Goal: Complete application form: Complete application form

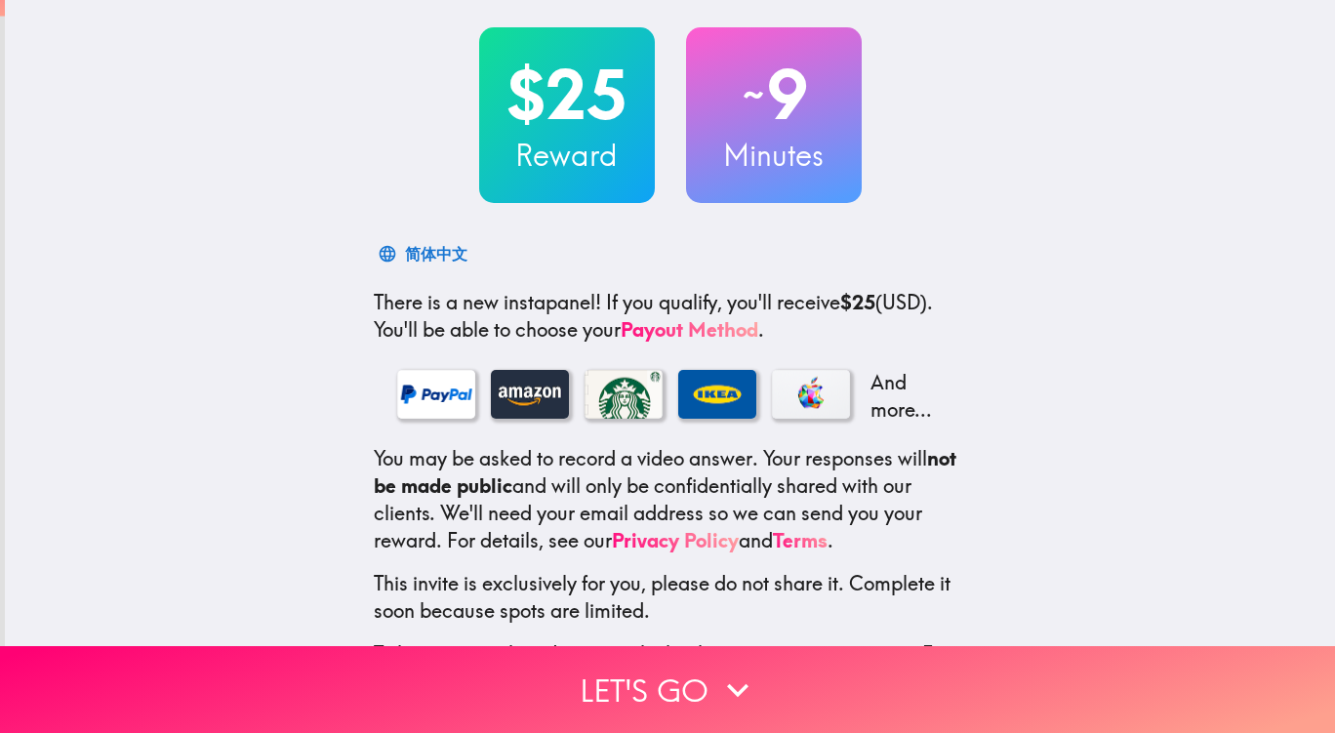
scroll to position [192, 0]
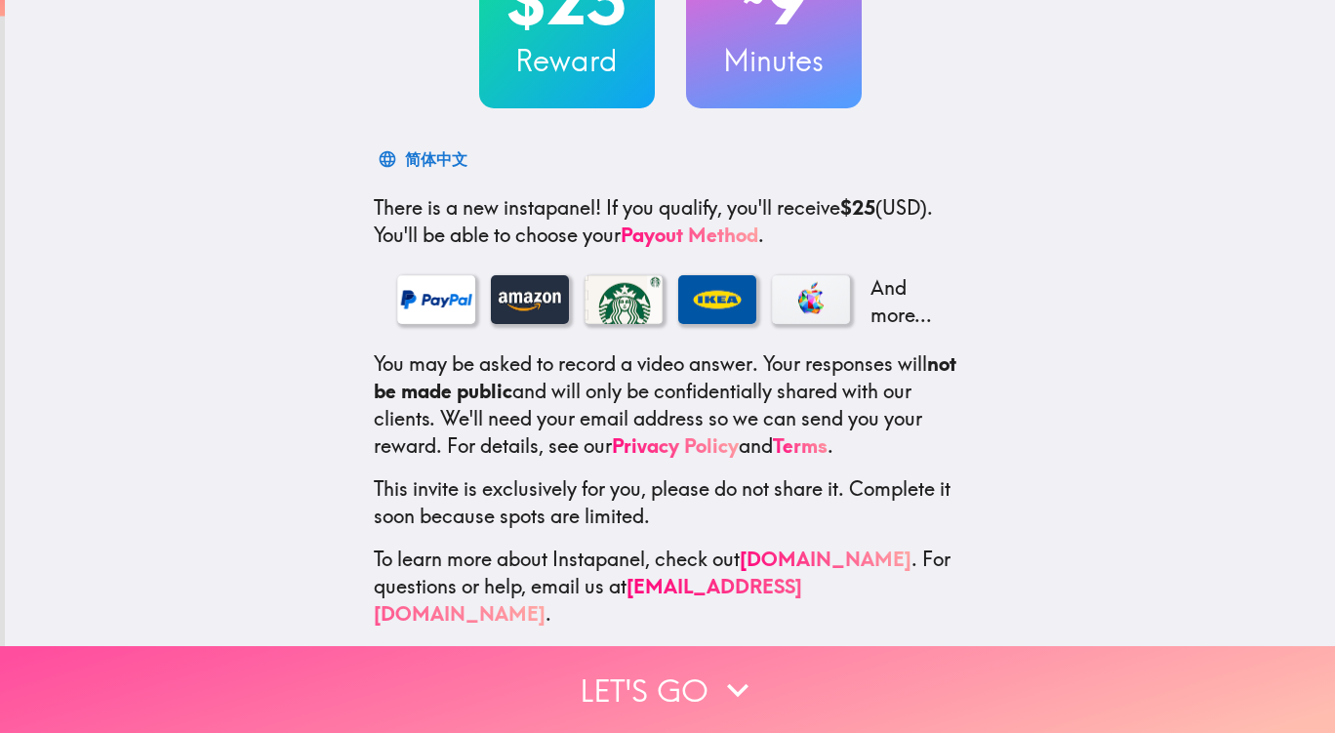
click at [628, 672] on button "Let's go" at bounding box center [667, 689] width 1335 height 87
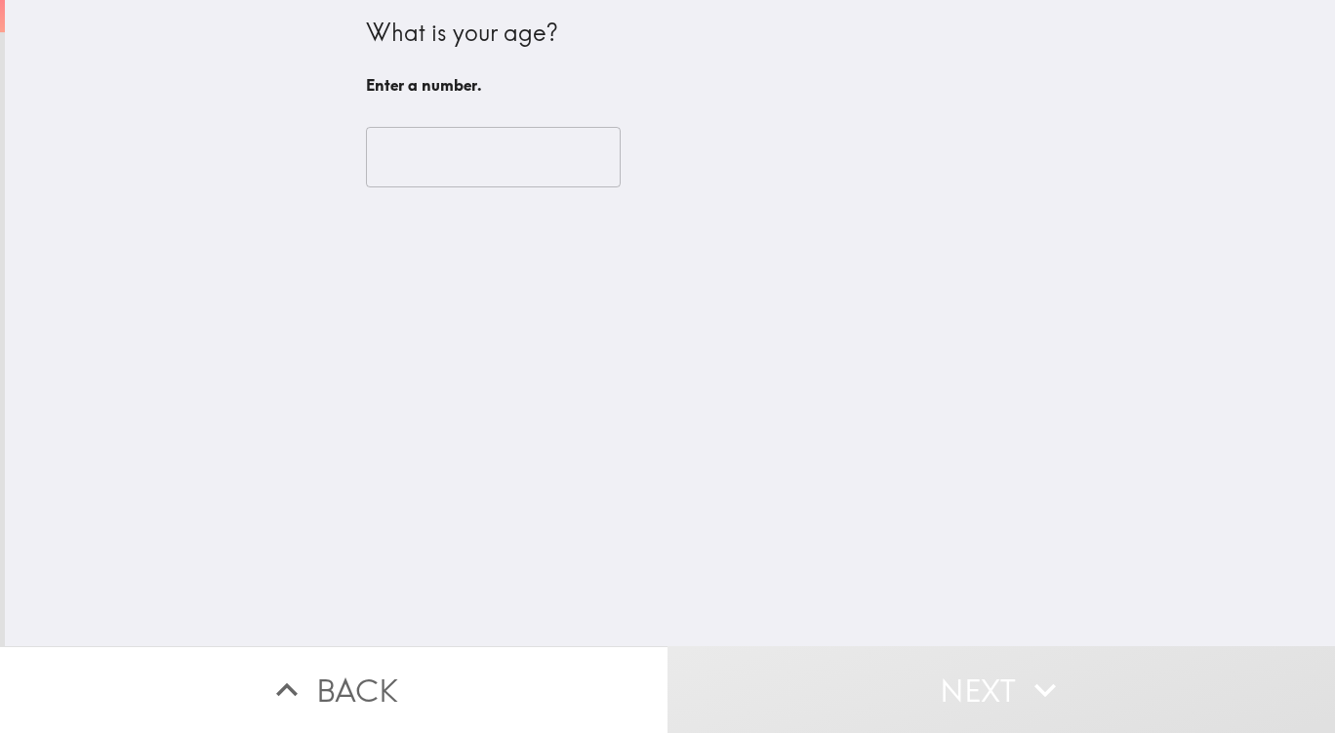
click at [398, 167] on input "number" at bounding box center [493, 157] width 255 height 60
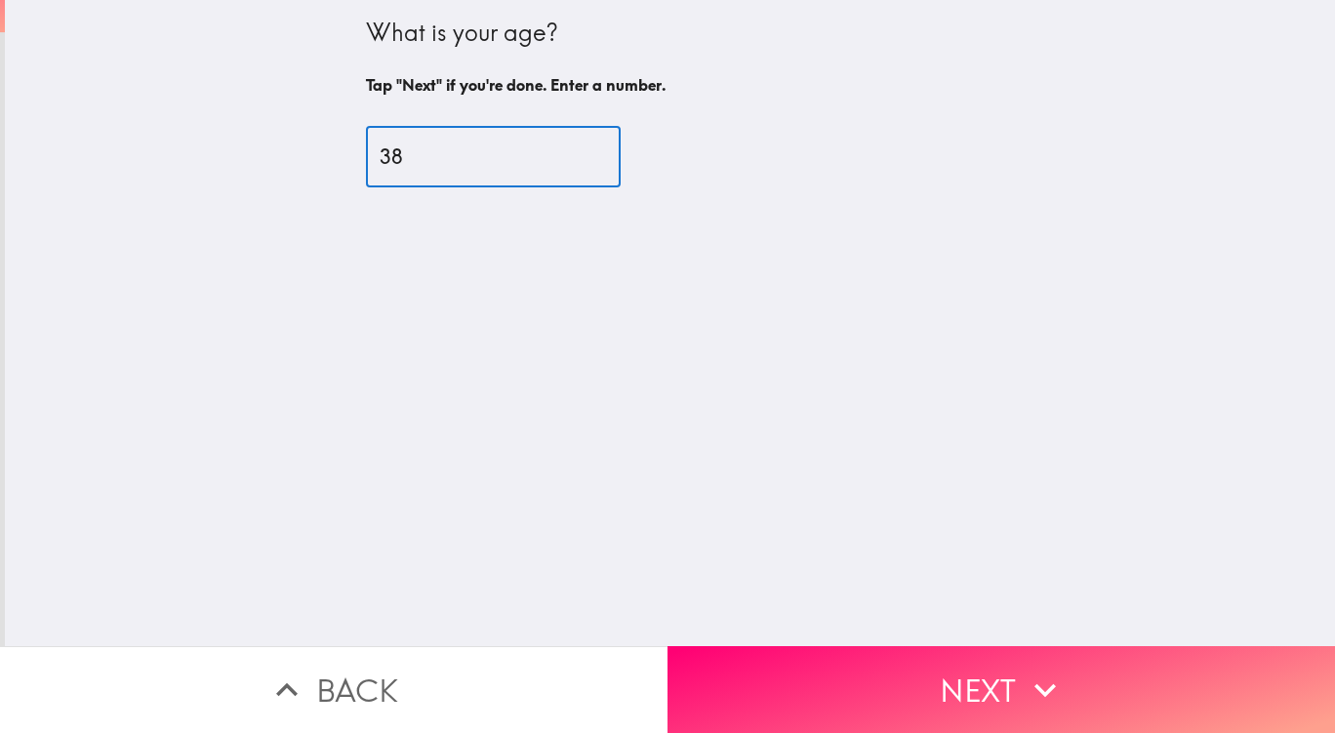
type input "38"
click at [1051, 668] on icon "button" at bounding box center [1045, 689] width 43 height 43
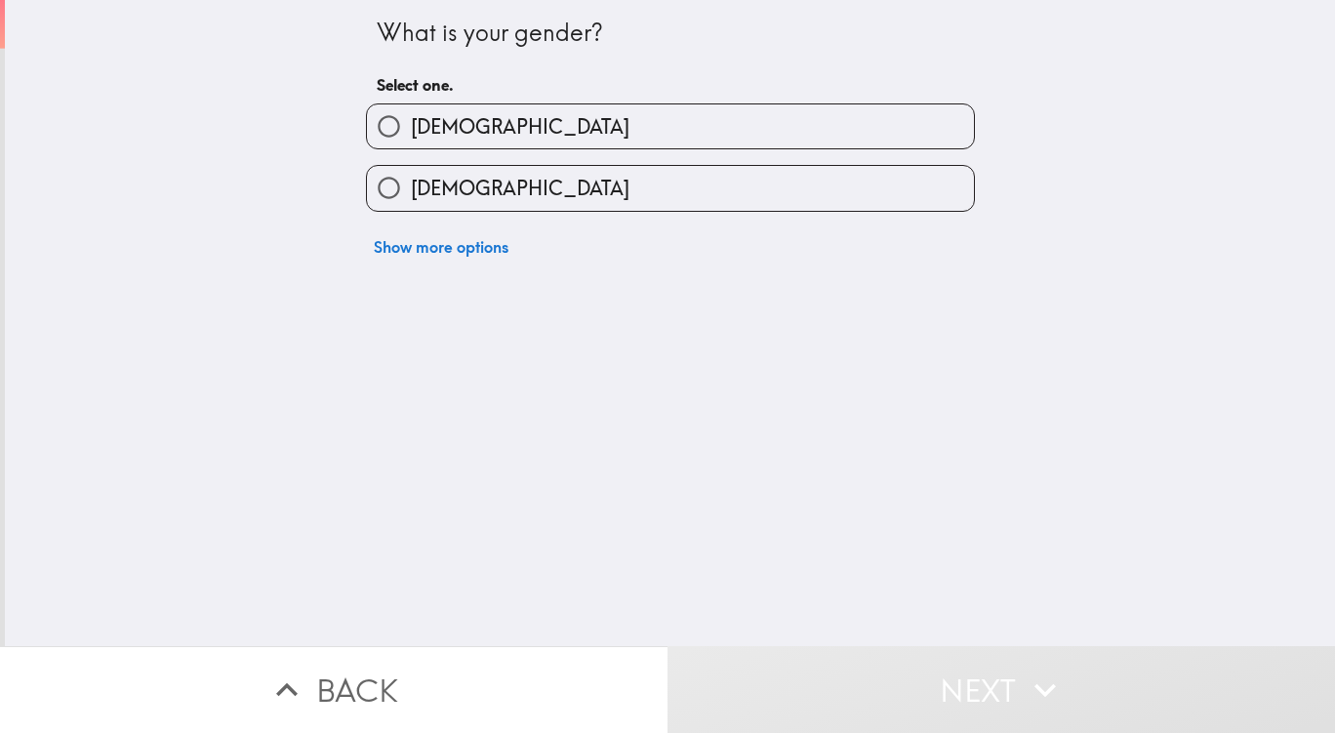
click at [541, 129] on label "[DEMOGRAPHIC_DATA]" at bounding box center [670, 126] width 607 height 44
click at [411, 129] on input "[DEMOGRAPHIC_DATA]" at bounding box center [389, 126] width 44 height 44
radio input "true"
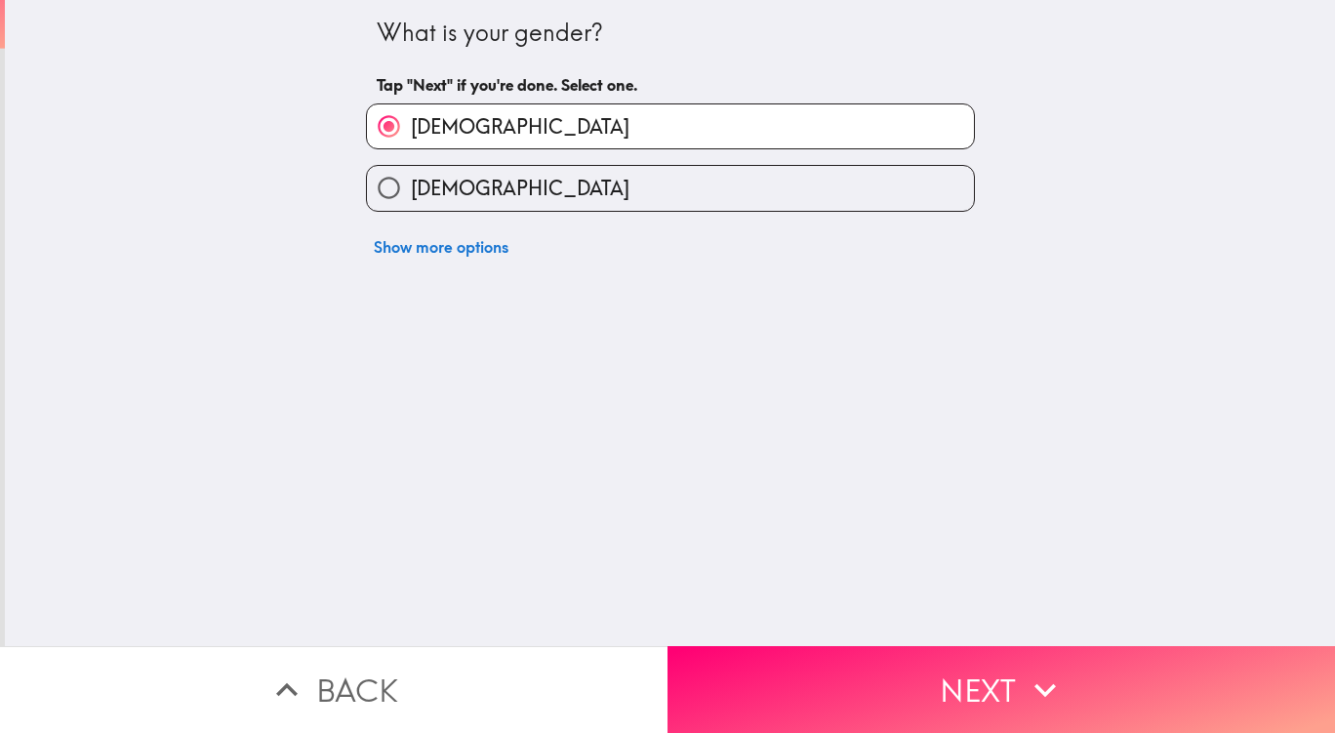
click at [883, 661] on button "Next" at bounding box center [1000, 689] width 667 height 87
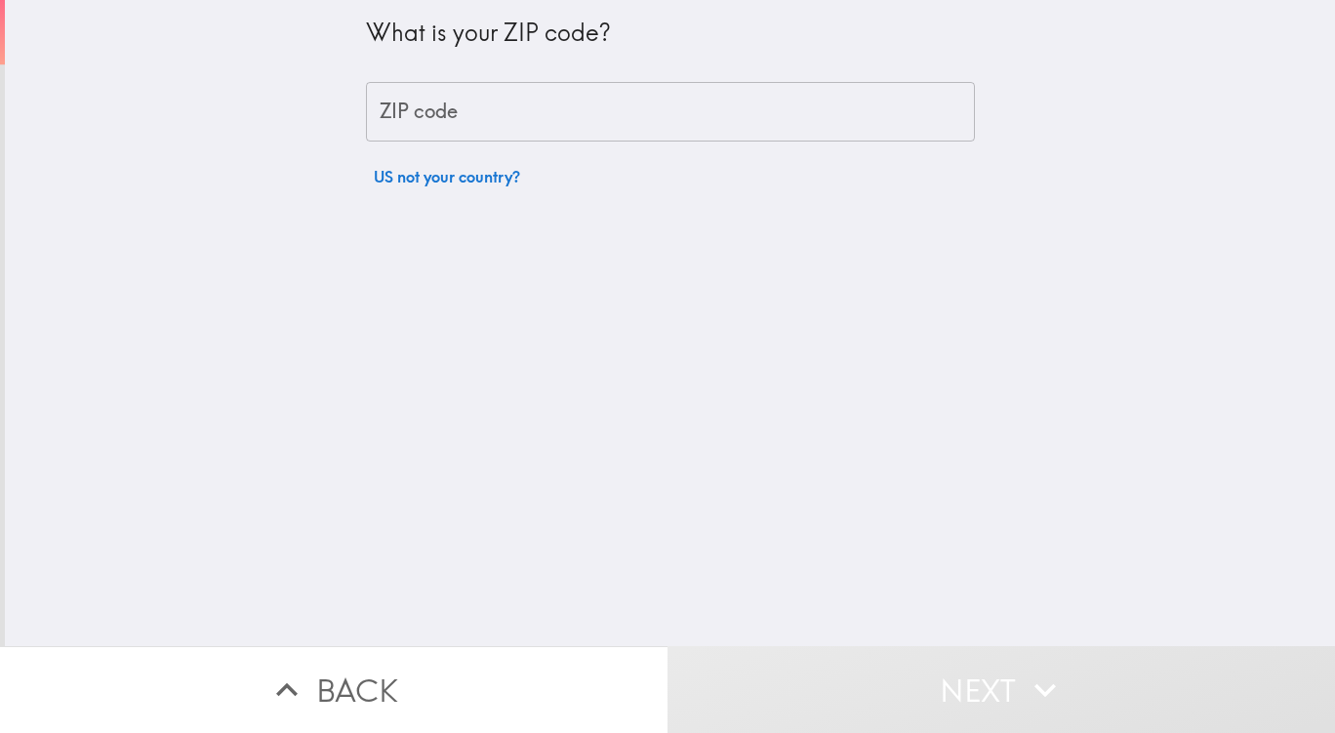
click at [619, 129] on input "ZIP code" at bounding box center [670, 112] width 609 height 60
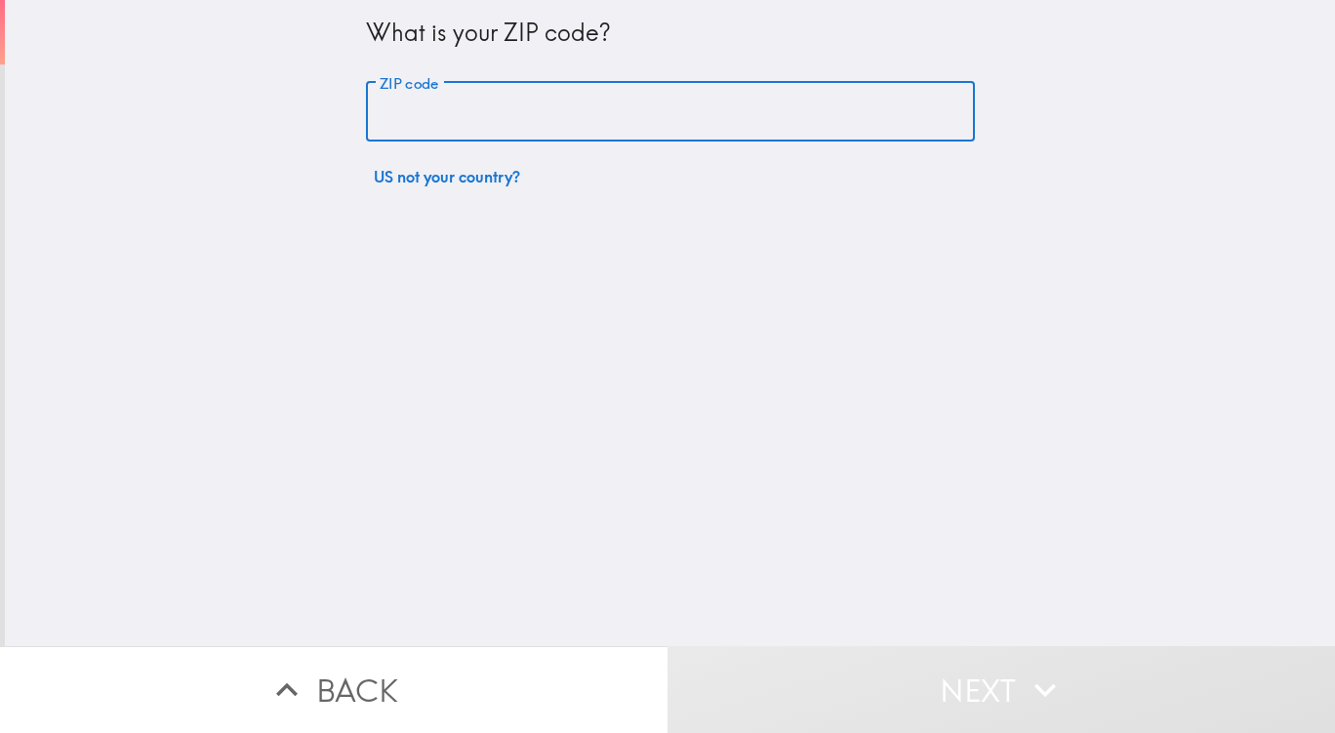
type input "89031"
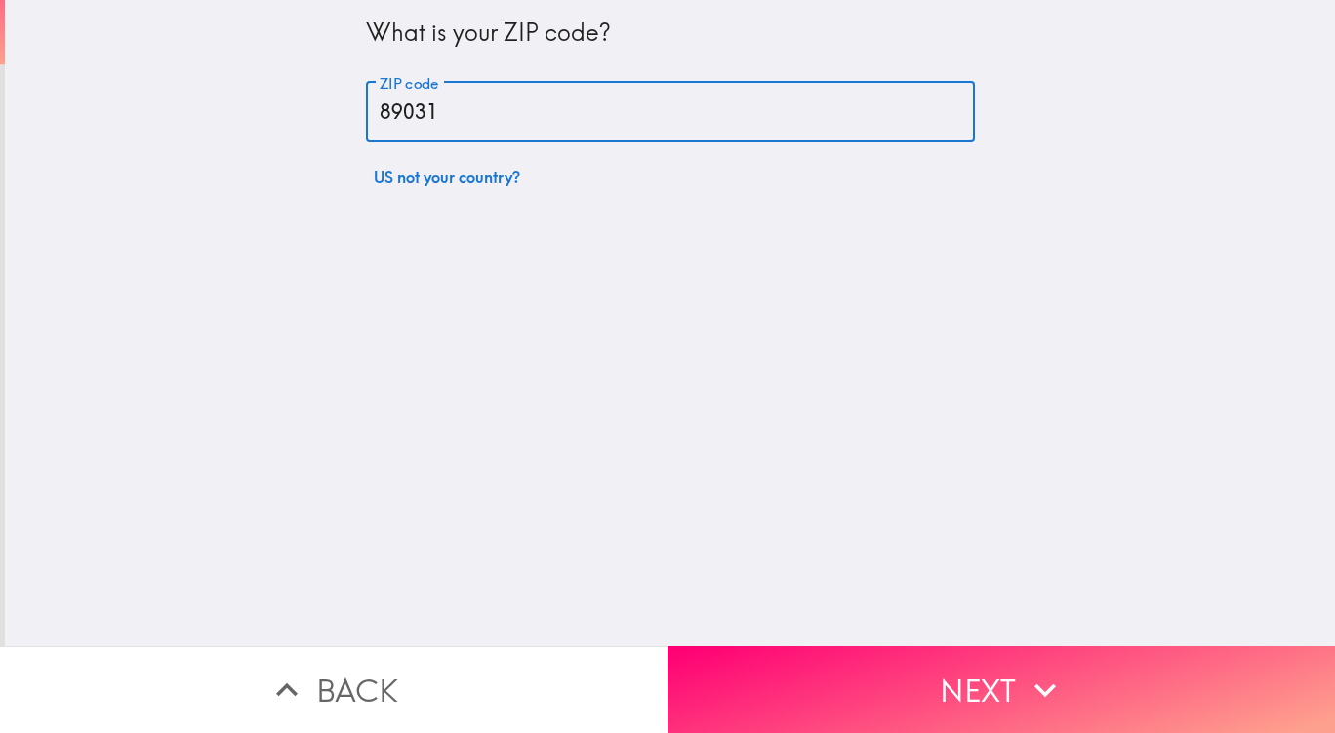
click at [965, 665] on button "Next" at bounding box center [1000, 689] width 667 height 87
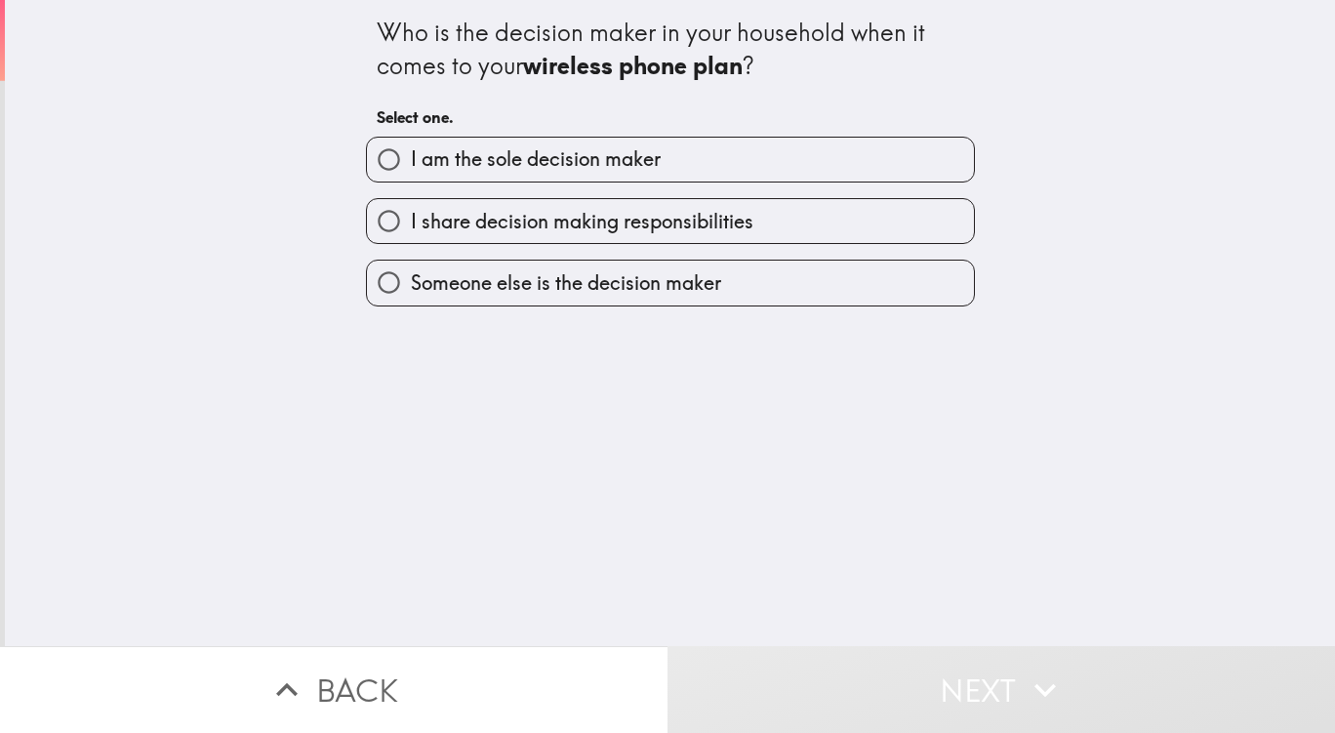
click at [662, 157] on label "I am the sole decision maker" at bounding box center [670, 160] width 607 height 44
click at [411, 157] on input "I am the sole decision maker" at bounding box center [389, 160] width 44 height 44
radio input "true"
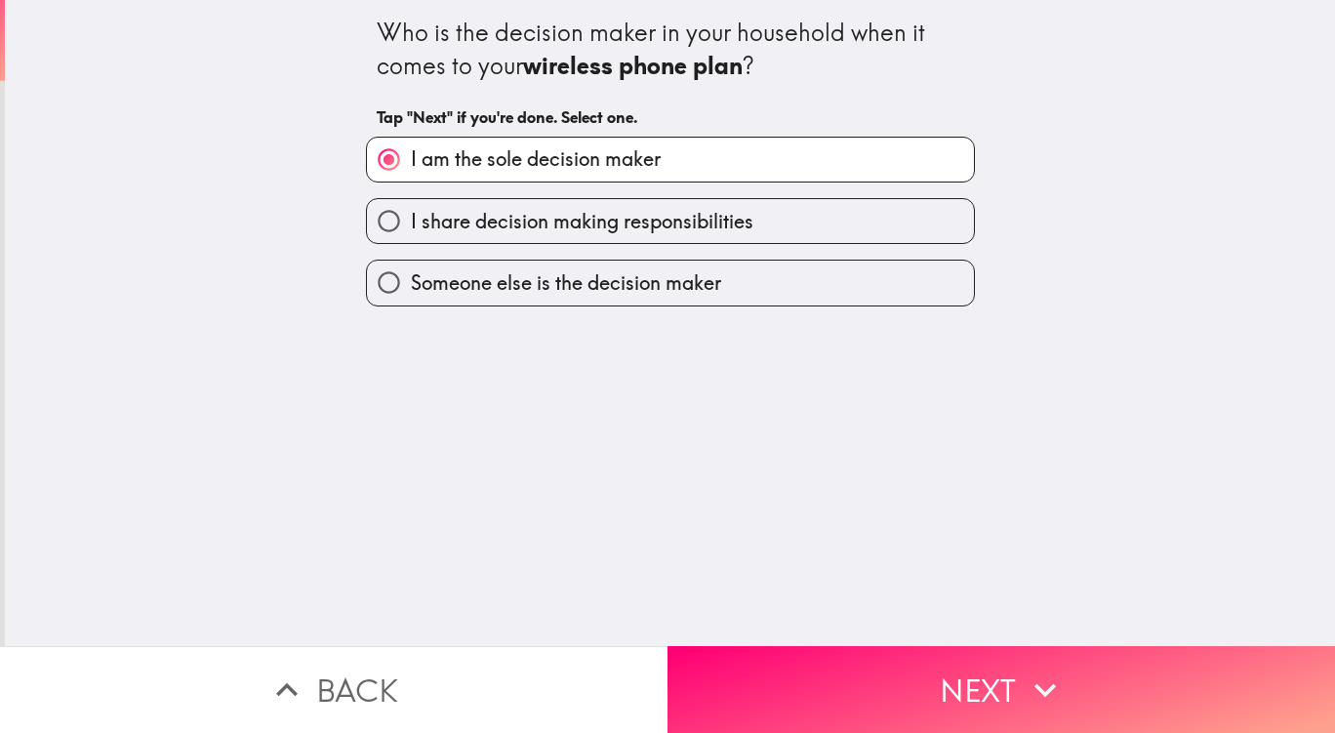
click at [1030, 696] on button "Next" at bounding box center [1000, 689] width 667 height 87
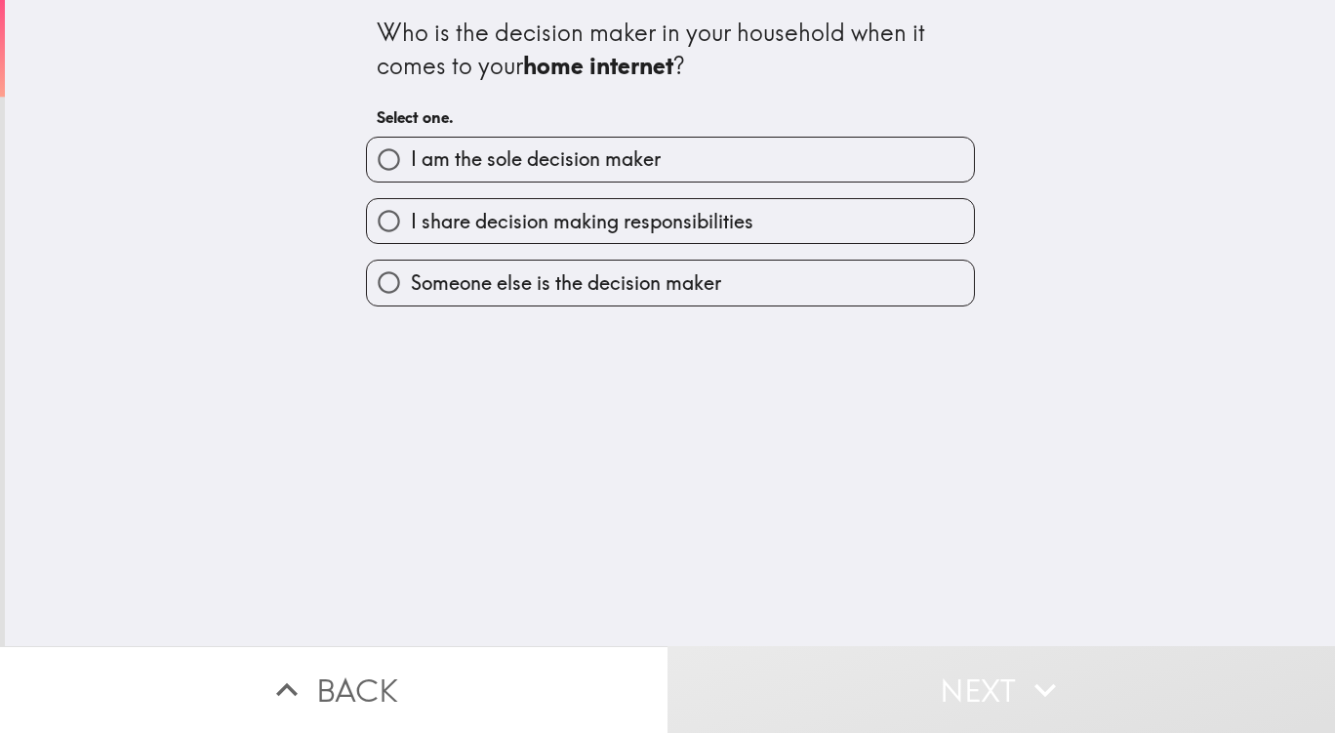
click at [645, 149] on span "I am the sole decision maker" at bounding box center [536, 158] width 250 height 27
click at [411, 149] on input "I am the sole decision maker" at bounding box center [389, 160] width 44 height 44
radio input "true"
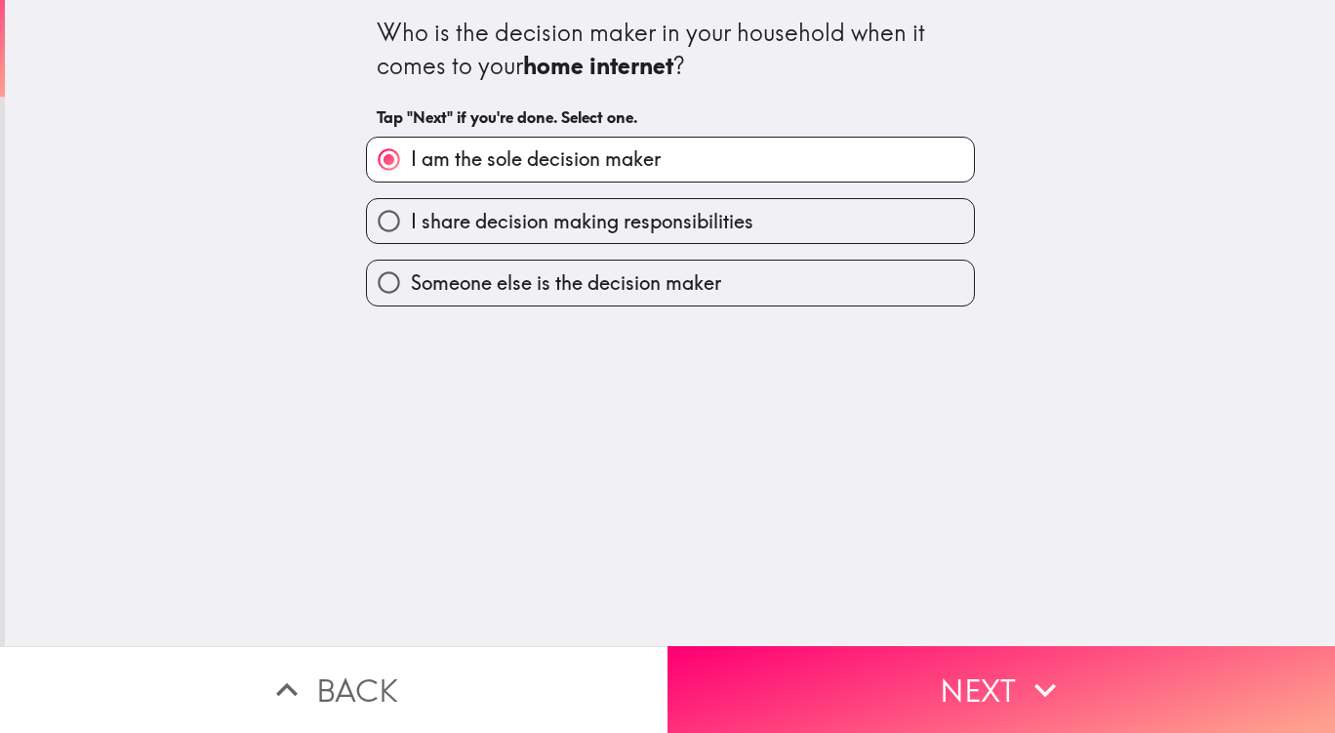
click at [930, 684] on button "Next" at bounding box center [1000, 689] width 667 height 87
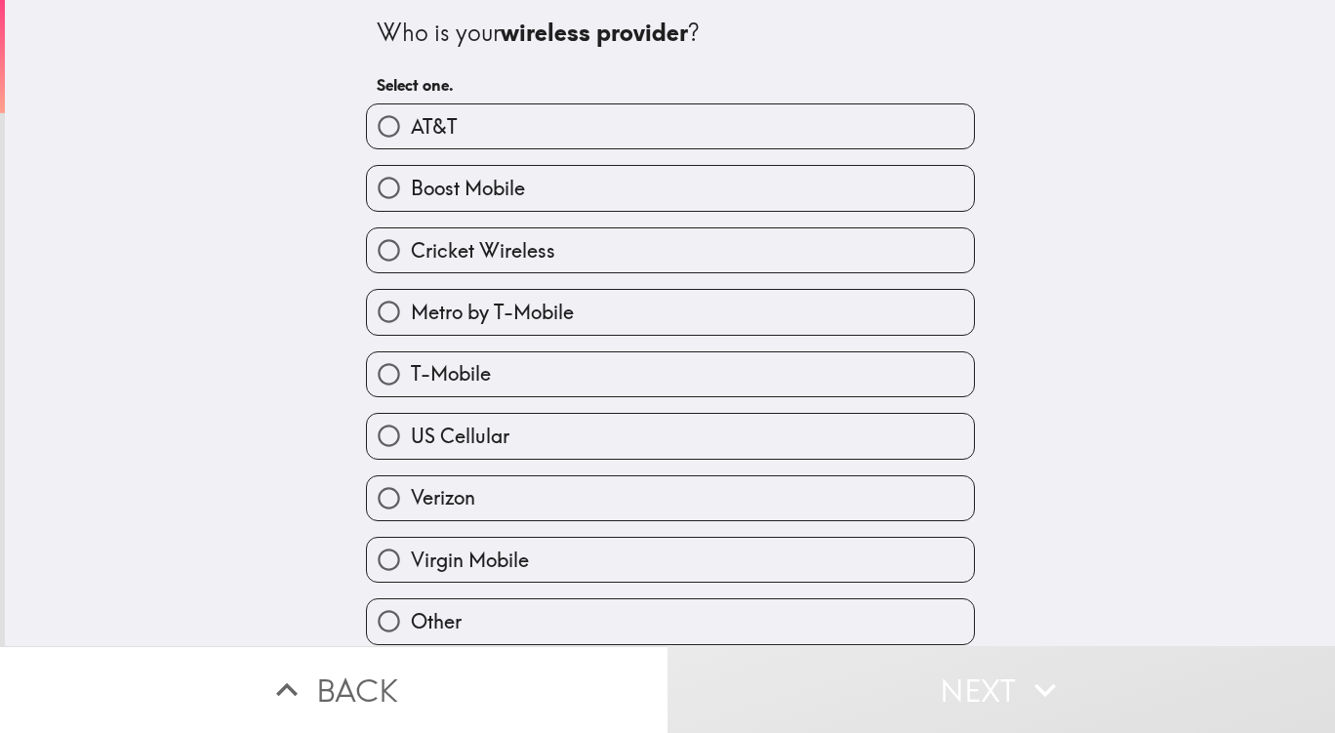
click at [416, 139] on span "AT&T" at bounding box center [434, 126] width 46 height 27
click at [411, 139] on input "AT&T" at bounding box center [389, 126] width 44 height 44
radio input "true"
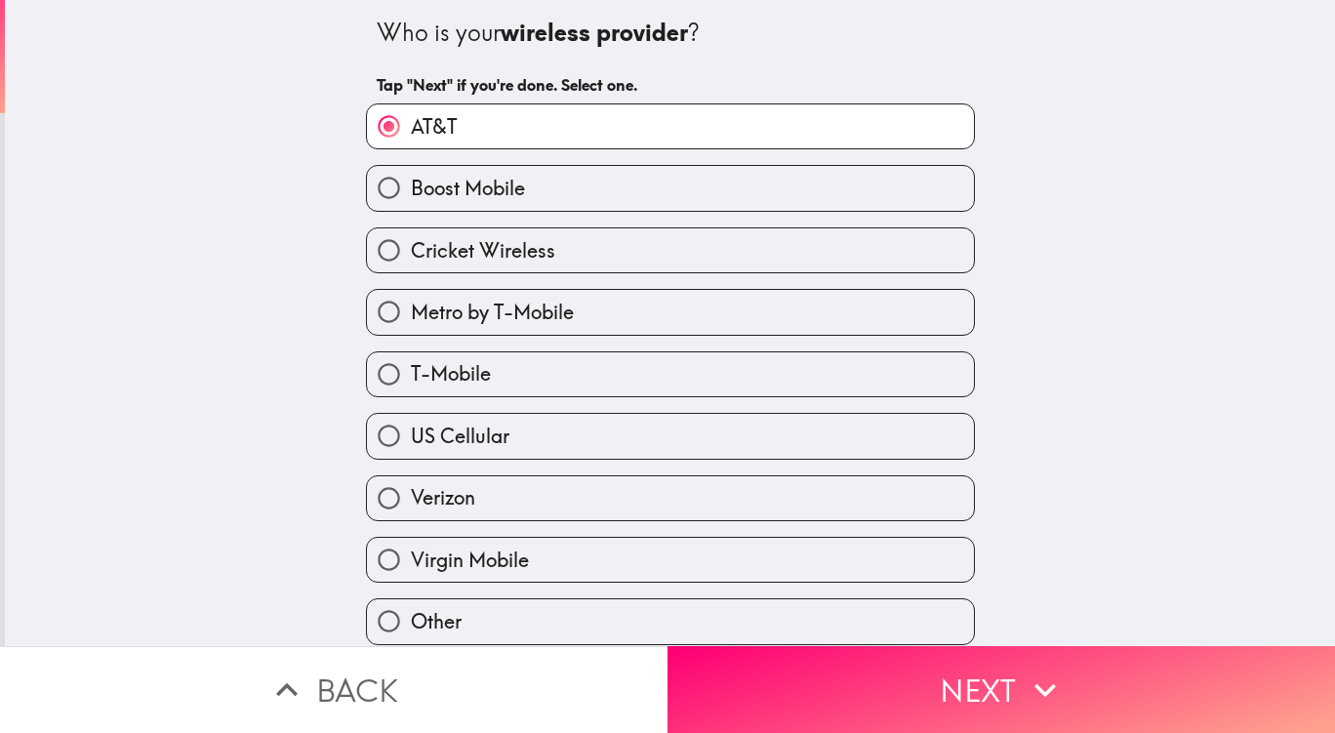
click at [943, 651] on button "Next" at bounding box center [1000, 689] width 667 height 87
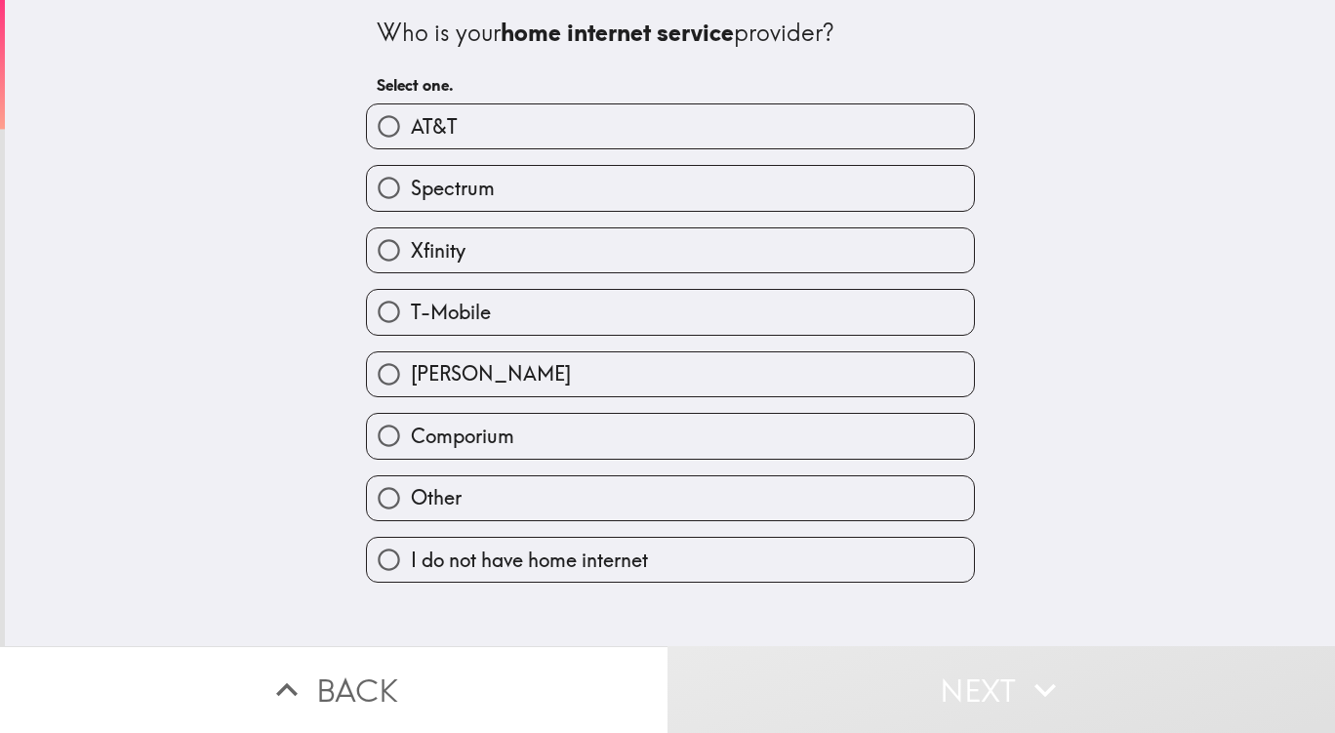
click at [449, 379] on label "[PERSON_NAME]" at bounding box center [670, 374] width 607 height 44
click at [411, 379] on input "[PERSON_NAME]" at bounding box center [389, 374] width 44 height 44
radio input "true"
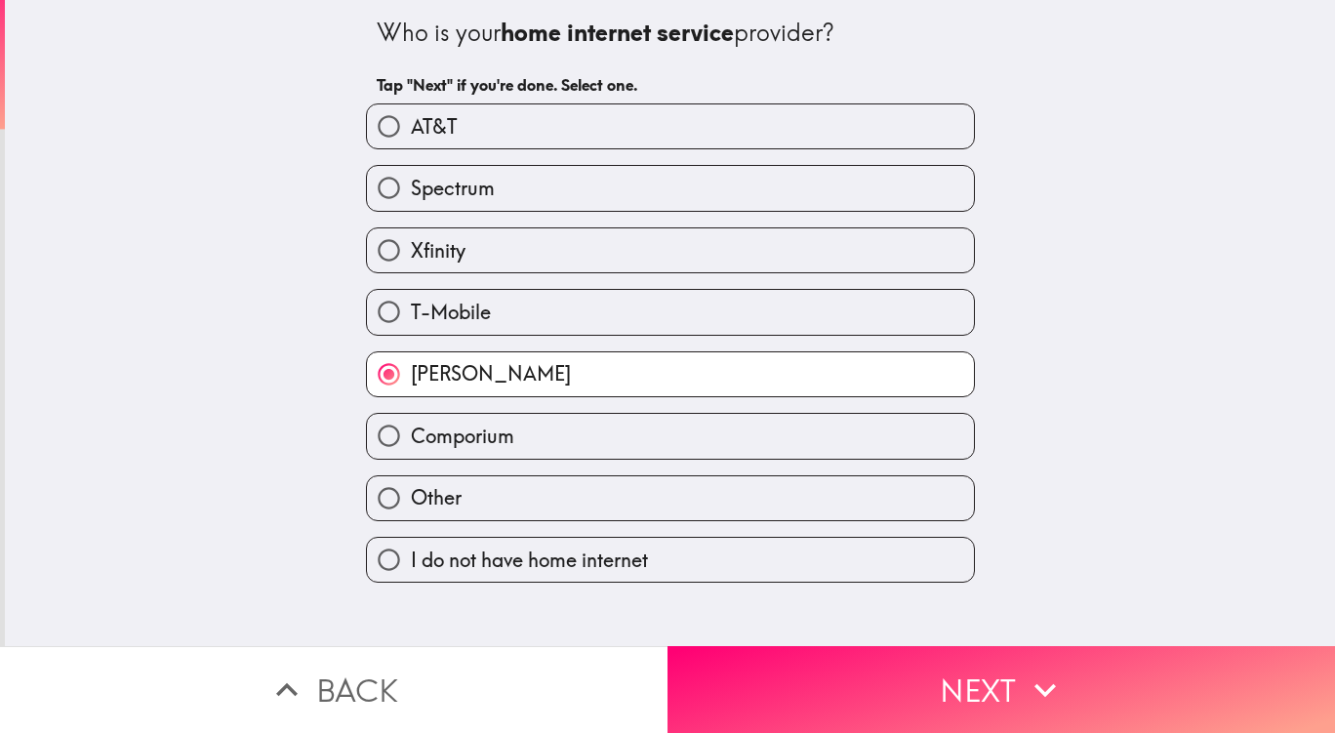
click at [953, 693] on button "Next" at bounding box center [1000, 689] width 667 height 87
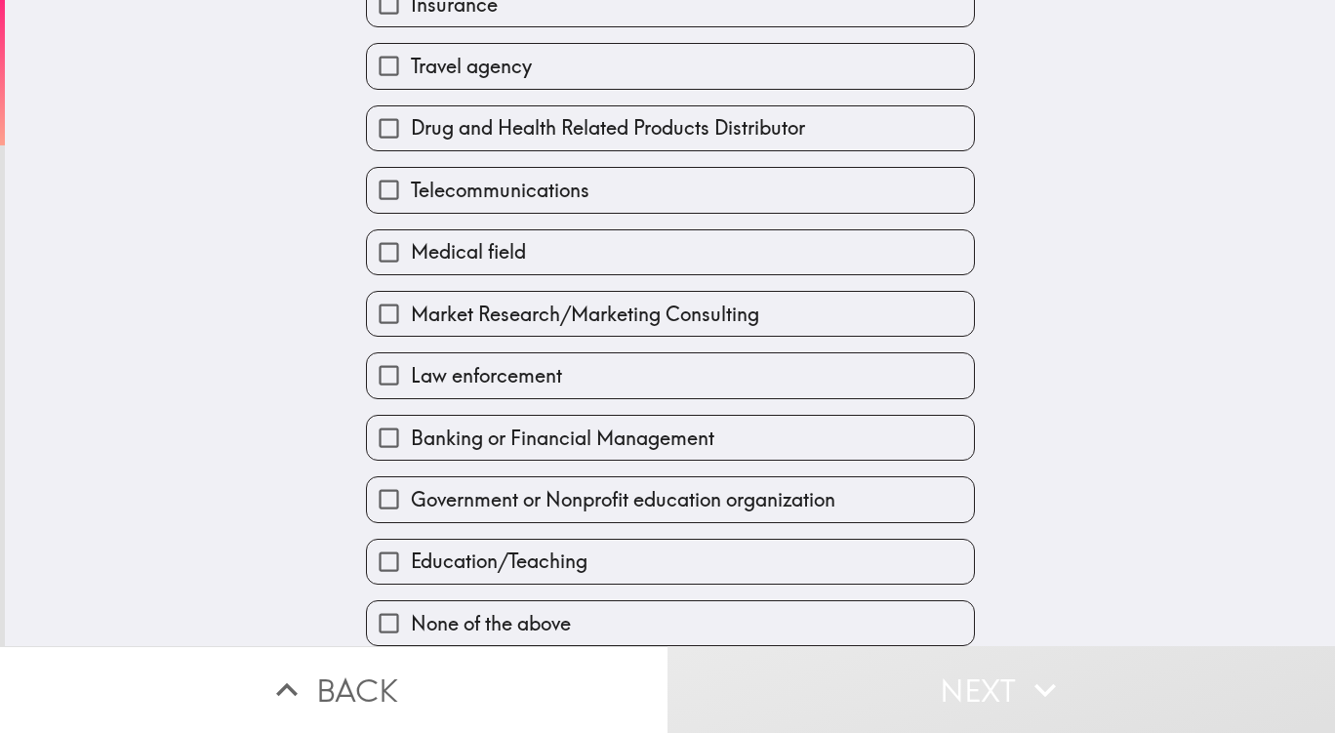
scroll to position [369, 0]
click at [477, 613] on span "None of the above" at bounding box center [491, 623] width 160 height 27
click at [411, 613] on input "None of the above" at bounding box center [389, 623] width 44 height 44
checkbox input "true"
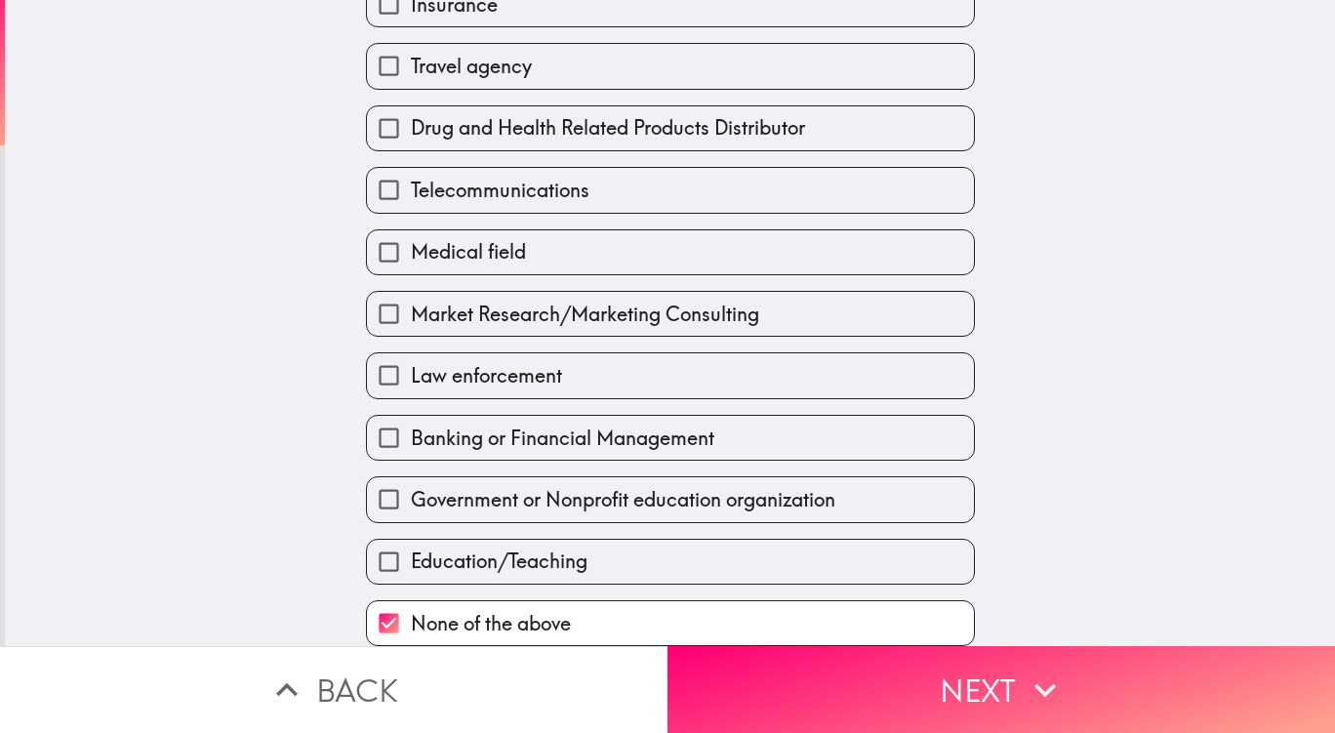
click at [988, 674] on button "Next" at bounding box center [1000, 689] width 667 height 87
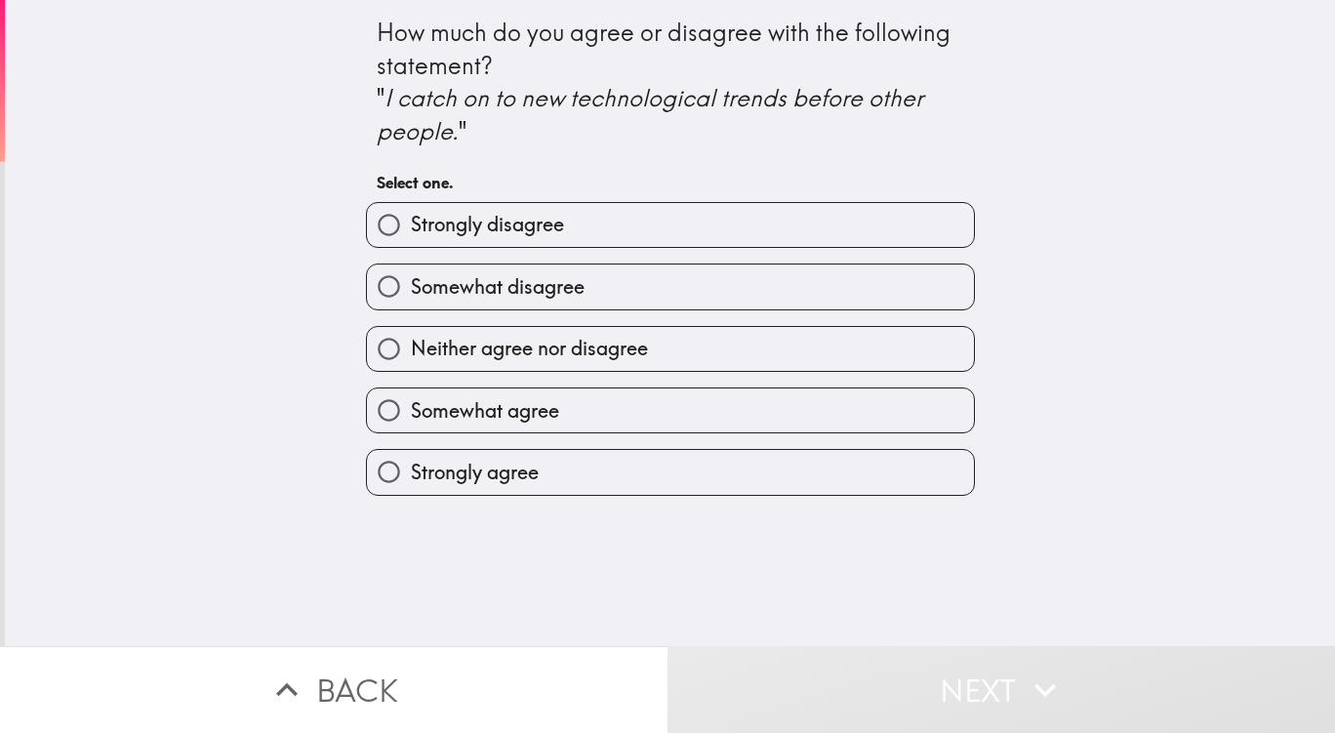
click at [460, 422] on span "Somewhat agree" at bounding box center [485, 410] width 148 height 27
click at [411, 422] on input "Somewhat agree" at bounding box center [389, 410] width 44 height 44
radio input "true"
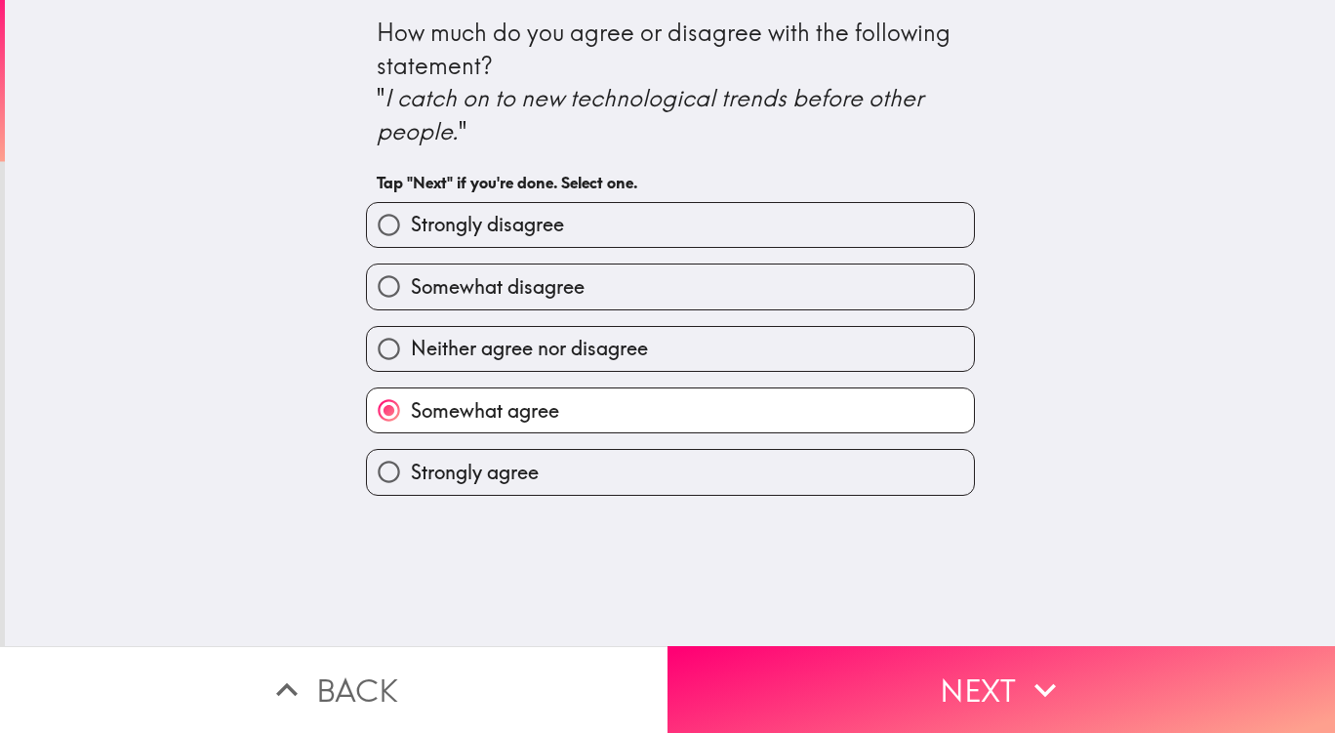
click at [945, 694] on button "Next" at bounding box center [1000, 689] width 667 height 87
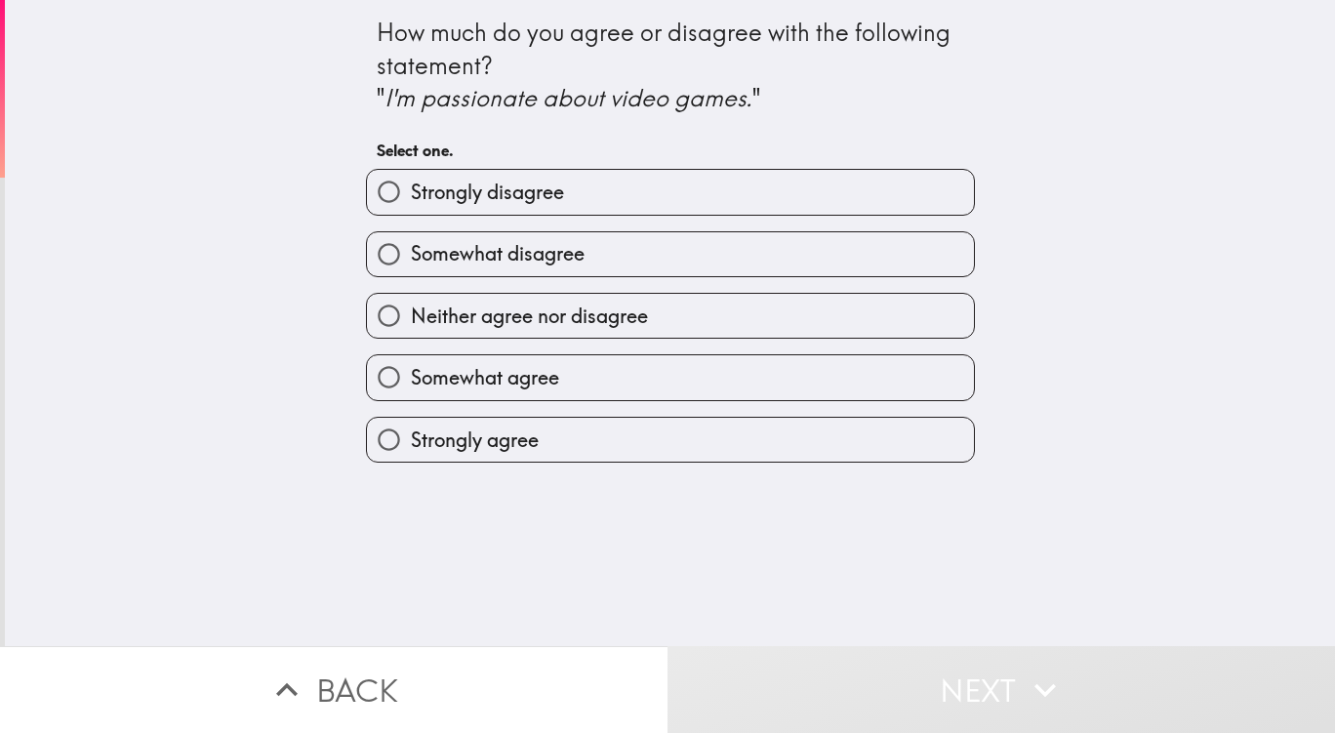
click at [553, 454] on label "Strongly agree" at bounding box center [670, 440] width 607 height 44
click at [411, 454] on input "Strongly agree" at bounding box center [389, 440] width 44 height 44
radio input "true"
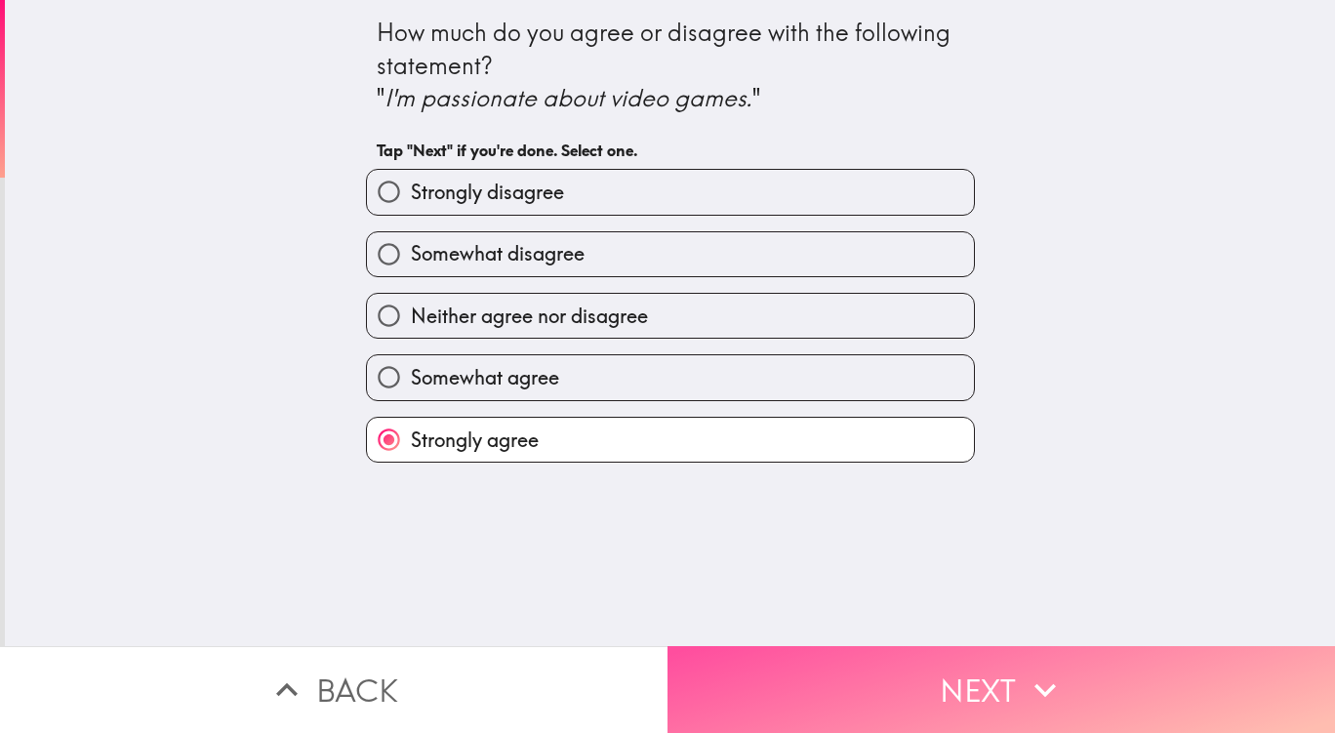
click at [865, 681] on button "Next" at bounding box center [1000, 689] width 667 height 87
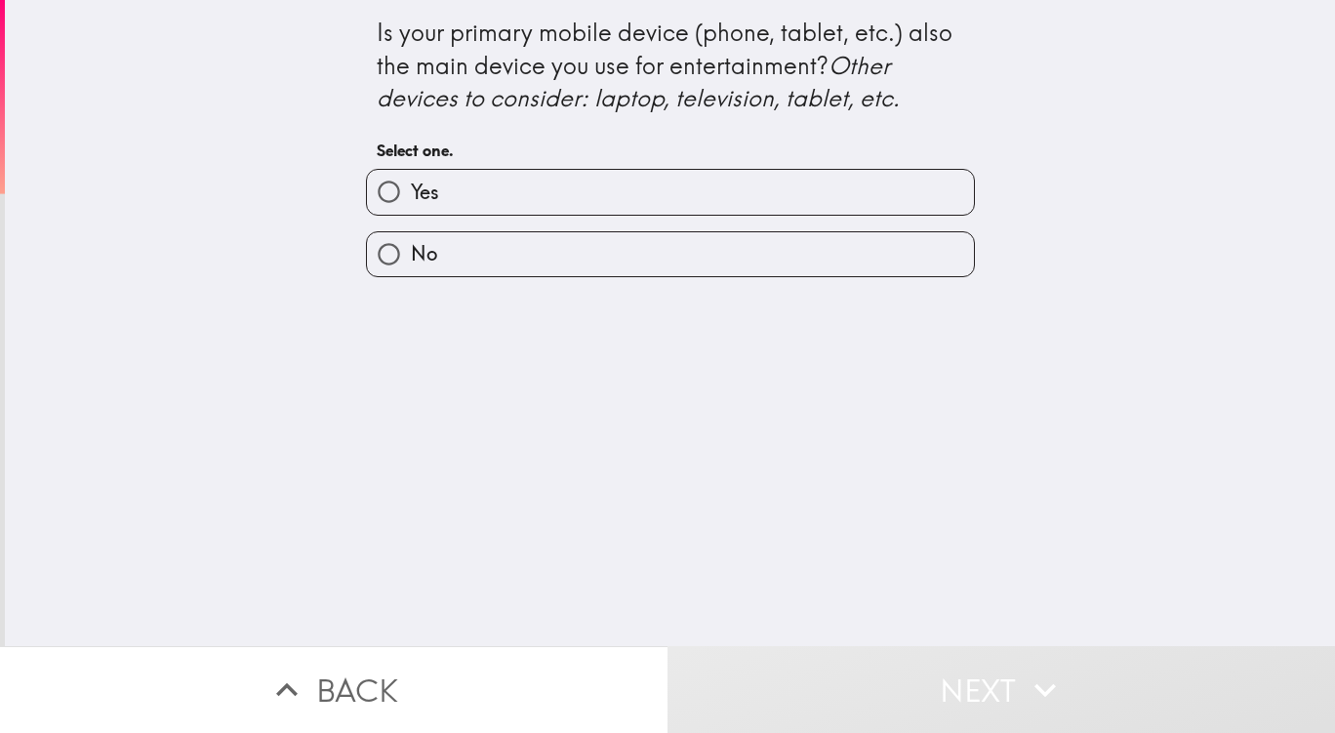
click at [487, 257] on label "No" at bounding box center [670, 254] width 607 height 44
click at [411, 257] on input "No" at bounding box center [389, 254] width 44 height 44
radio input "true"
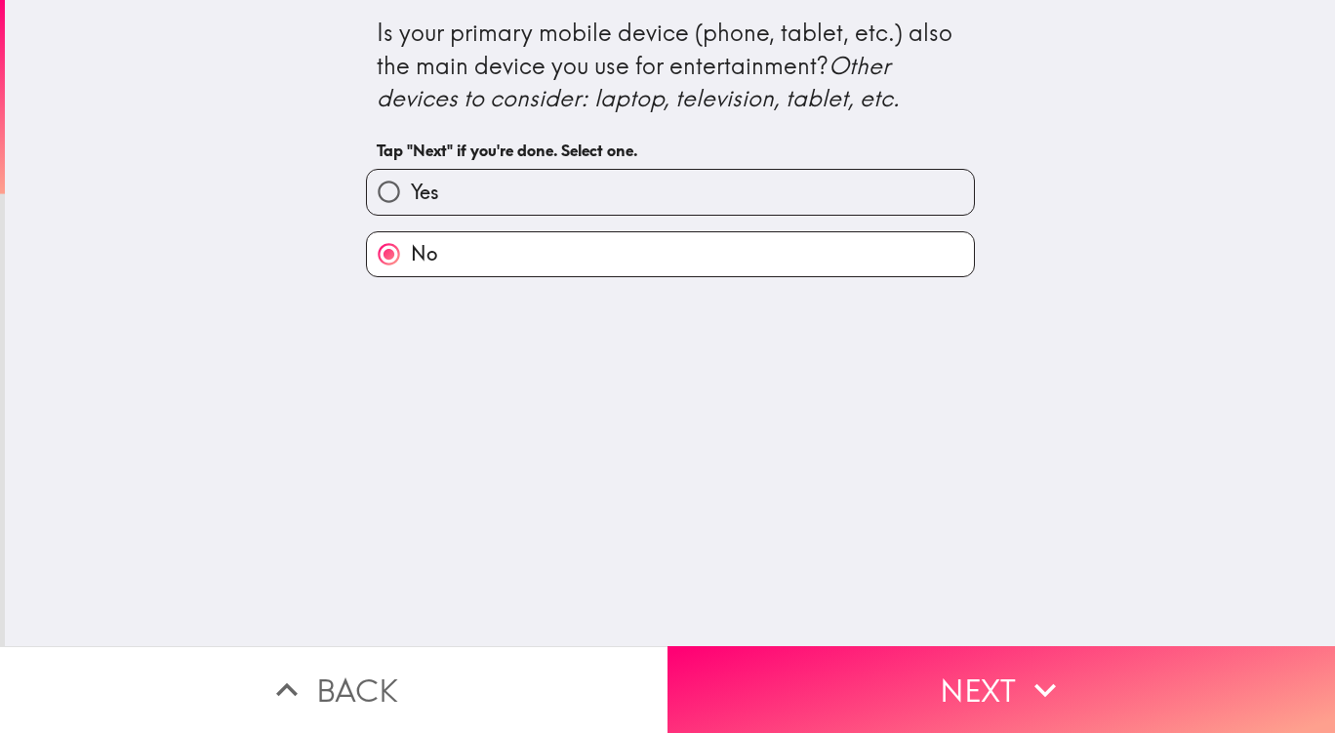
click at [989, 661] on button "Next" at bounding box center [1000, 689] width 667 height 87
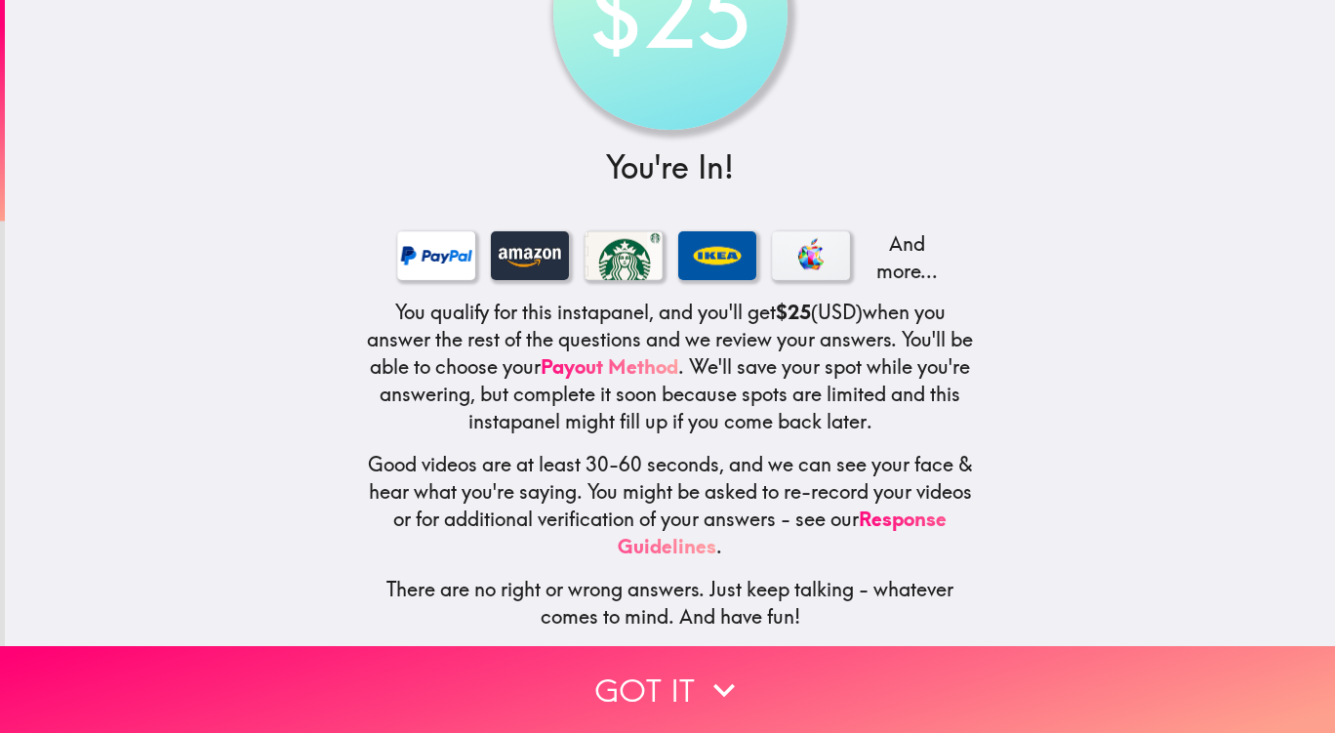
scroll to position [150, 0]
click at [629, 675] on button "Got it" at bounding box center [667, 689] width 1335 height 87
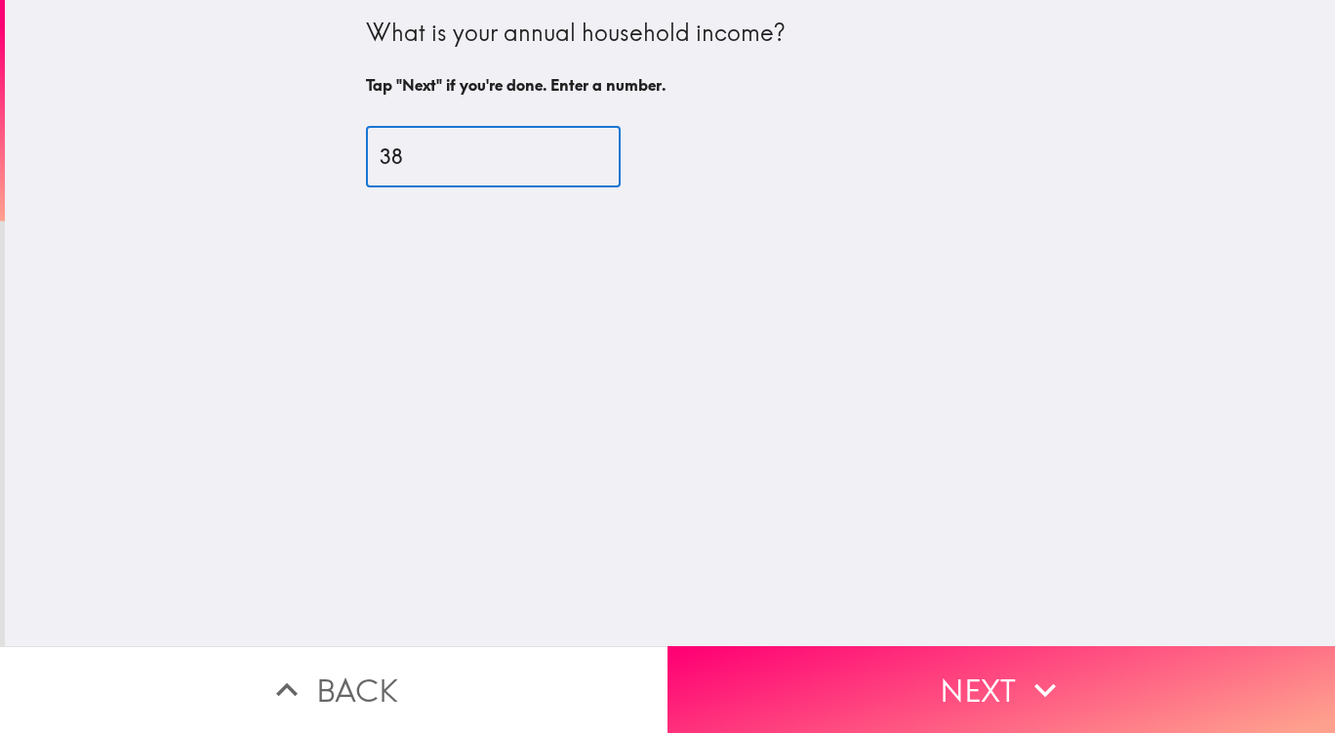
type input "38"
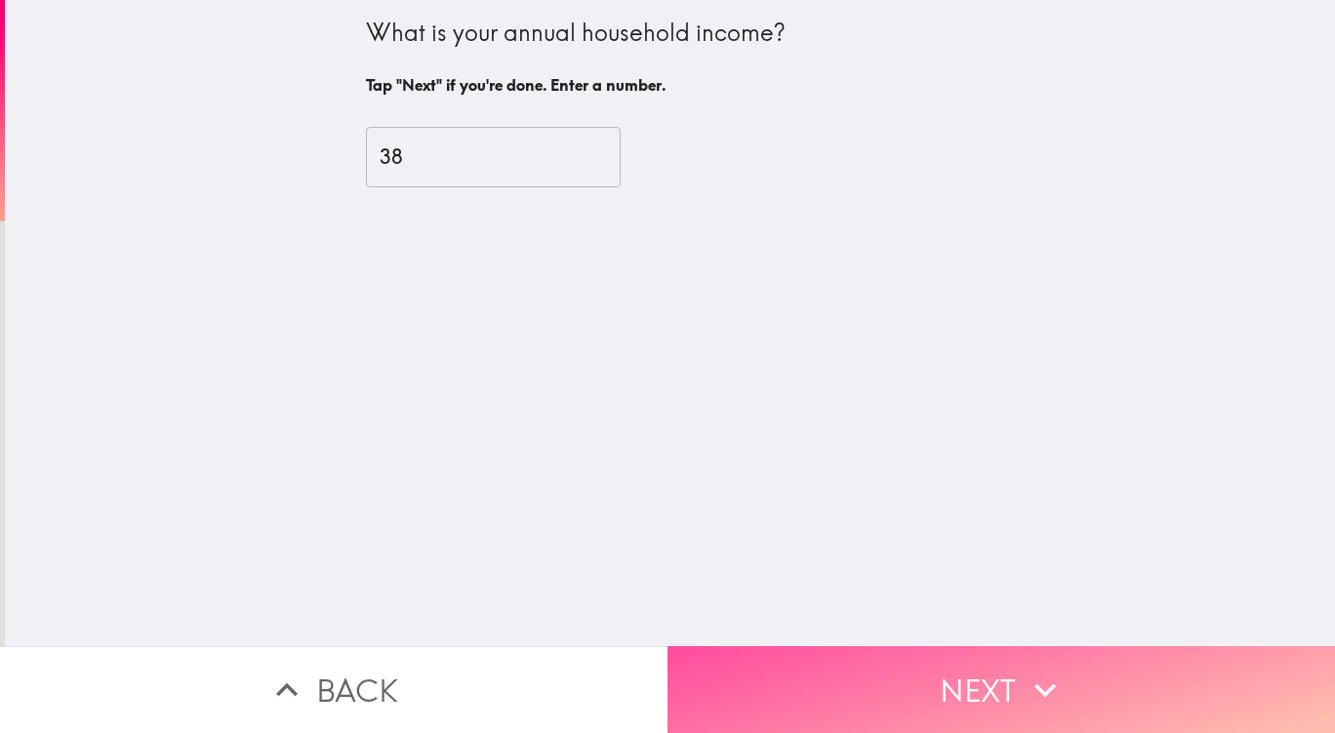
click at [755, 686] on button "Next" at bounding box center [1000, 689] width 667 height 87
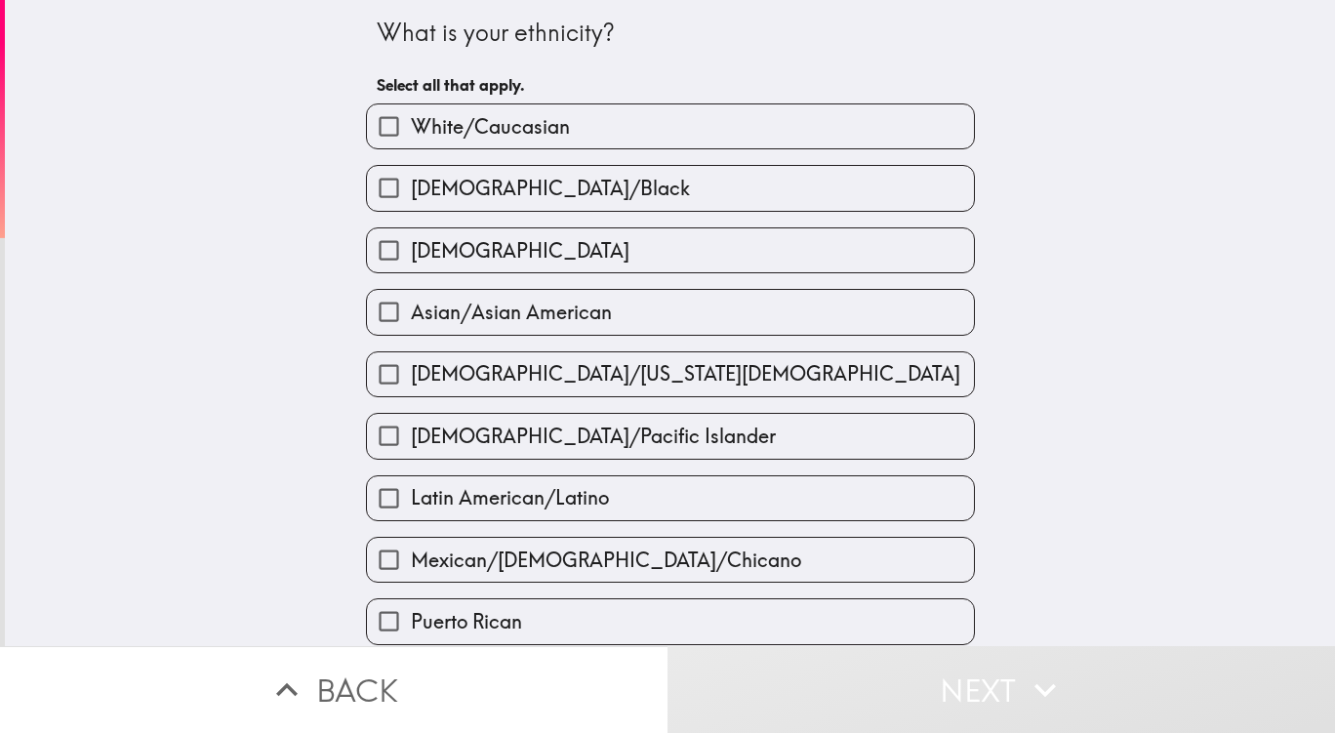
click at [417, 126] on span "White/Caucasian" at bounding box center [490, 126] width 159 height 27
click at [411, 126] on input "White/Caucasian" at bounding box center [389, 126] width 44 height 44
checkbox input "true"
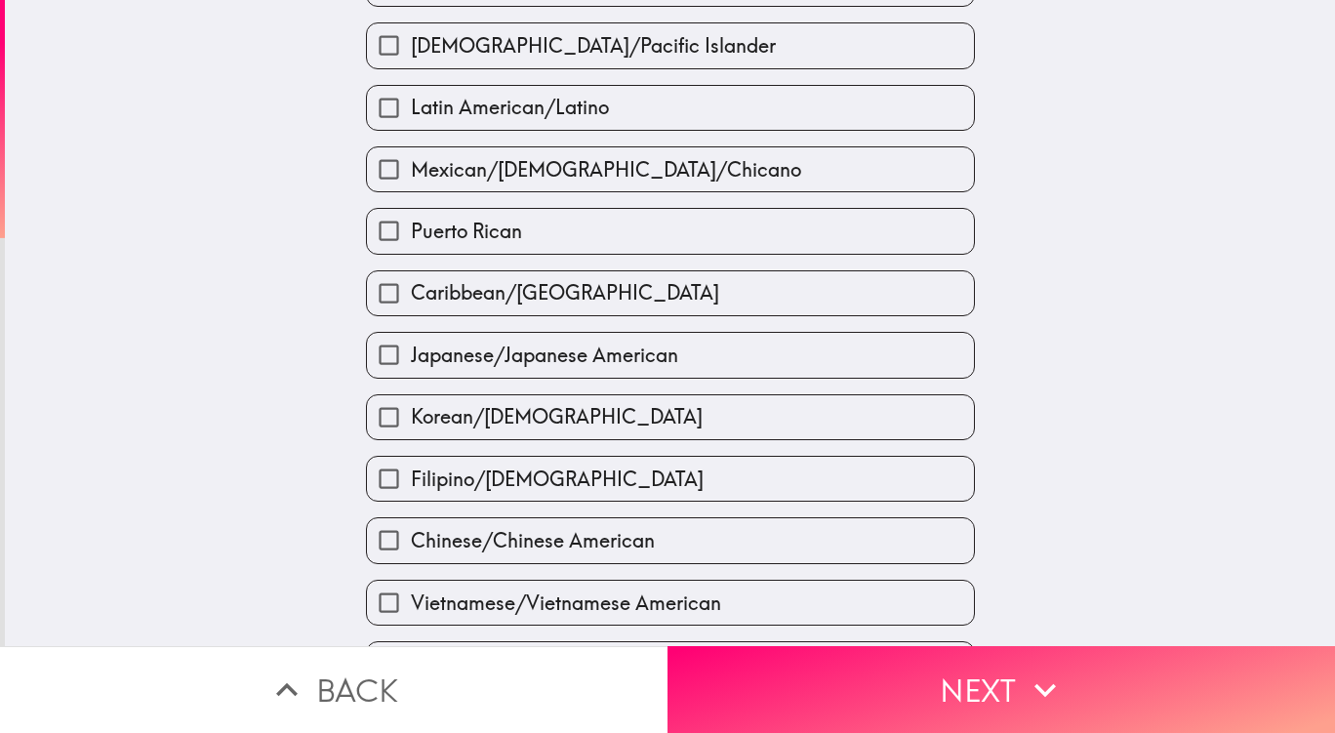
scroll to position [651, 0]
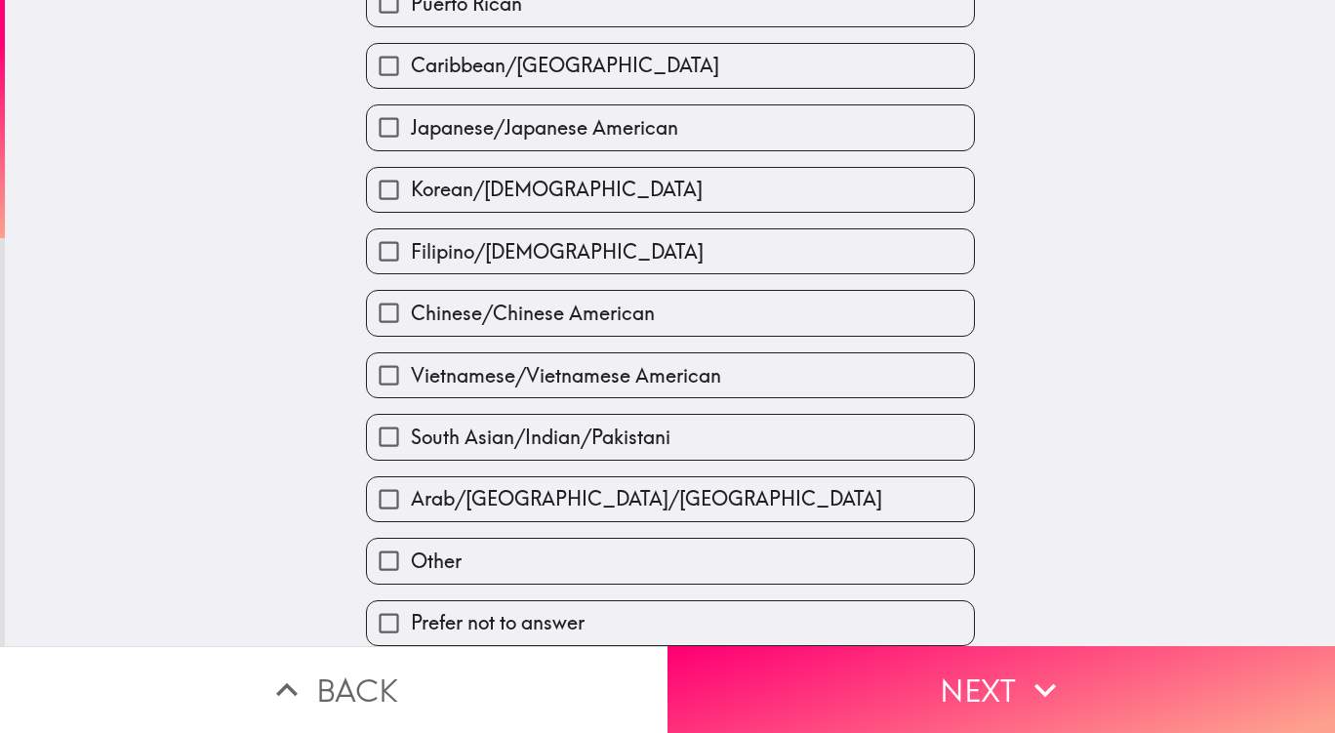
click at [952, 681] on button "Next" at bounding box center [1000, 689] width 667 height 87
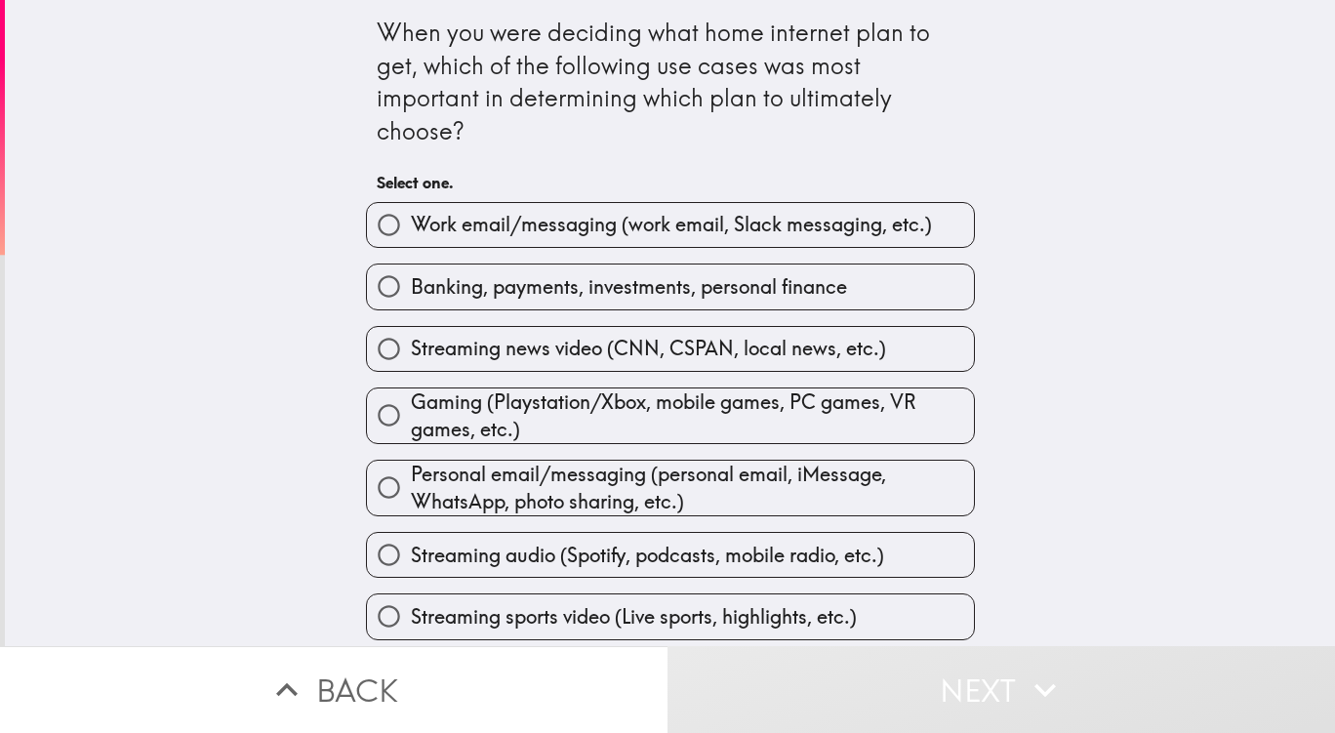
scroll to position [98, 0]
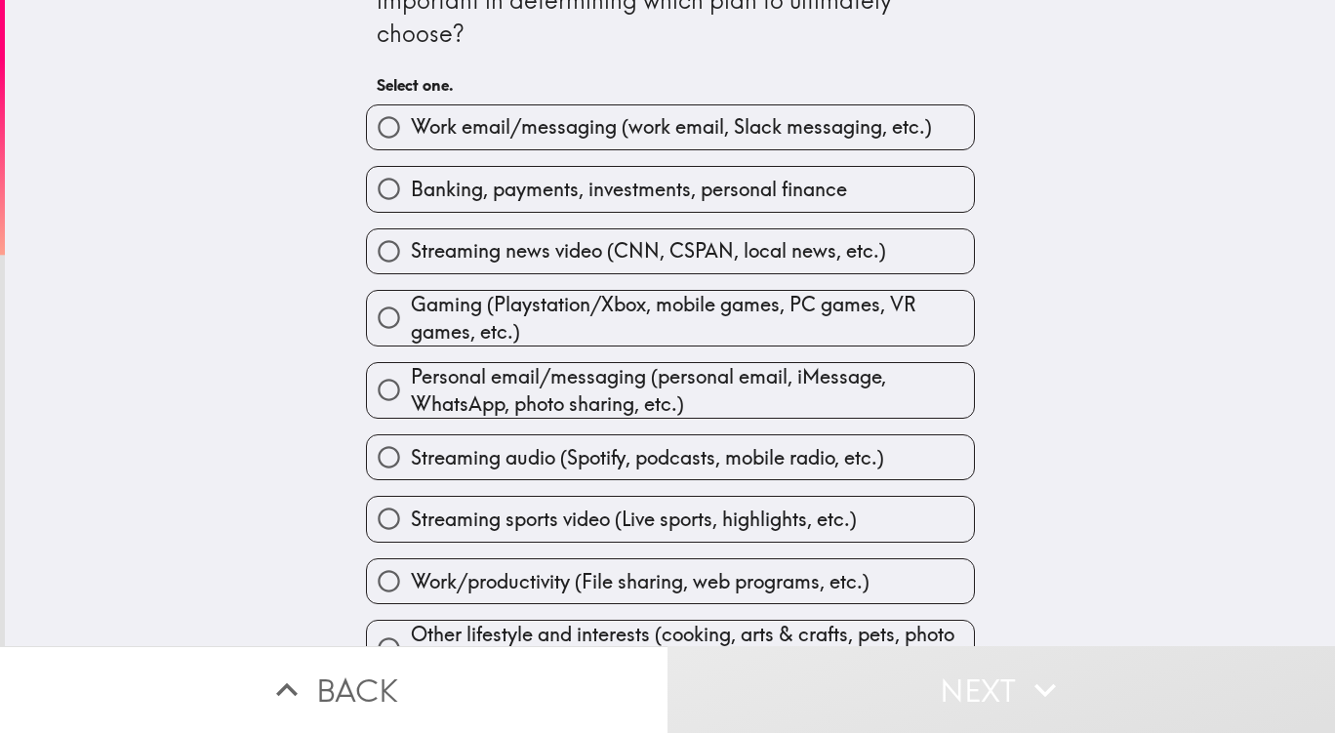
click at [496, 330] on span "Gaming (Playstation/Xbox, mobile games, PC games, VR games, etc.)" at bounding box center [692, 318] width 563 height 55
click at [411, 330] on input "Gaming (Playstation/Xbox, mobile games, PC games, VR games, etc.)" at bounding box center [389, 318] width 44 height 44
radio input "true"
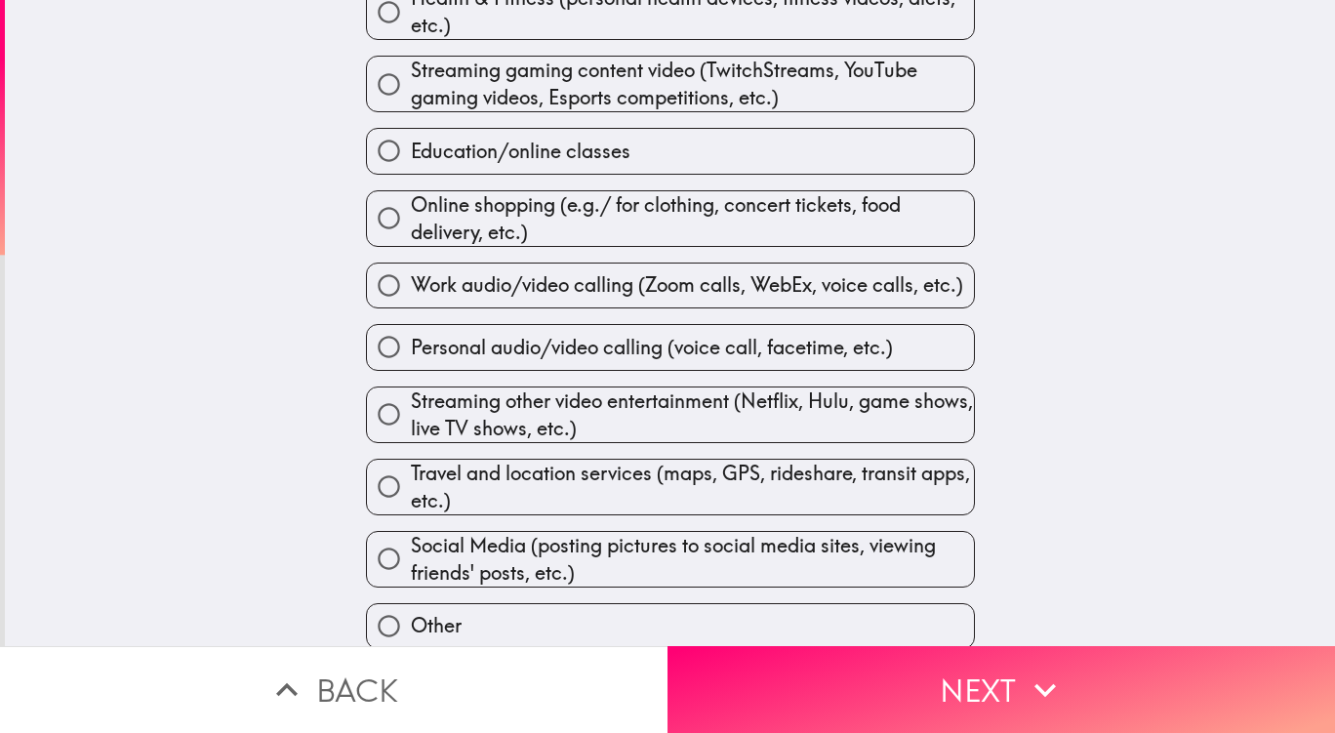
scroll to position [915, 0]
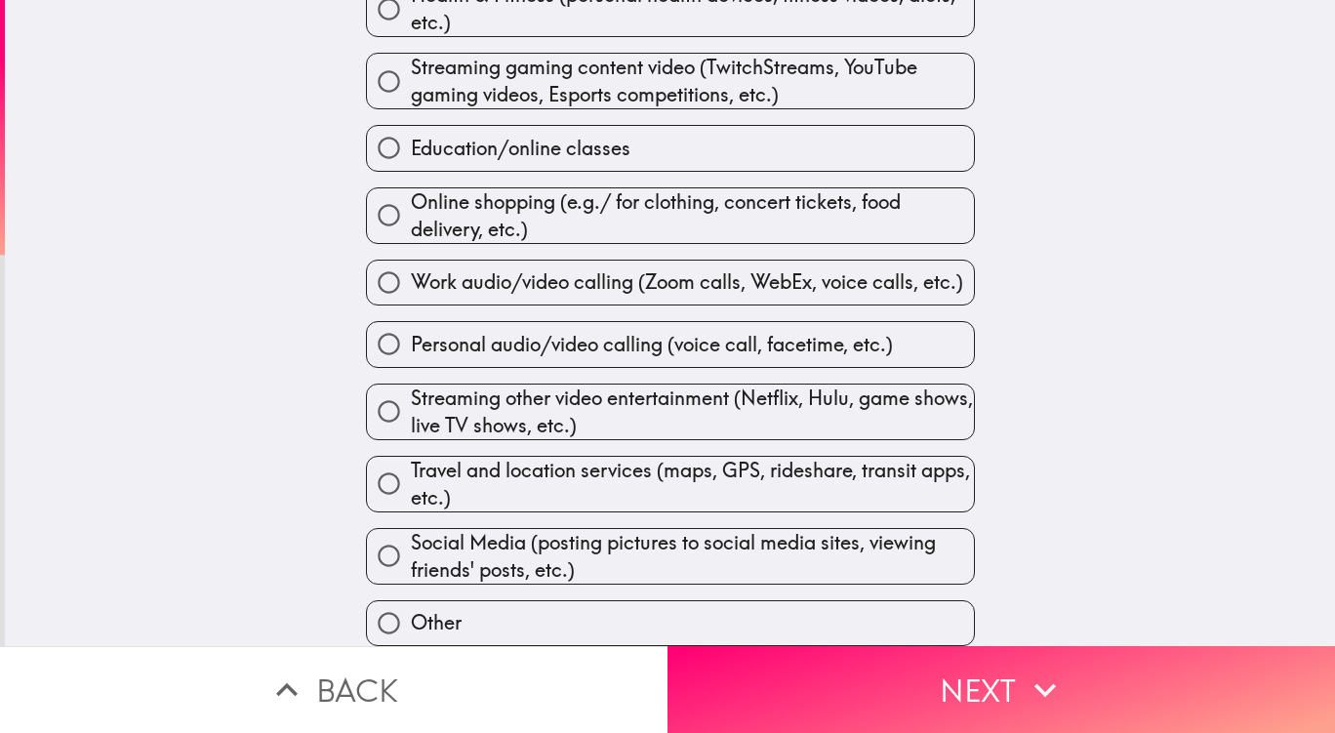
click at [972, 692] on button "Next" at bounding box center [1000, 689] width 667 height 87
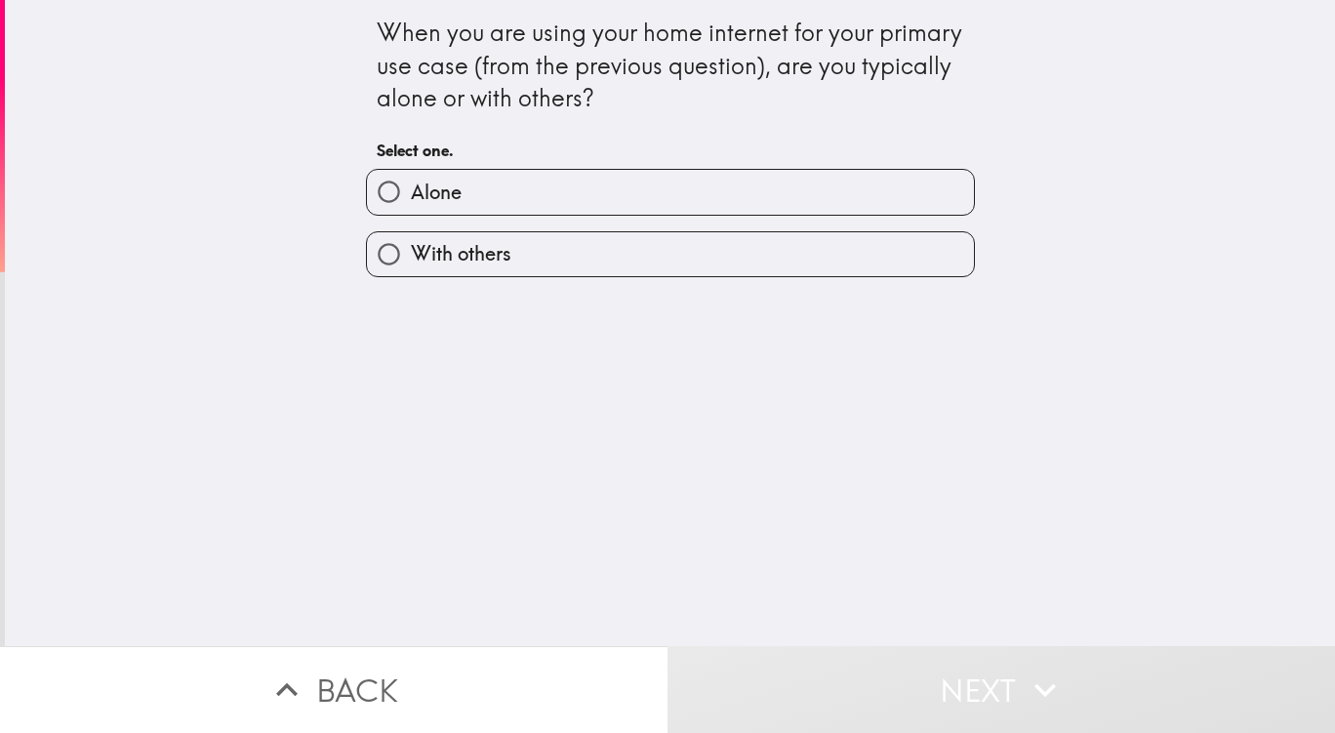
click at [496, 260] on span "With others" at bounding box center [461, 253] width 101 height 27
click at [411, 260] on input "With others" at bounding box center [389, 254] width 44 height 44
radio input "true"
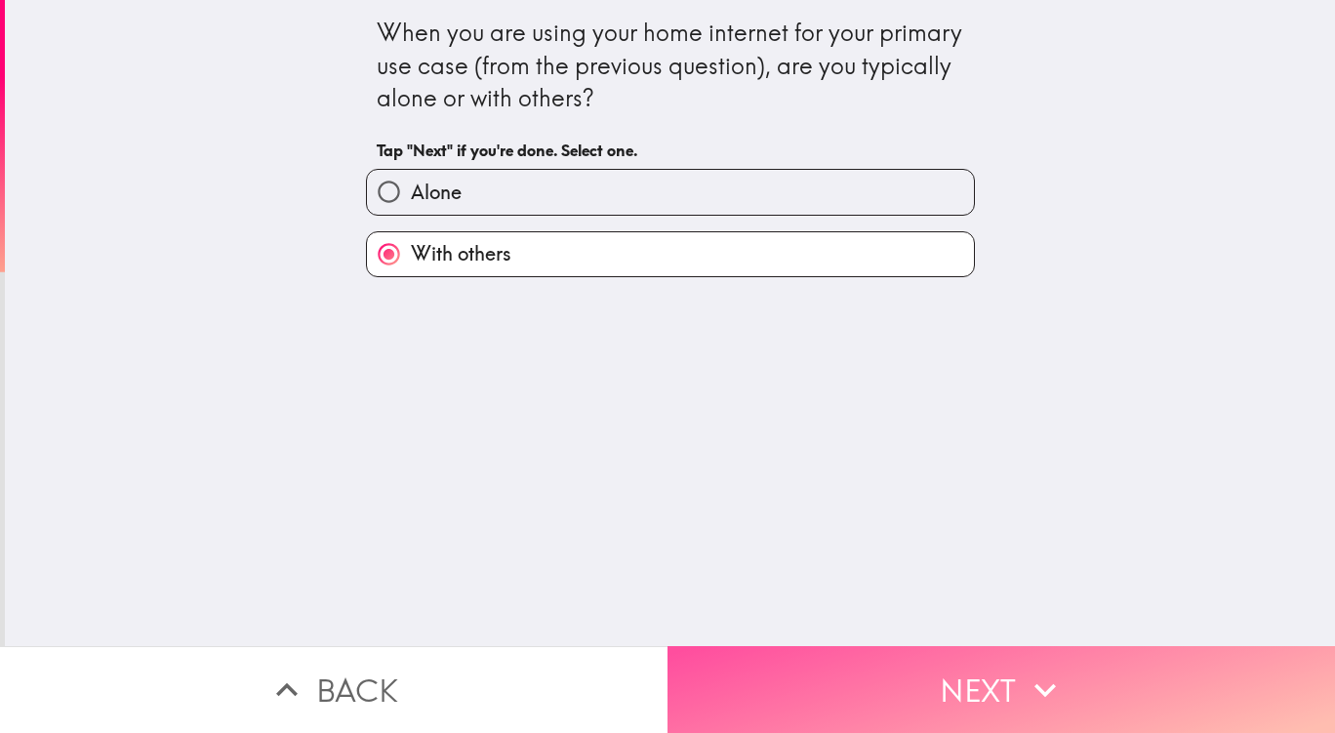
click at [907, 654] on button "Next" at bounding box center [1000, 689] width 667 height 87
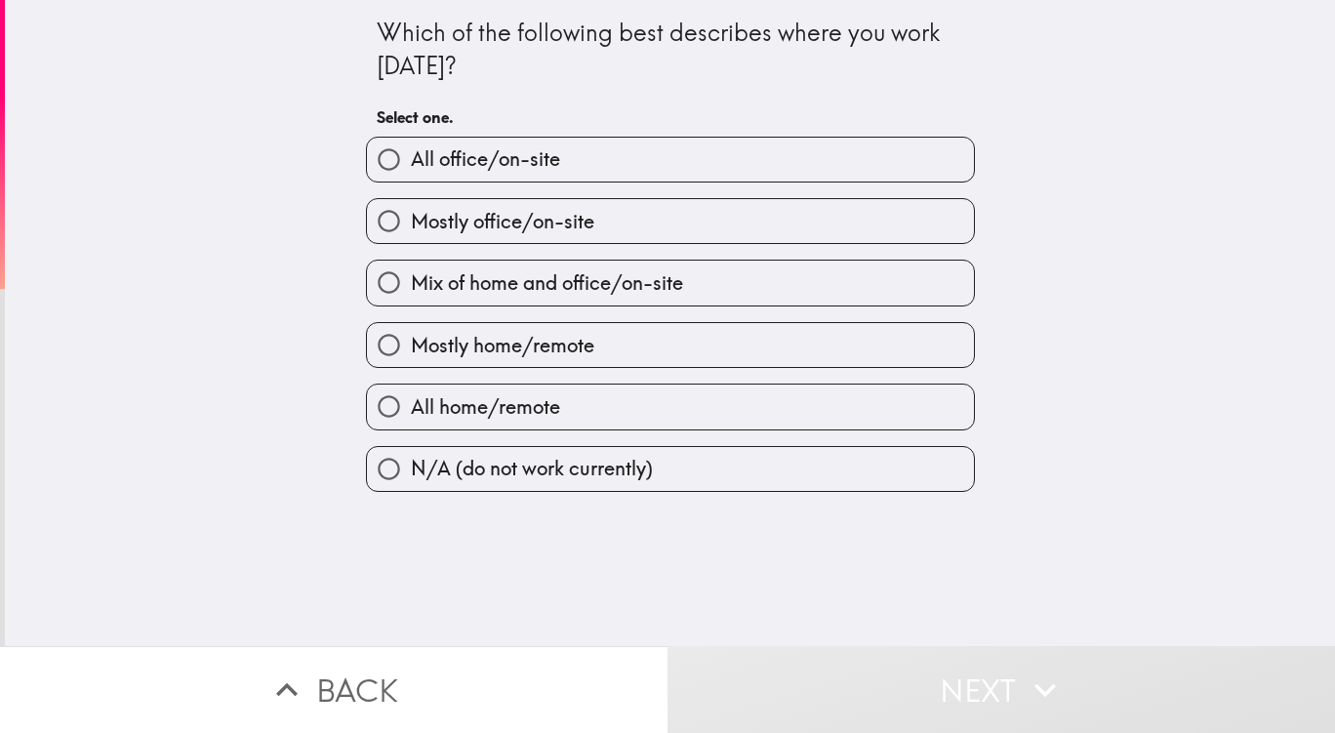
click at [584, 361] on label "Mostly home/remote" at bounding box center [670, 345] width 607 height 44
click at [411, 361] on input "Mostly home/remote" at bounding box center [389, 345] width 44 height 44
radio input "true"
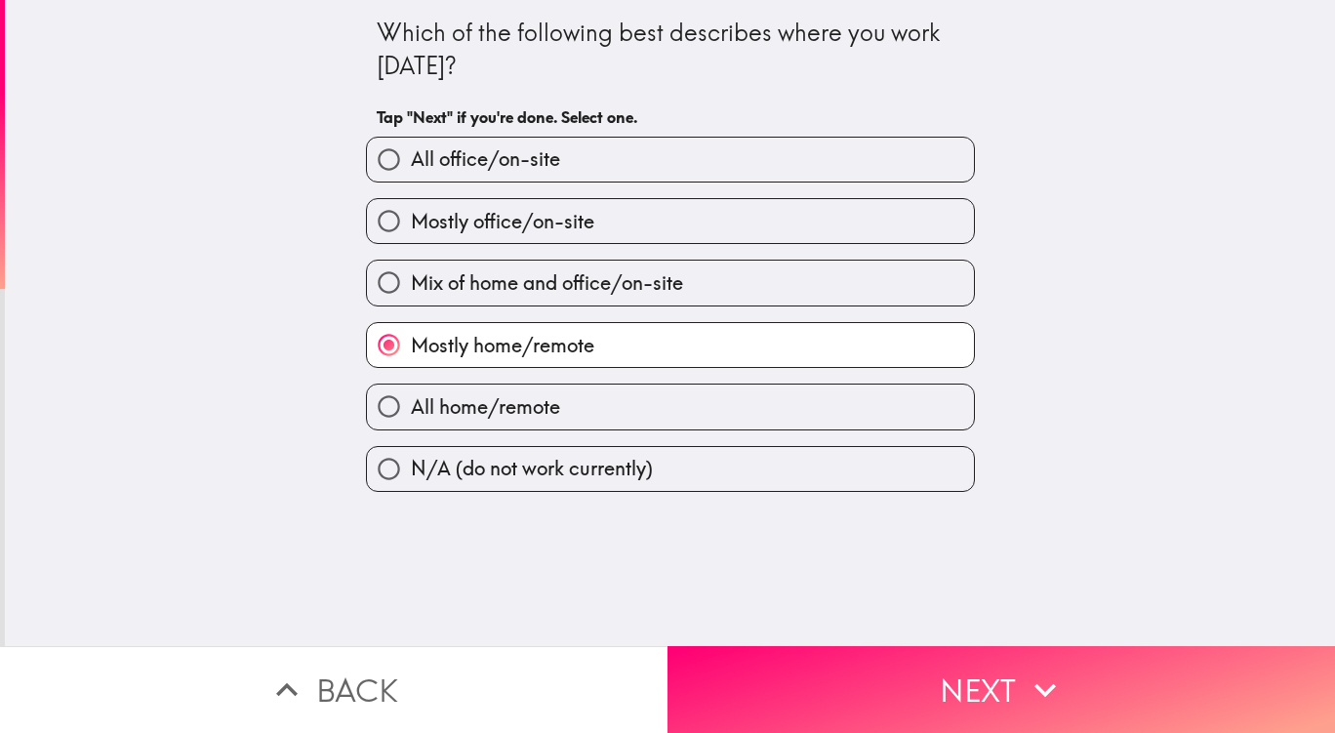
click at [853, 691] on button "Next" at bounding box center [1000, 689] width 667 height 87
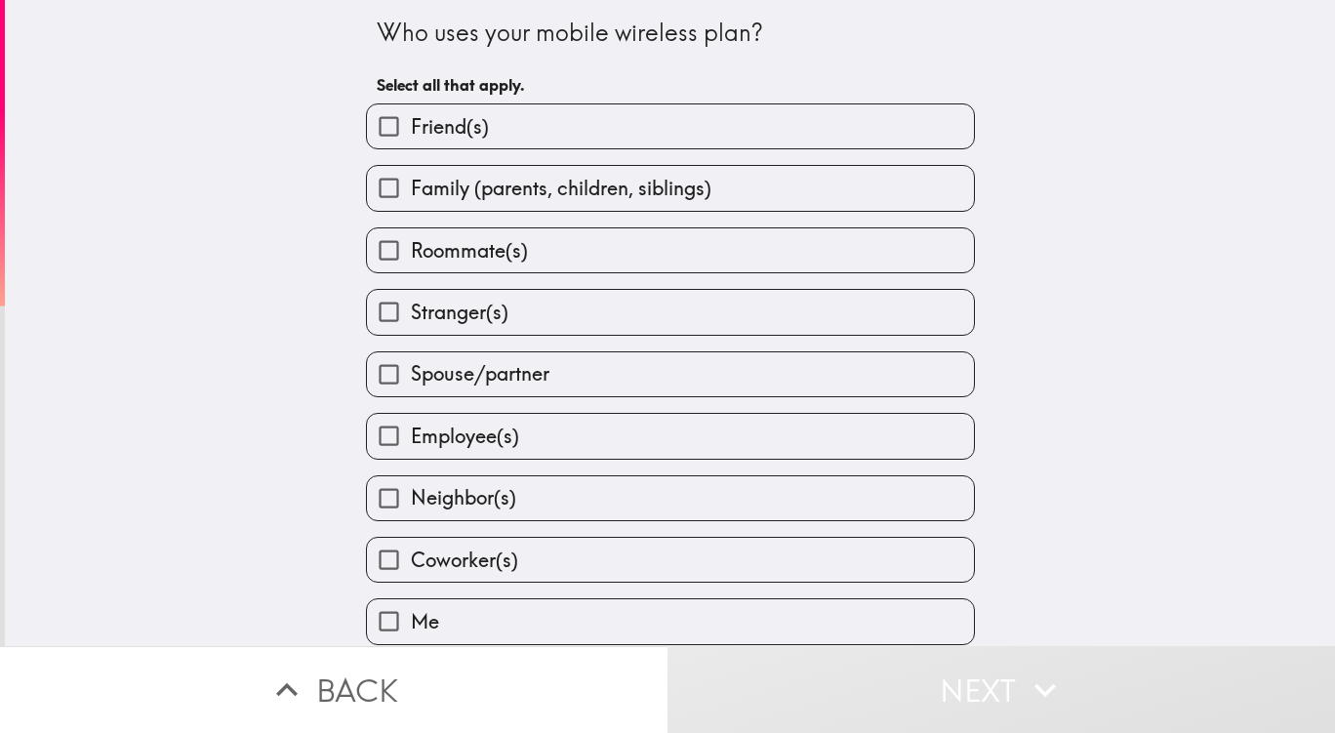
click at [464, 199] on span "Family (parents, children, siblings)" at bounding box center [561, 188] width 301 height 27
click at [411, 199] on input "Family (parents, children, siblings)" at bounding box center [389, 188] width 44 height 44
checkbox input "true"
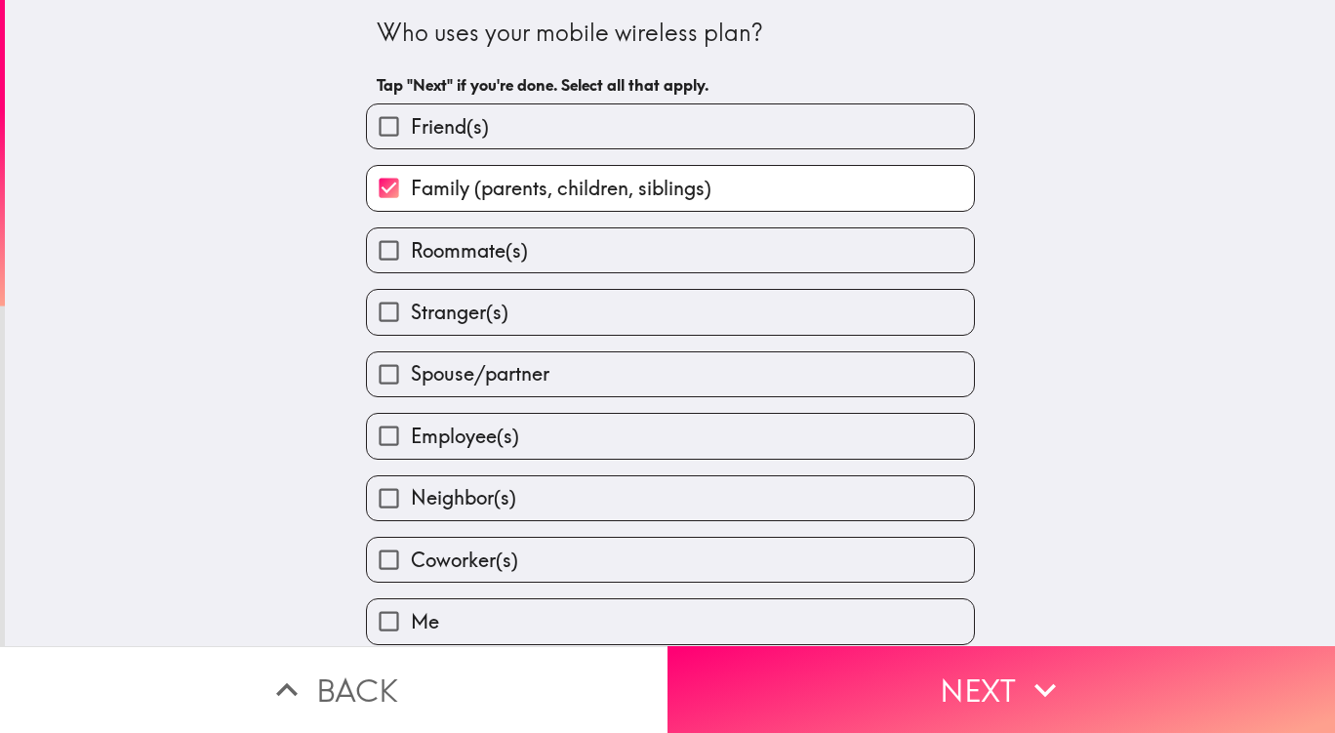
scroll to position [22, 0]
click at [965, 680] on button "Next" at bounding box center [1000, 689] width 667 height 87
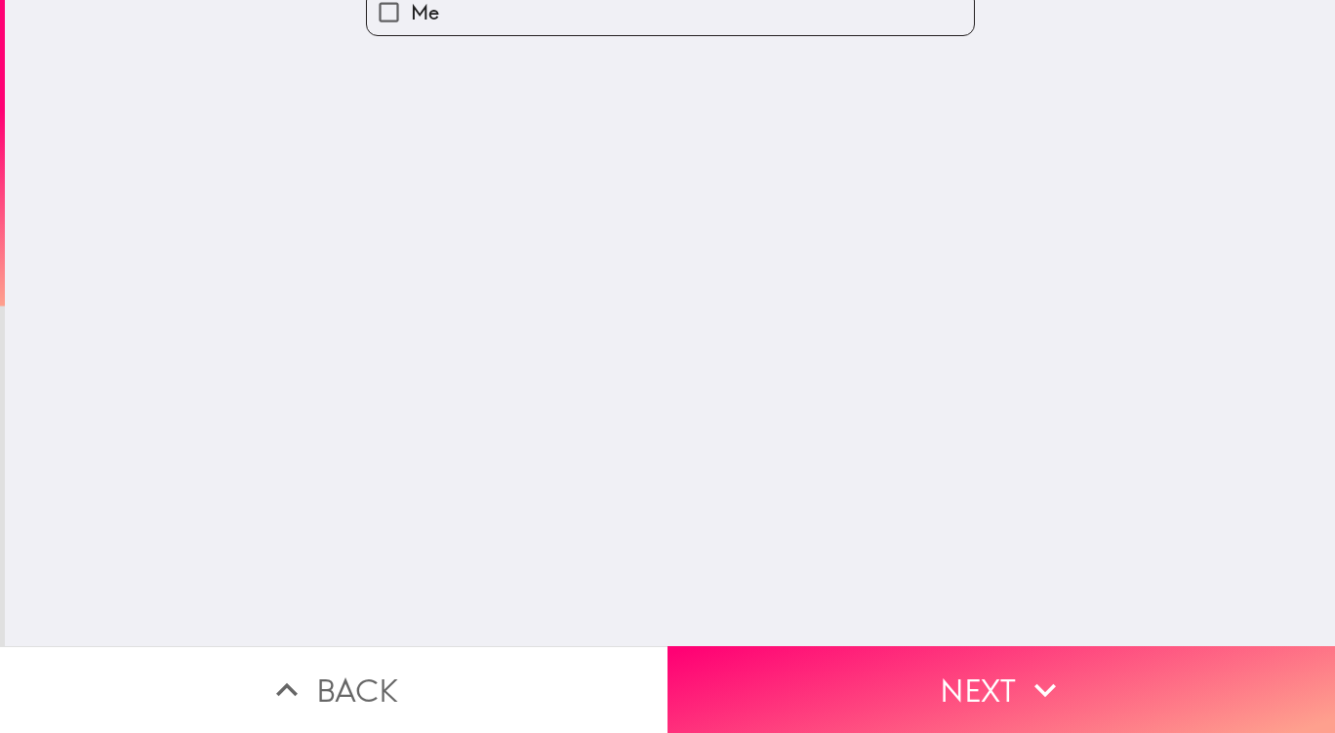
scroll to position [0, 0]
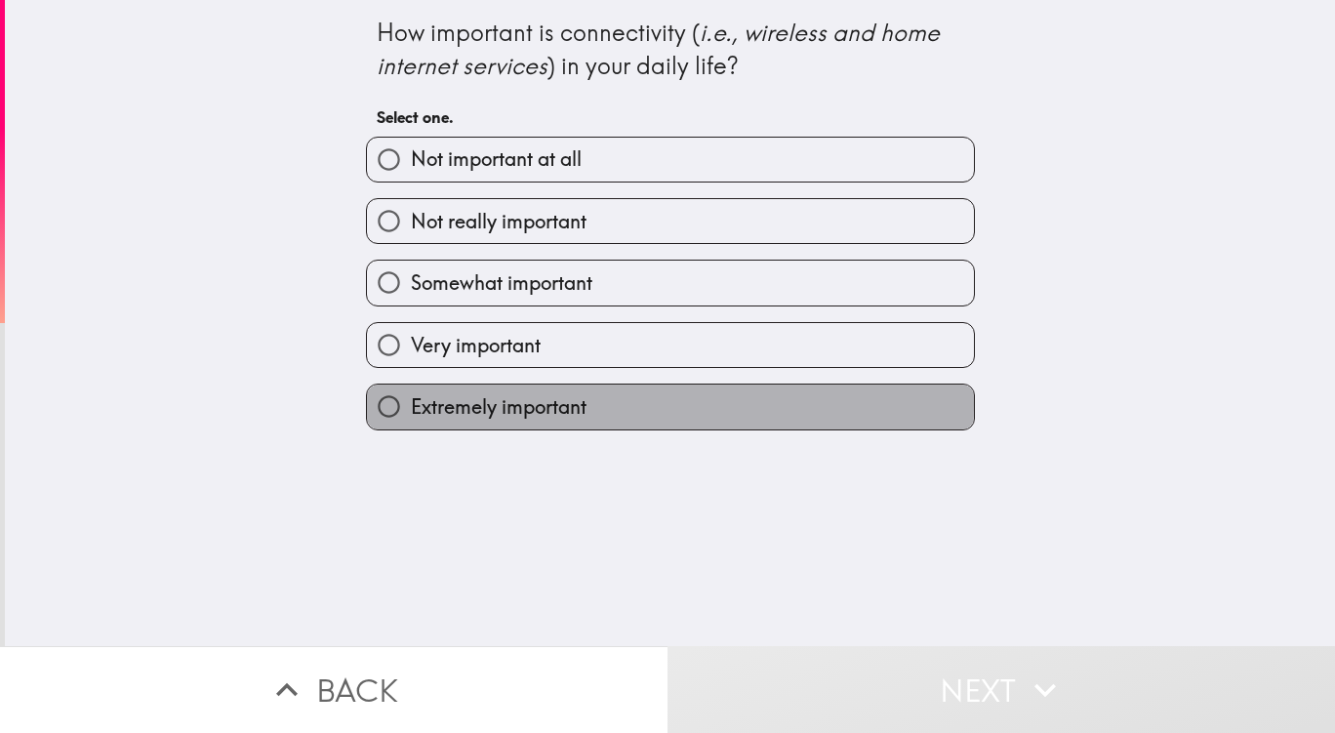
click at [465, 409] on span "Extremely important" at bounding box center [499, 406] width 176 height 27
click at [411, 409] on input "Extremely important" at bounding box center [389, 406] width 44 height 44
radio input "true"
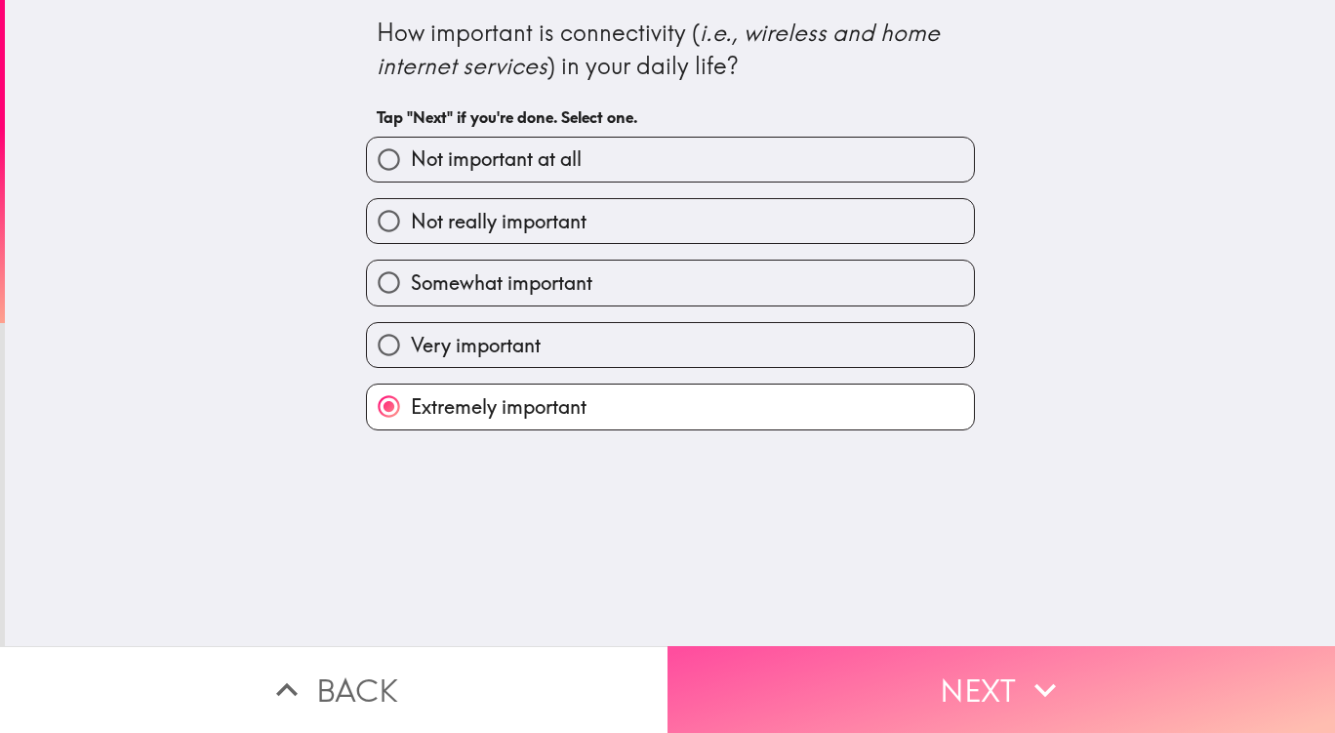
click at [1024, 668] on icon "button" at bounding box center [1045, 689] width 43 height 43
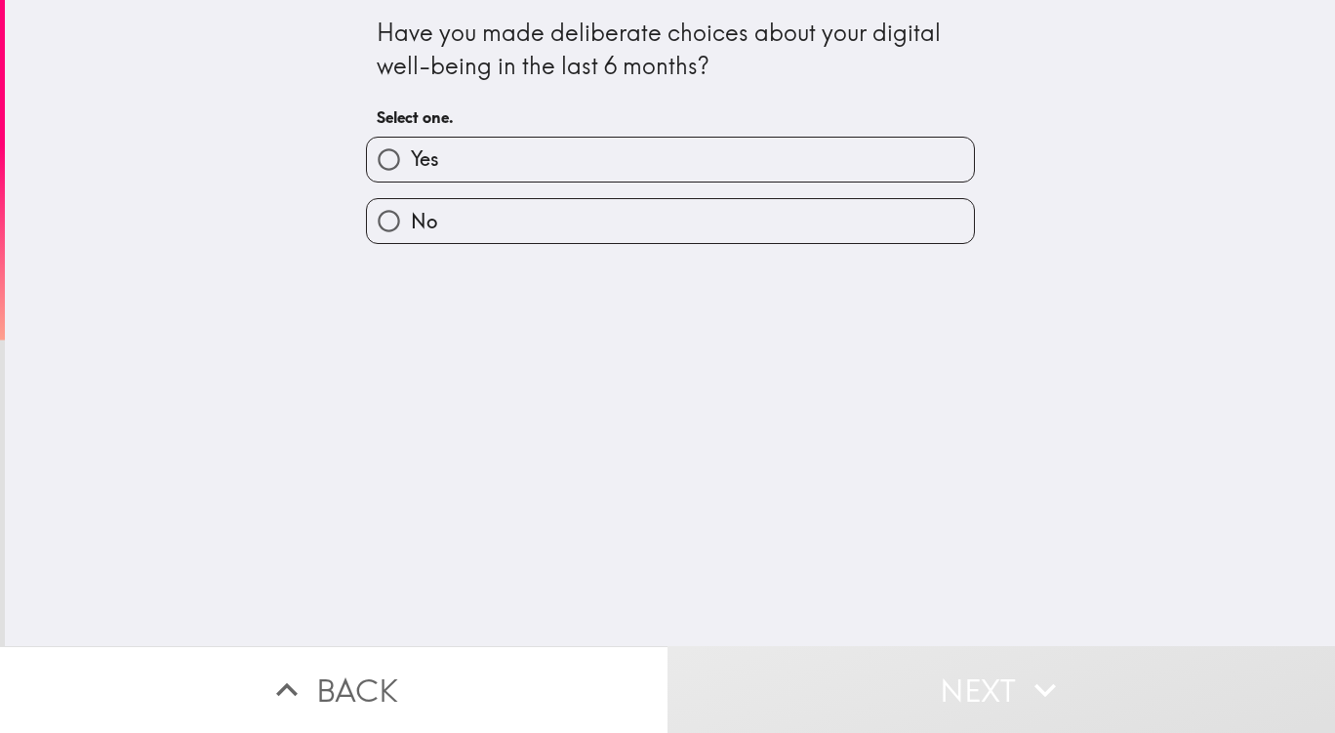
click at [580, 169] on label "Yes" at bounding box center [670, 160] width 607 height 44
click at [411, 169] on input "Yes" at bounding box center [389, 160] width 44 height 44
radio input "true"
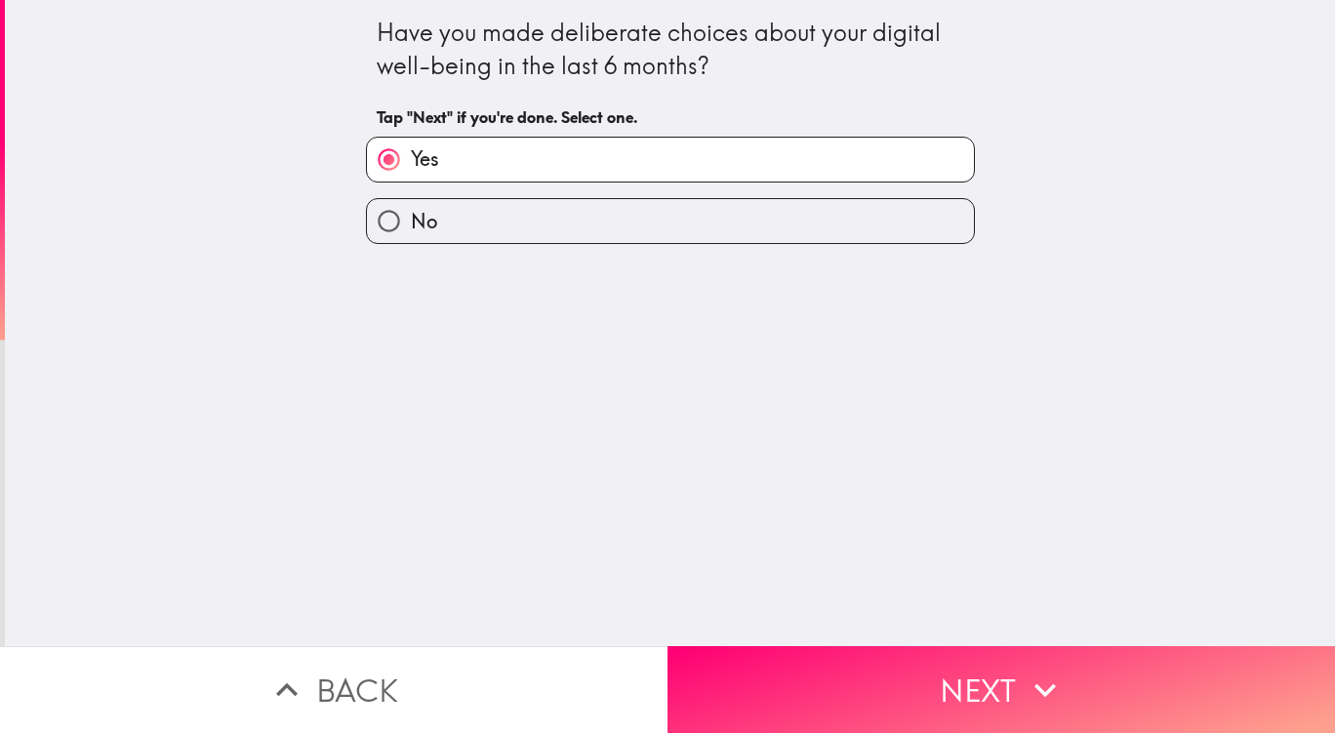
click at [957, 680] on button "Next" at bounding box center [1000, 689] width 667 height 87
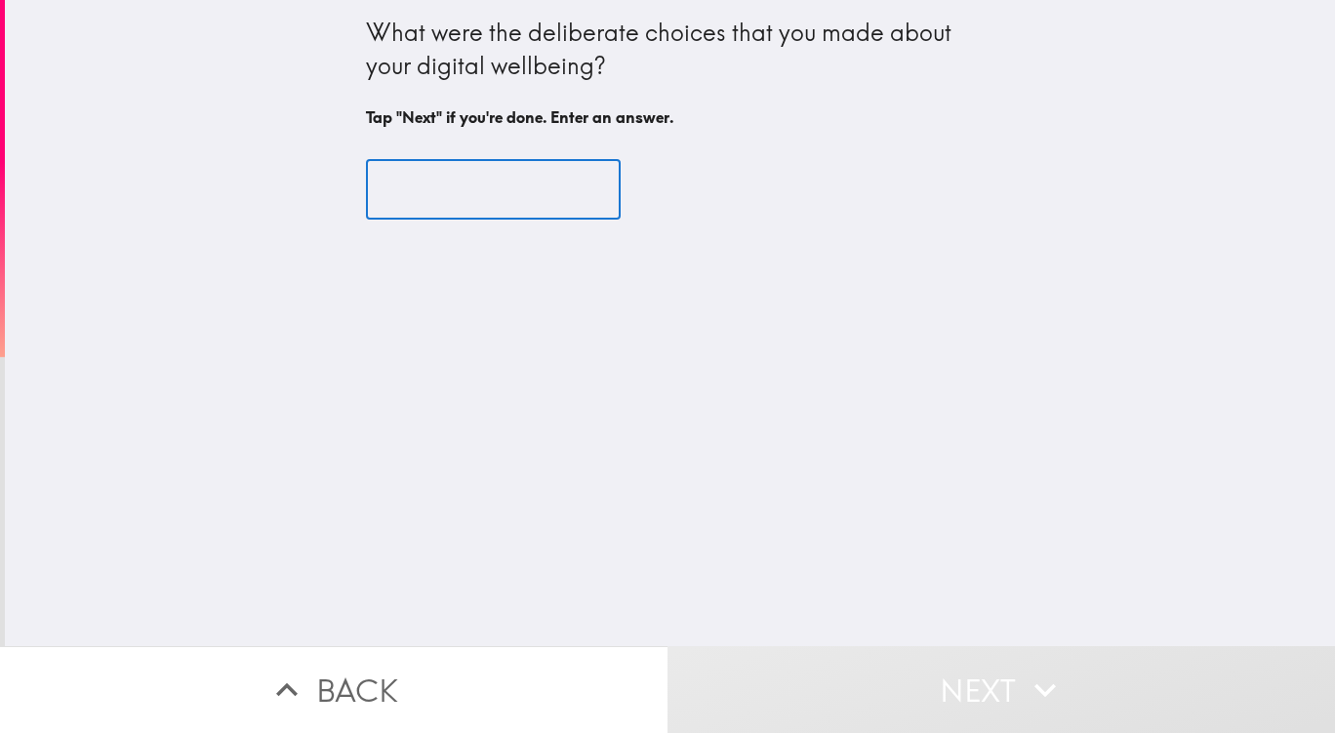
click at [459, 198] on input "text" at bounding box center [493, 190] width 255 height 60
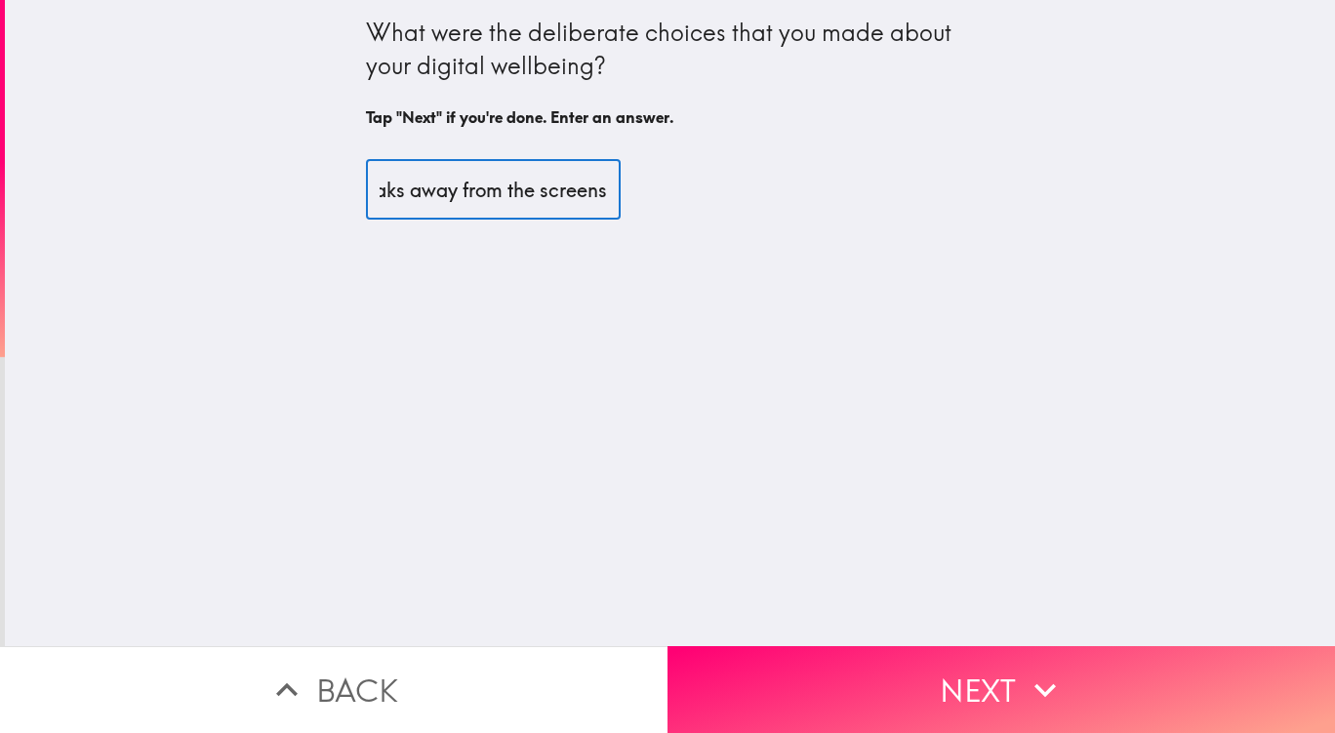
scroll to position [0, 233]
type input "Making sure to take breaks away from the screens"
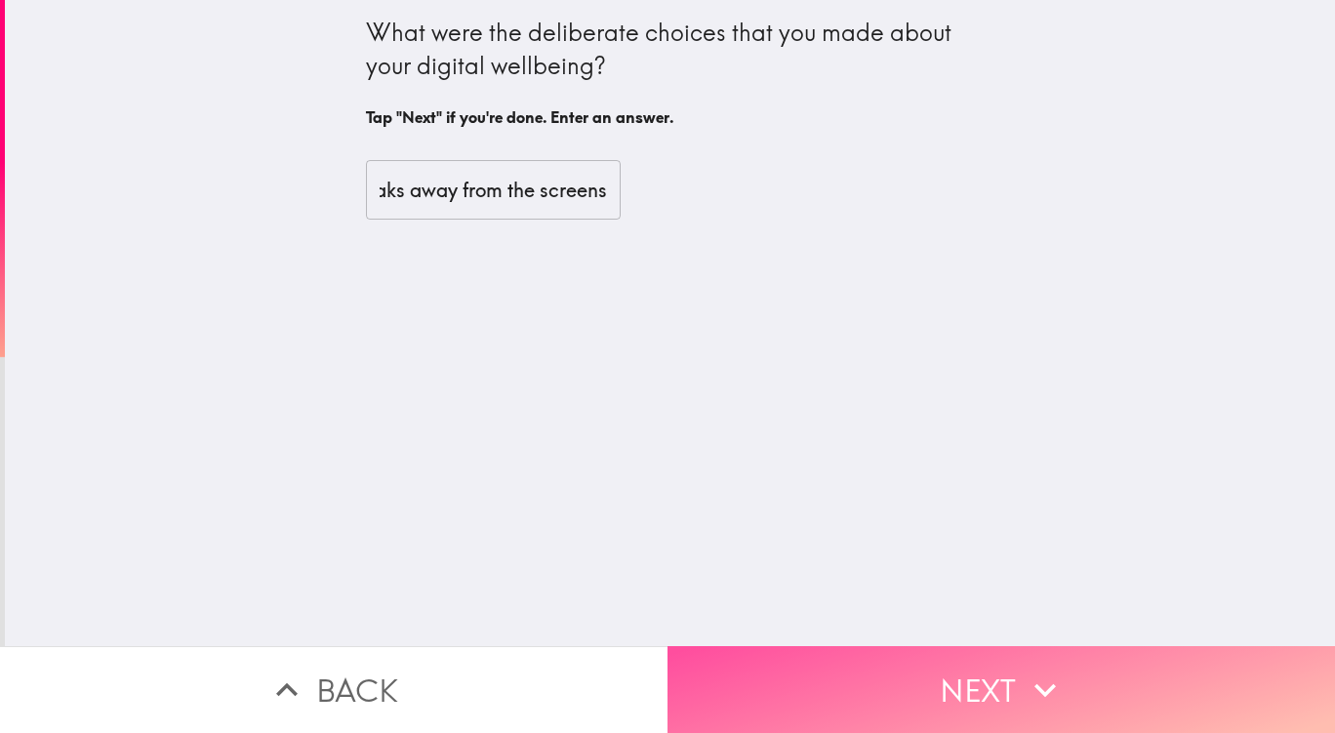
click at [932, 687] on button "Next" at bounding box center [1000, 689] width 667 height 87
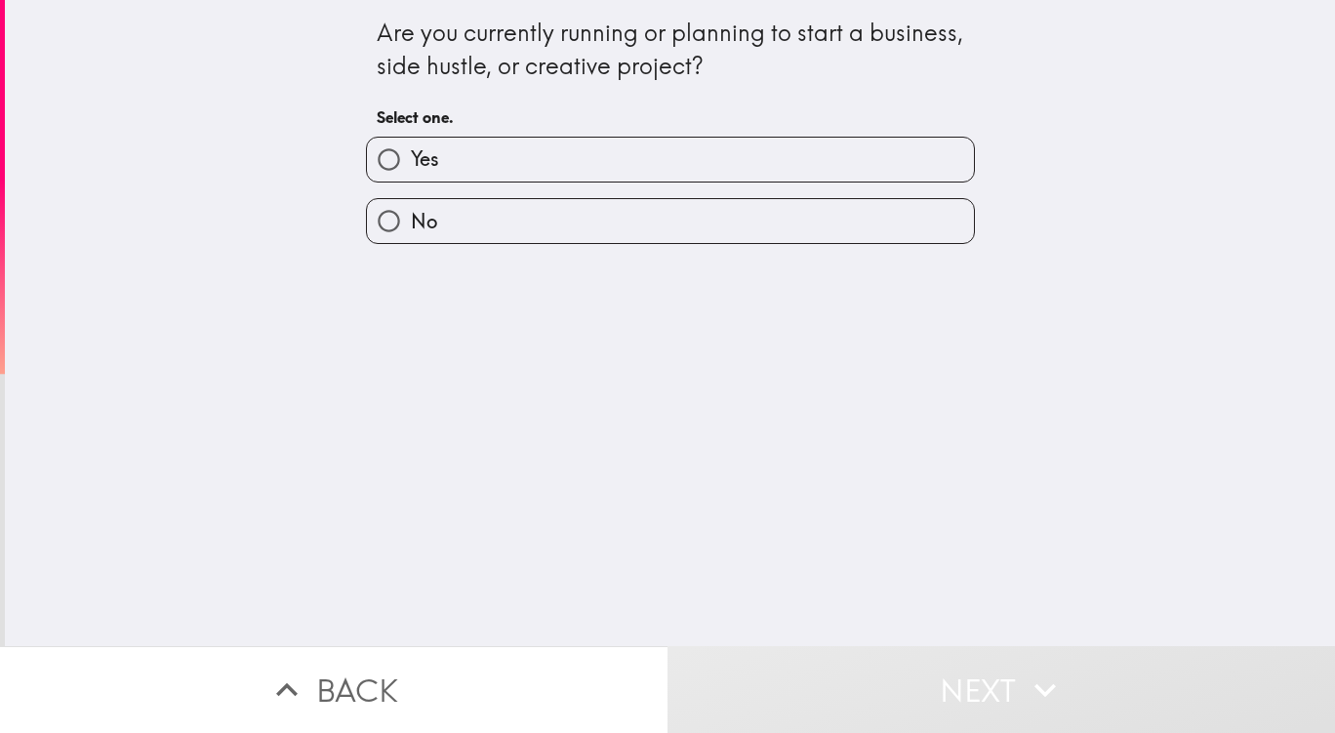
click at [812, 171] on label "Yes" at bounding box center [670, 160] width 607 height 44
click at [411, 171] on input "Yes" at bounding box center [389, 160] width 44 height 44
radio input "true"
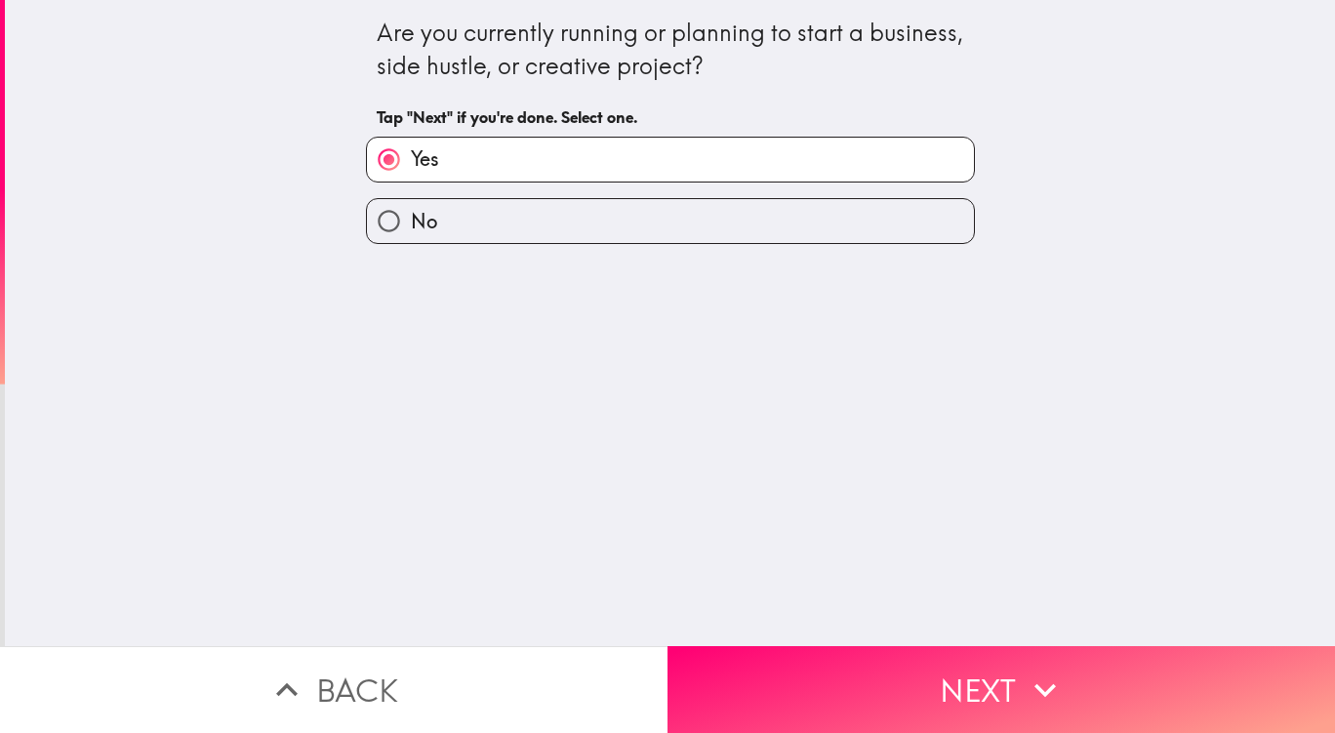
click at [944, 677] on button "Next" at bounding box center [1000, 689] width 667 height 87
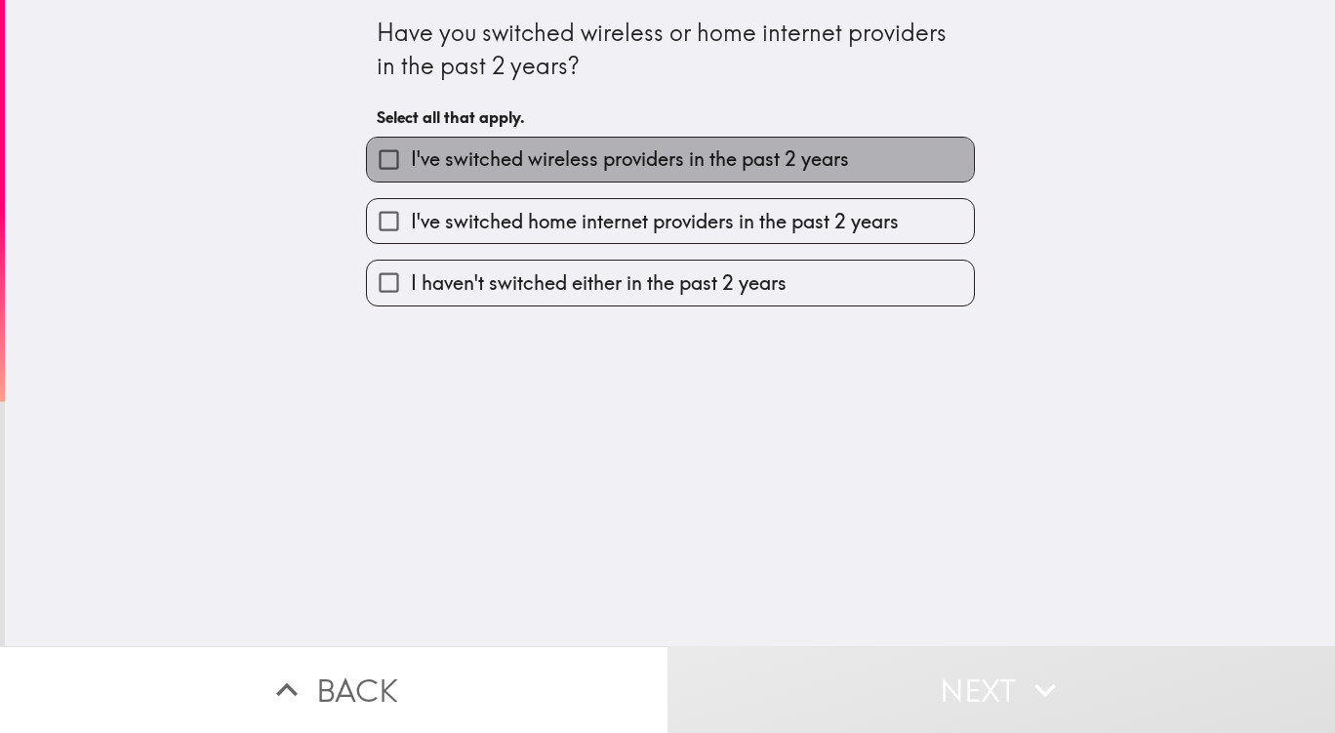
click at [560, 157] on span "I've switched wireless providers in the past 2 years" at bounding box center [630, 158] width 438 height 27
click at [411, 157] on input "I've switched wireless providers in the past 2 years" at bounding box center [389, 160] width 44 height 44
checkbox input "true"
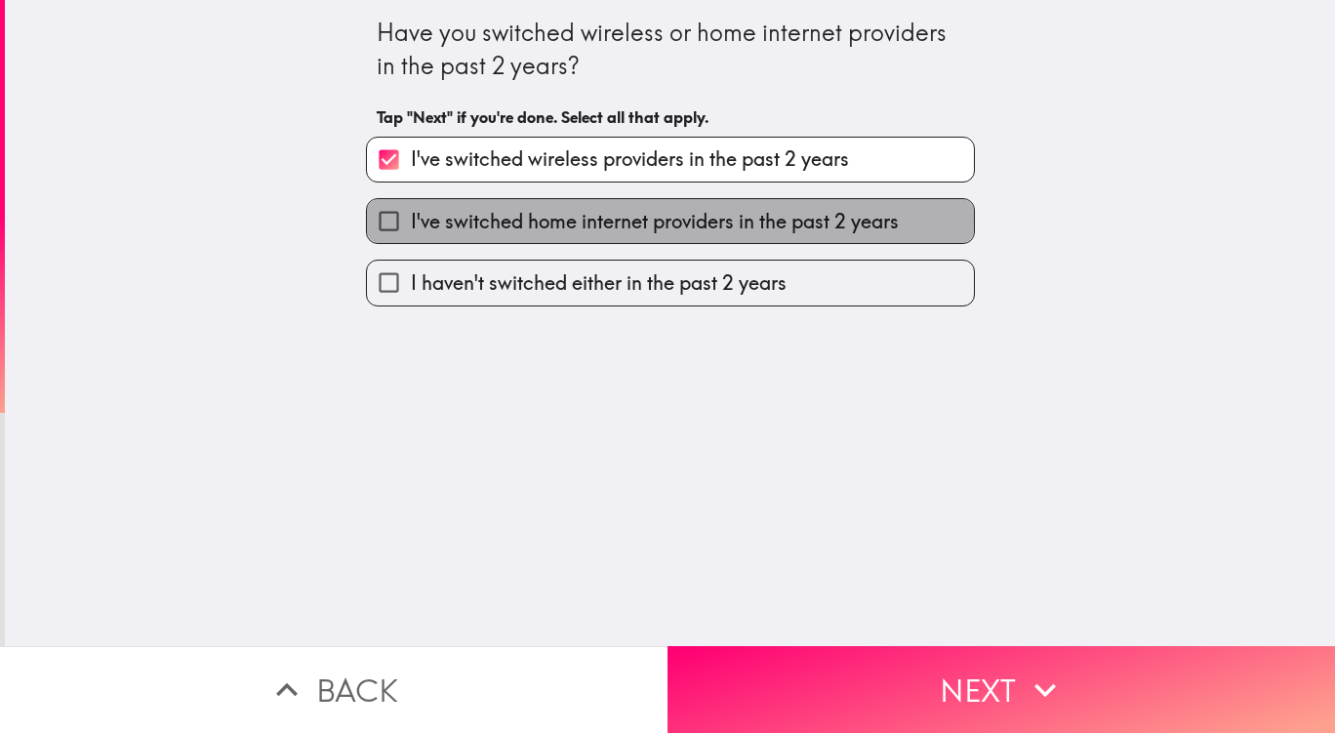
click at [572, 222] on span "I've switched home internet providers in the past 2 years" at bounding box center [655, 221] width 488 height 27
click at [411, 222] on input "I've switched home internet providers in the past 2 years" at bounding box center [389, 221] width 44 height 44
checkbox input "true"
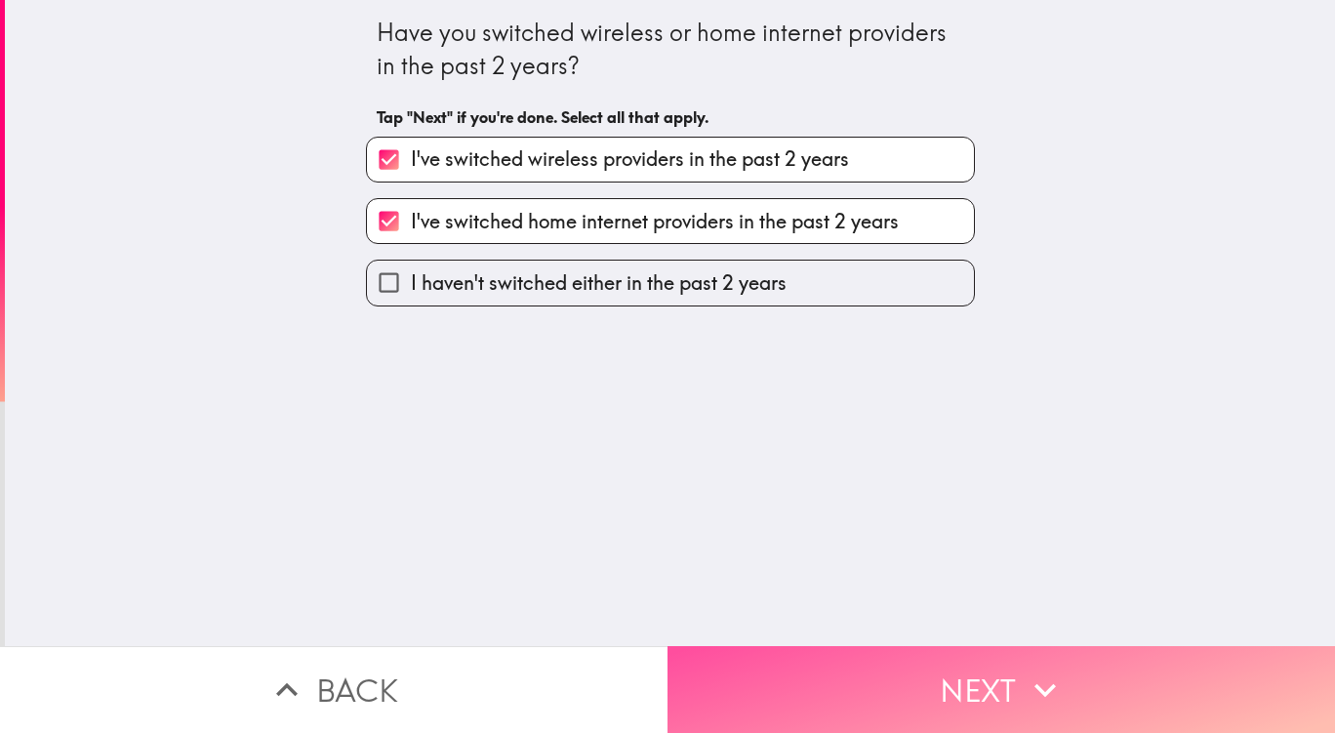
click at [856, 650] on button "Next" at bounding box center [1000, 689] width 667 height 87
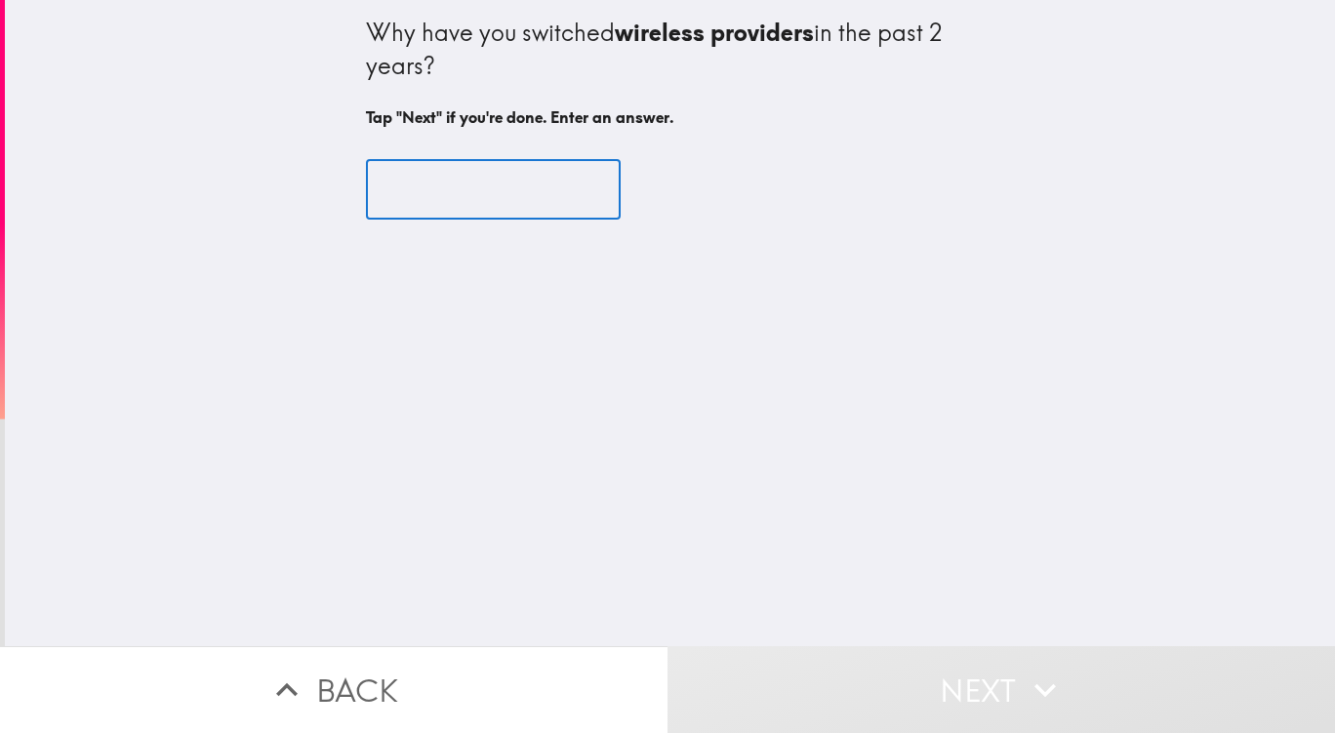
click at [397, 165] on input "text" at bounding box center [493, 190] width 255 height 60
type input "V"
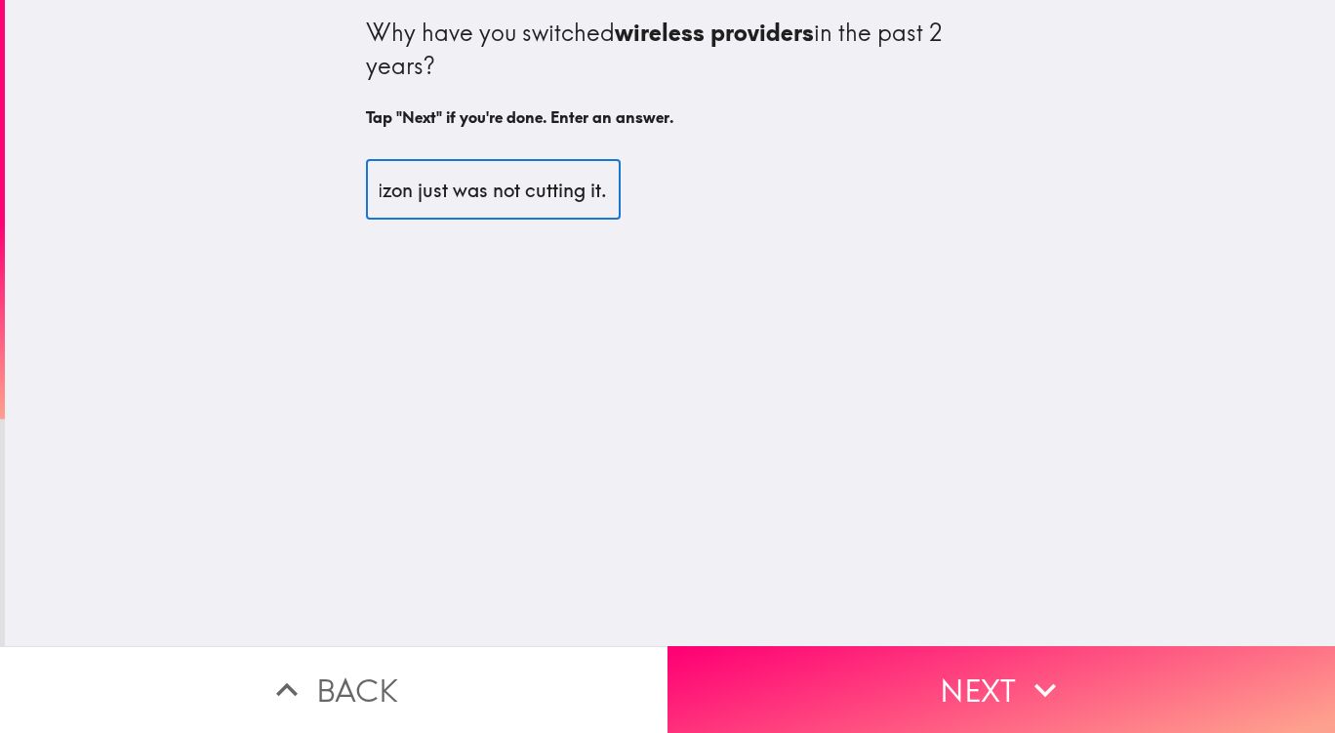
scroll to position [0, 291]
type input "I switched to ATT because Verizon just was not cutting it."
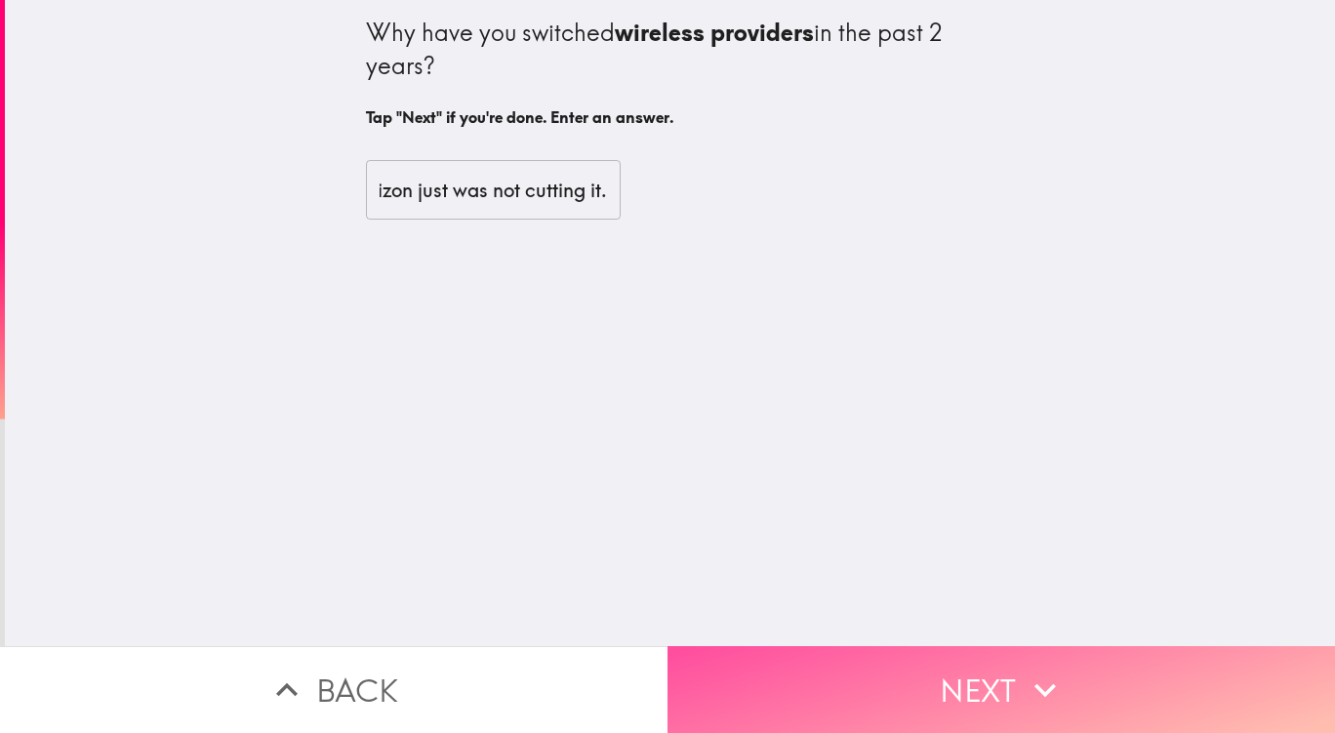
click at [927, 702] on button "Next" at bounding box center [1000, 689] width 667 height 87
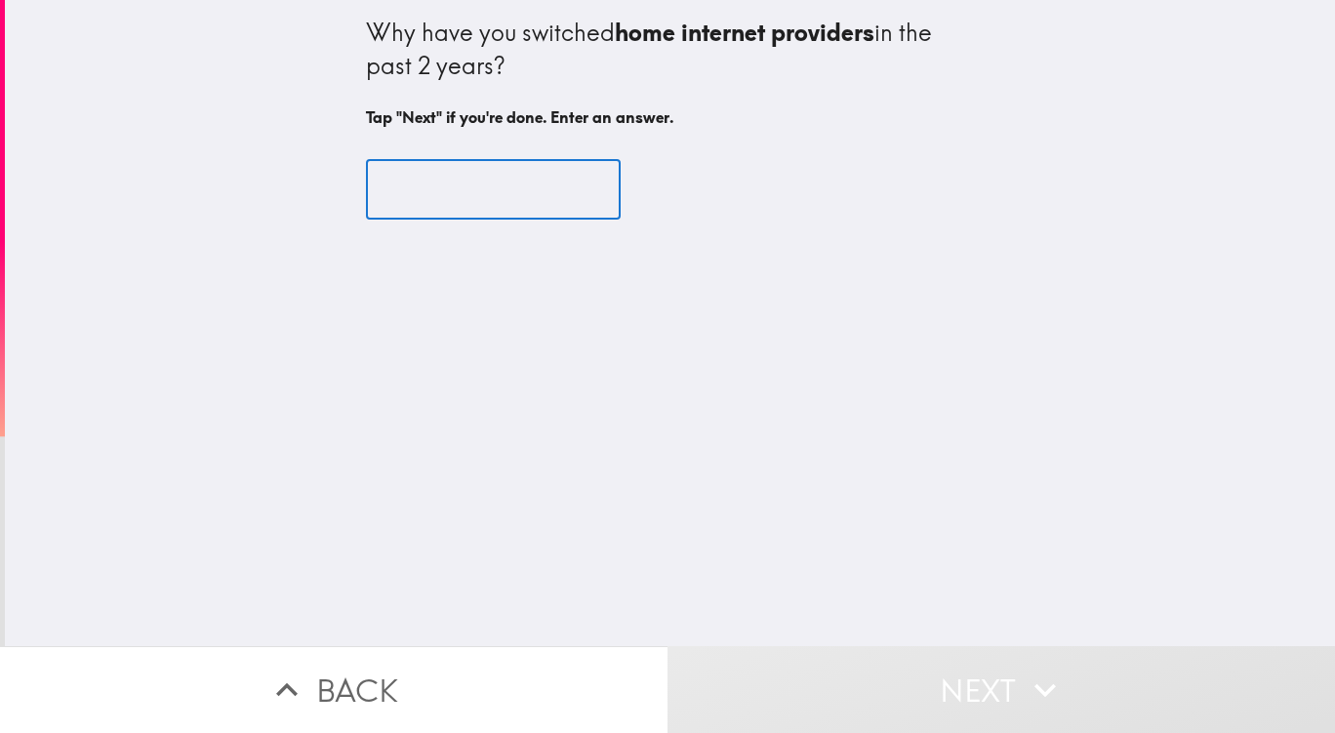
click at [433, 203] on input "text" at bounding box center [493, 190] width 255 height 60
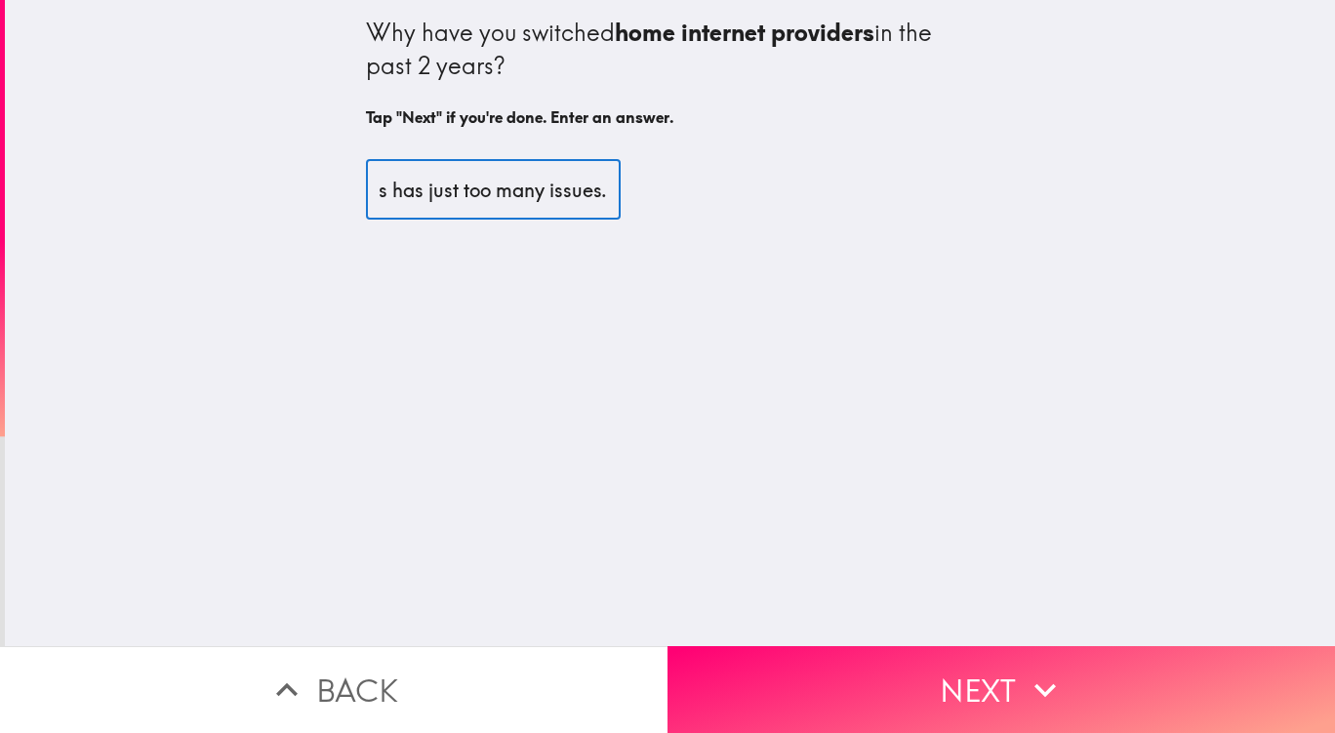
scroll to position [0, 285]
type input "Similar as wireless, verizon fios has just too many issues."
click at [811, 670] on button "Next" at bounding box center [1000, 689] width 667 height 87
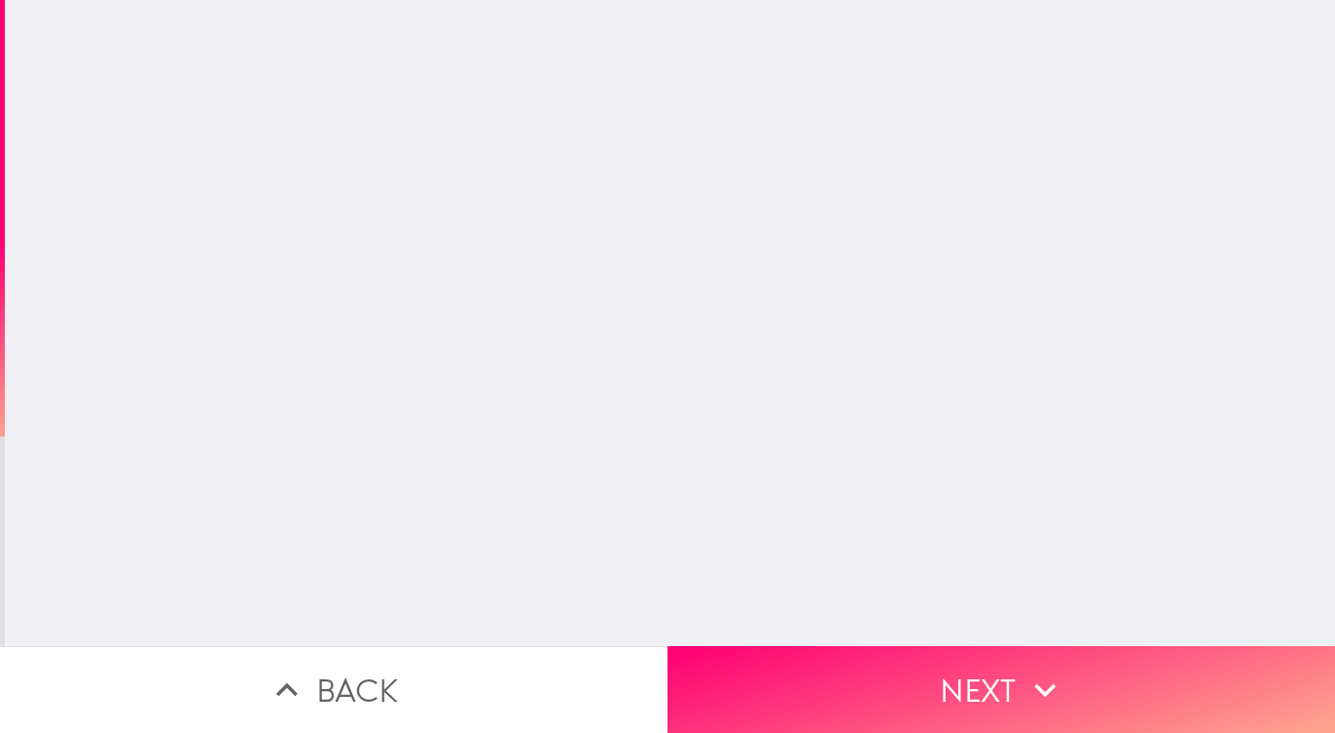
scroll to position [0, 0]
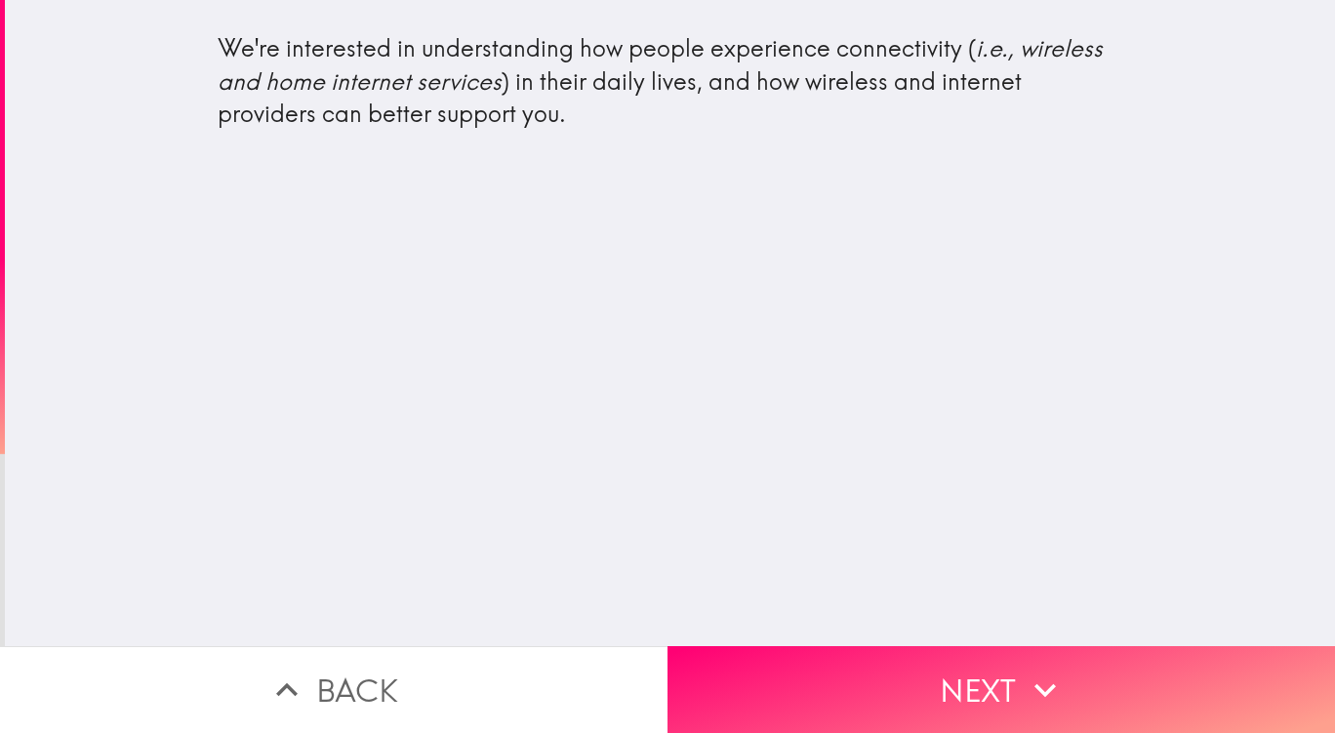
click at [937, 687] on button "Next" at bounding box center [1000, 689] width 667 height 87
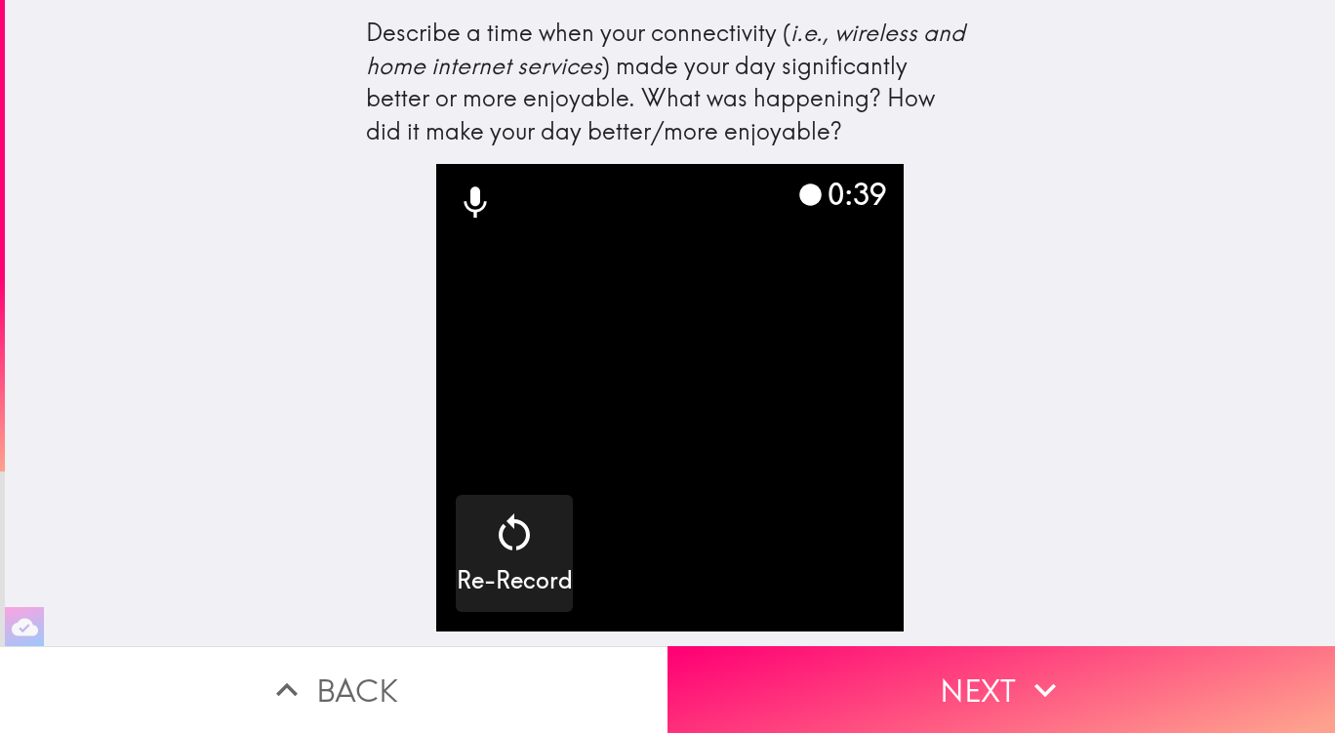
click at [844, 688] on button "Next" at bounding box center [1000, 689] width 667 height 87
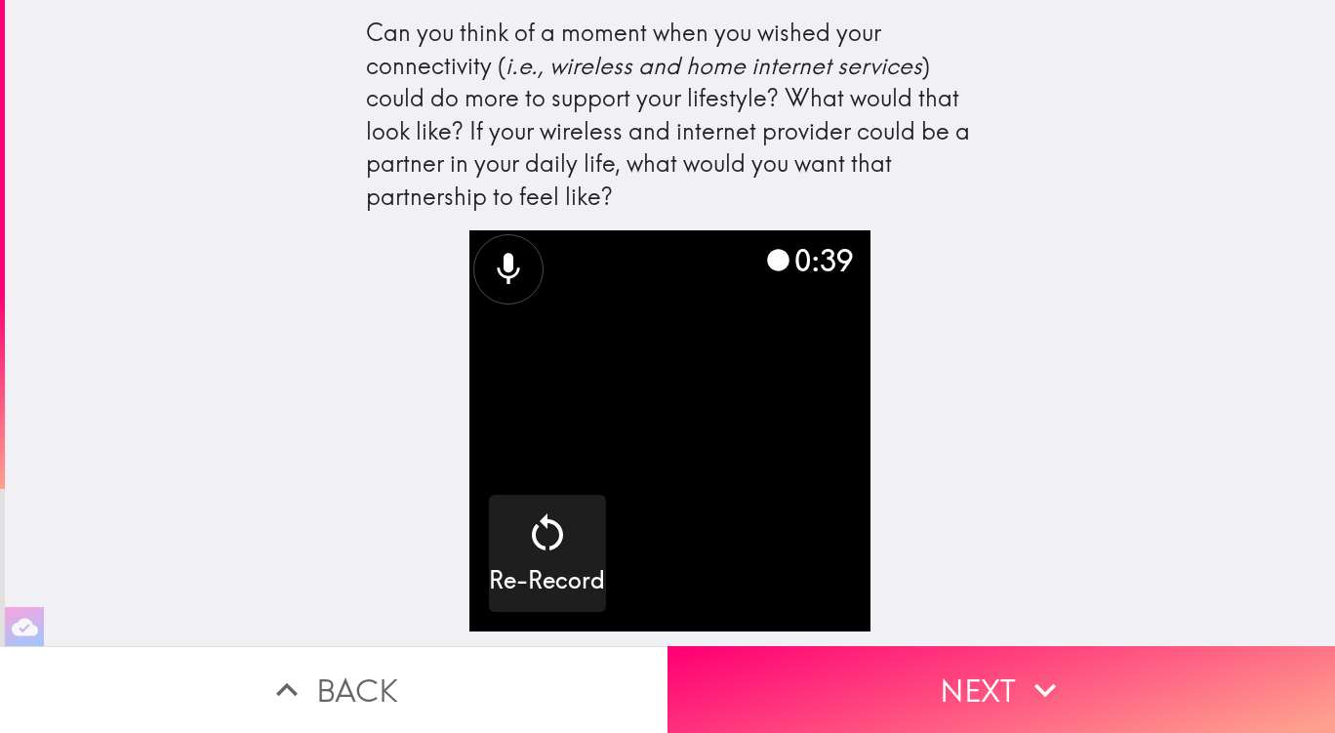
click at [895, 672] on button "Next" at bounding box center [1000, 689] width 667 height 87
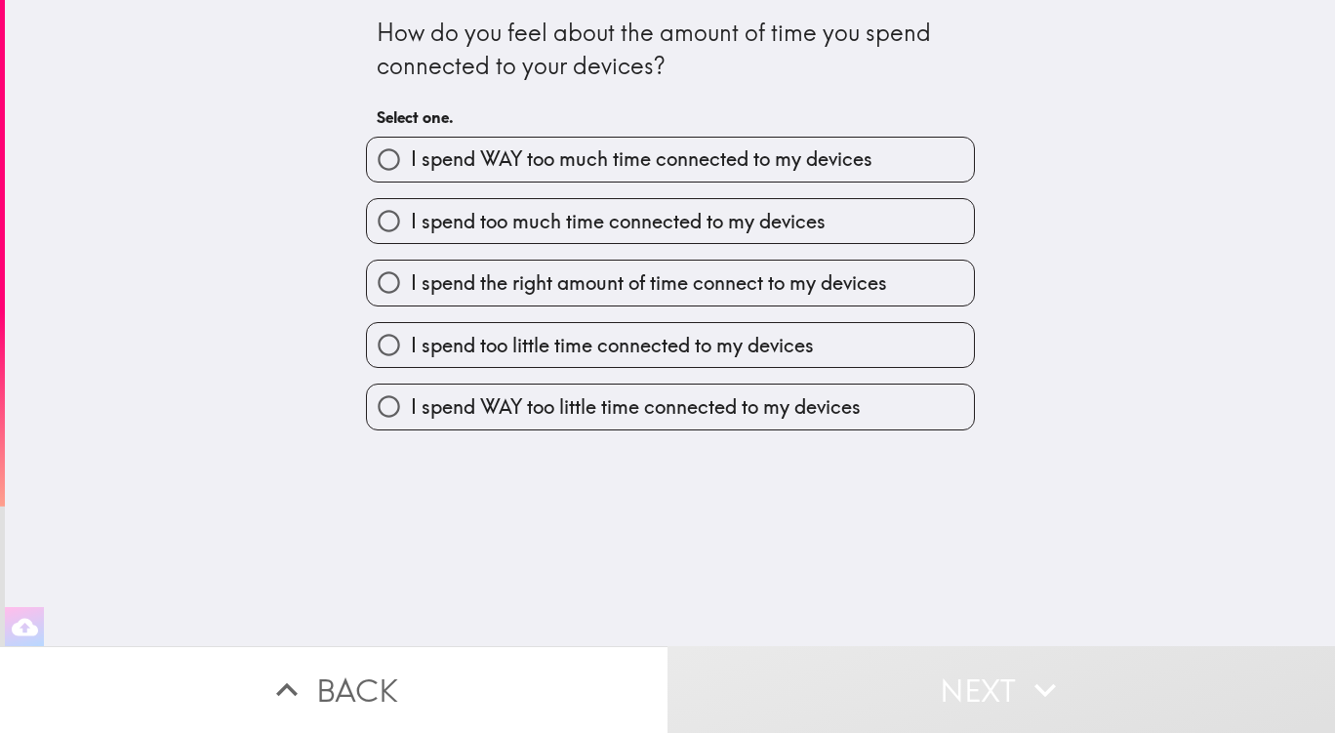
click at [744, 291] on span "I spend the right amount of time connect to my devices" at bounding box center [649, 282] width 476 height 27
click at [411, 291] on input "I spend the right amount of time connect to my devices" at bounding box center [389, 283] width 44 height 44
radio input "true"
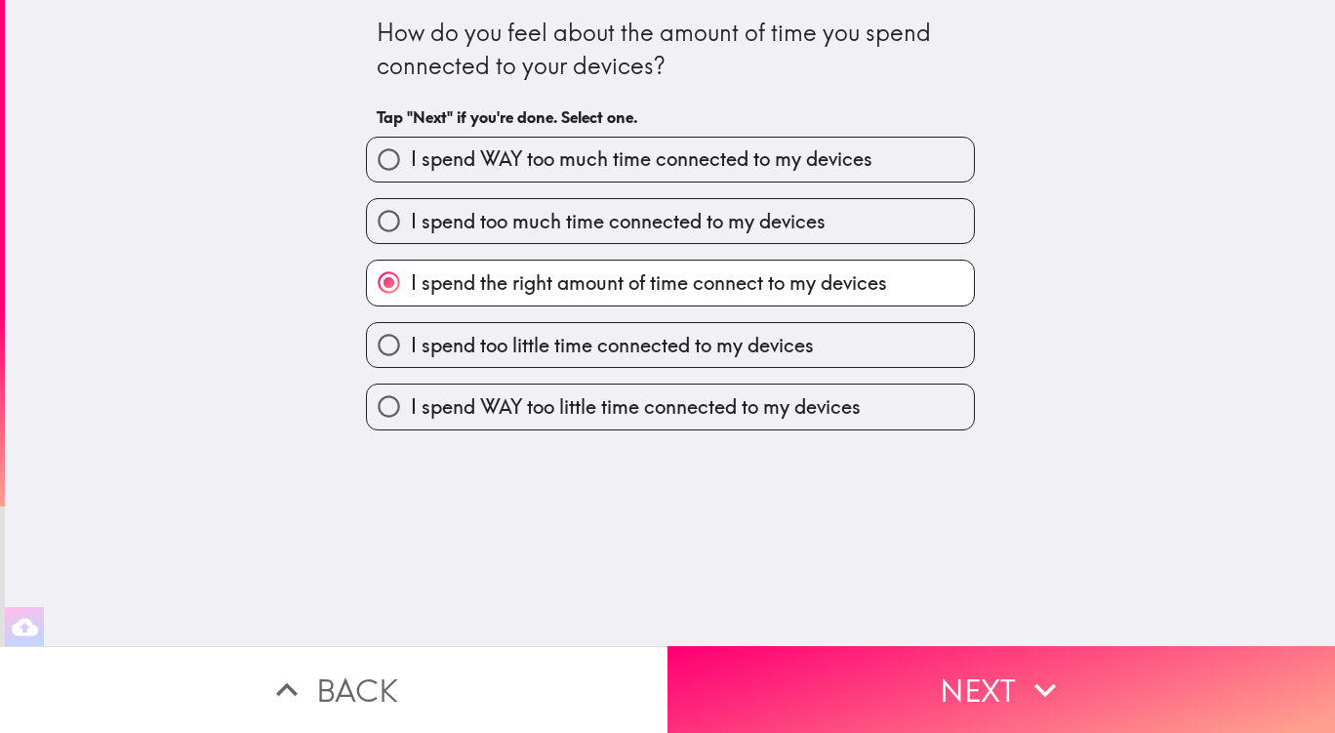
click at [1005, 671] on button "Next" at bounding box center [1000, 689] width 667 height 87
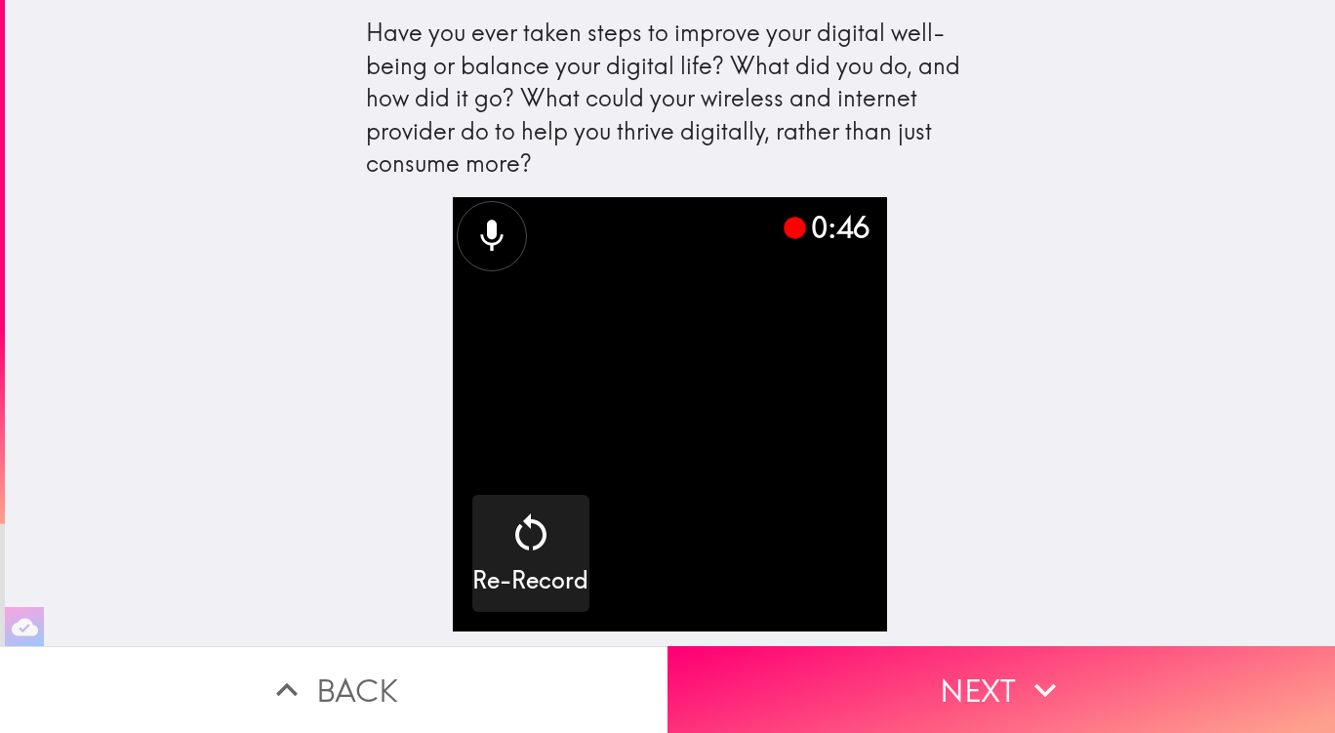
click at [1004, 659] on button "Next" at bounding box center [1000, 689] width 667 height 87
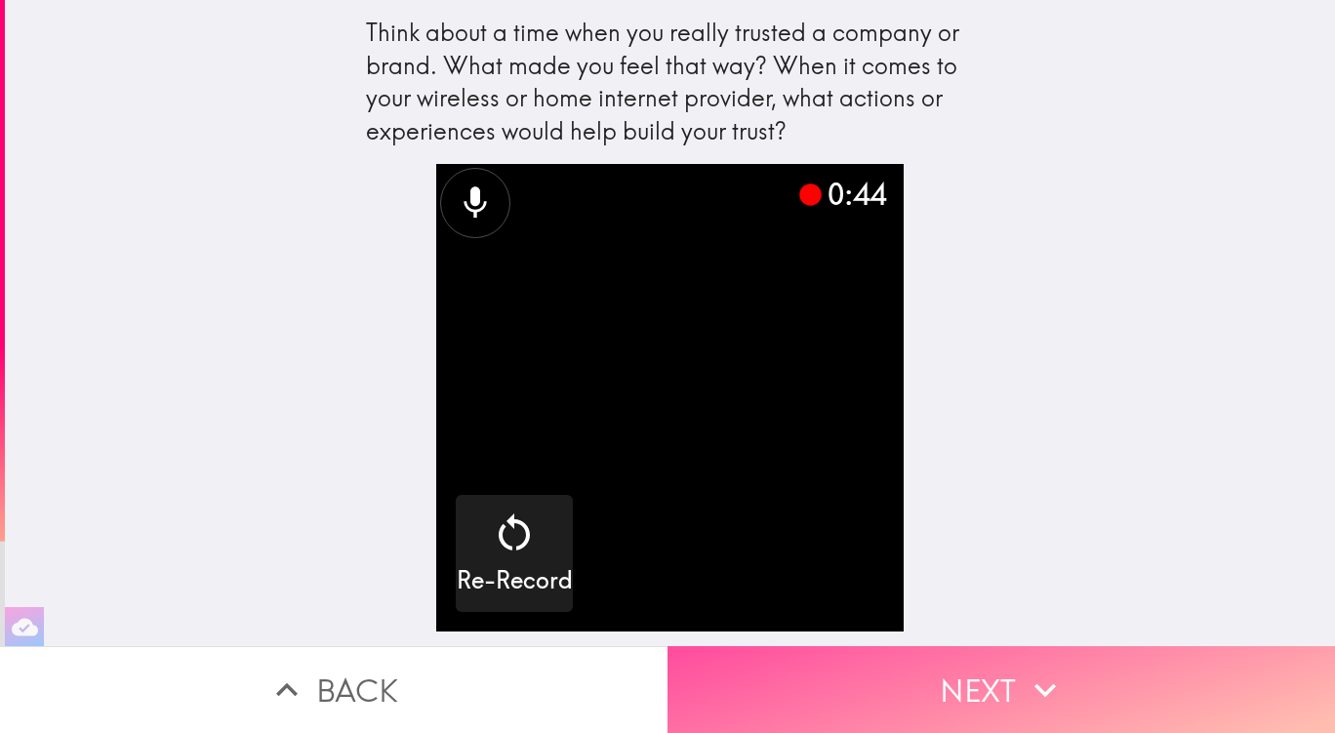
click at [947, 665] on button "Next" at bounding box center [1000, 689] width 667 height 87
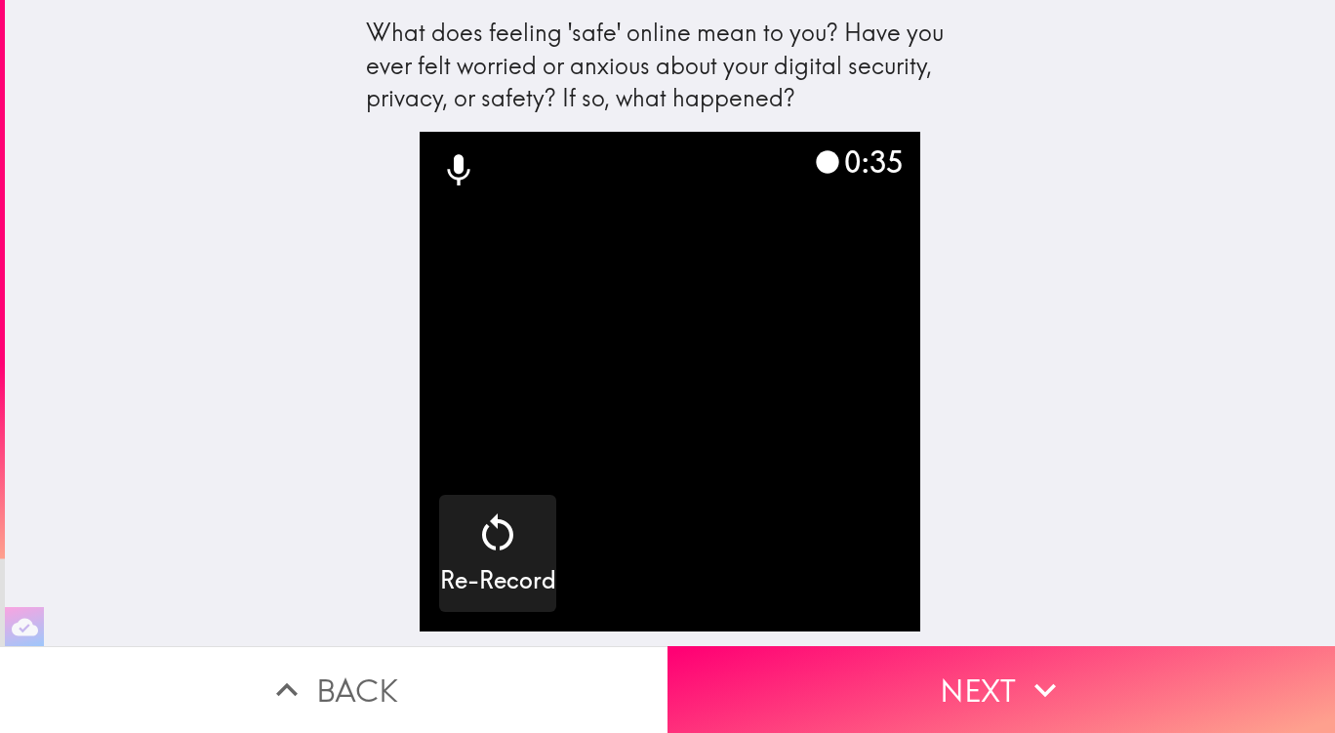
click at [997, 681] on button "Next" at bounding box center [1000, 689] width 667 height 87
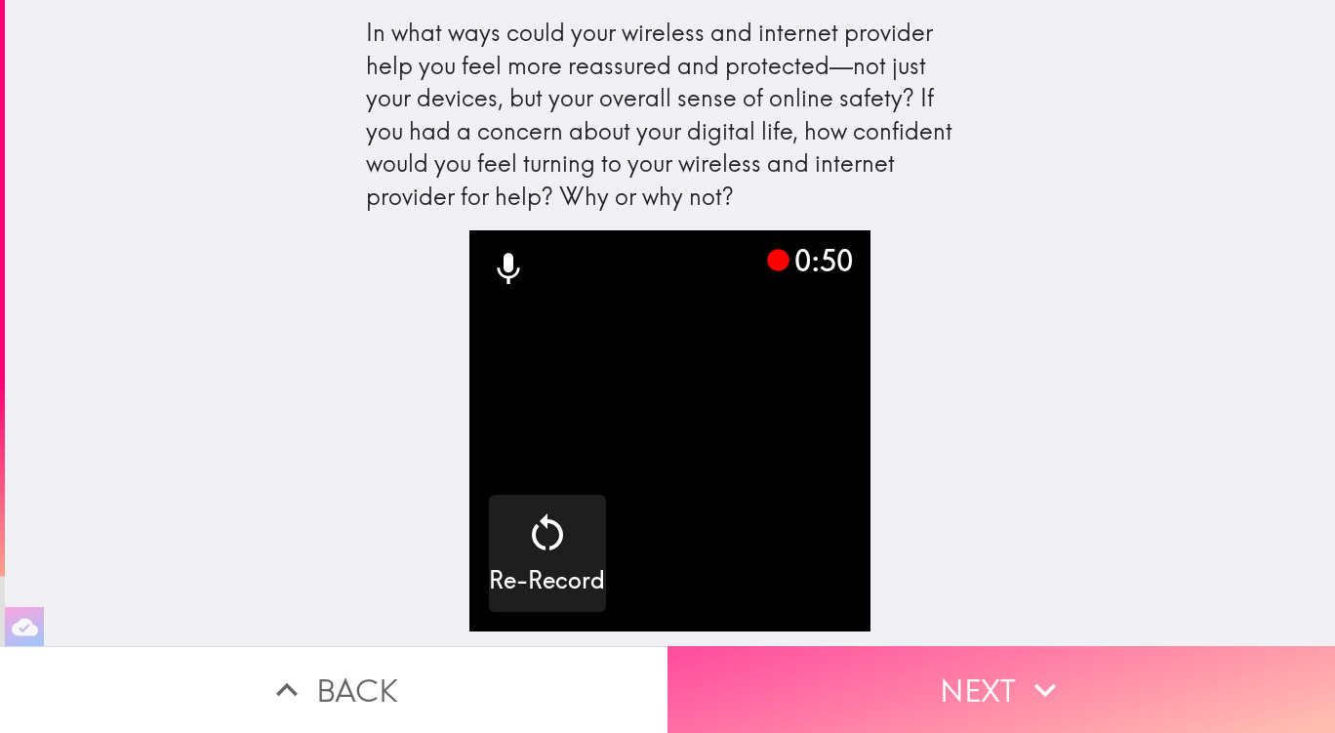
click at [912, 663] on button "Next" at bounding box center [1000, 689] width 667 height 87
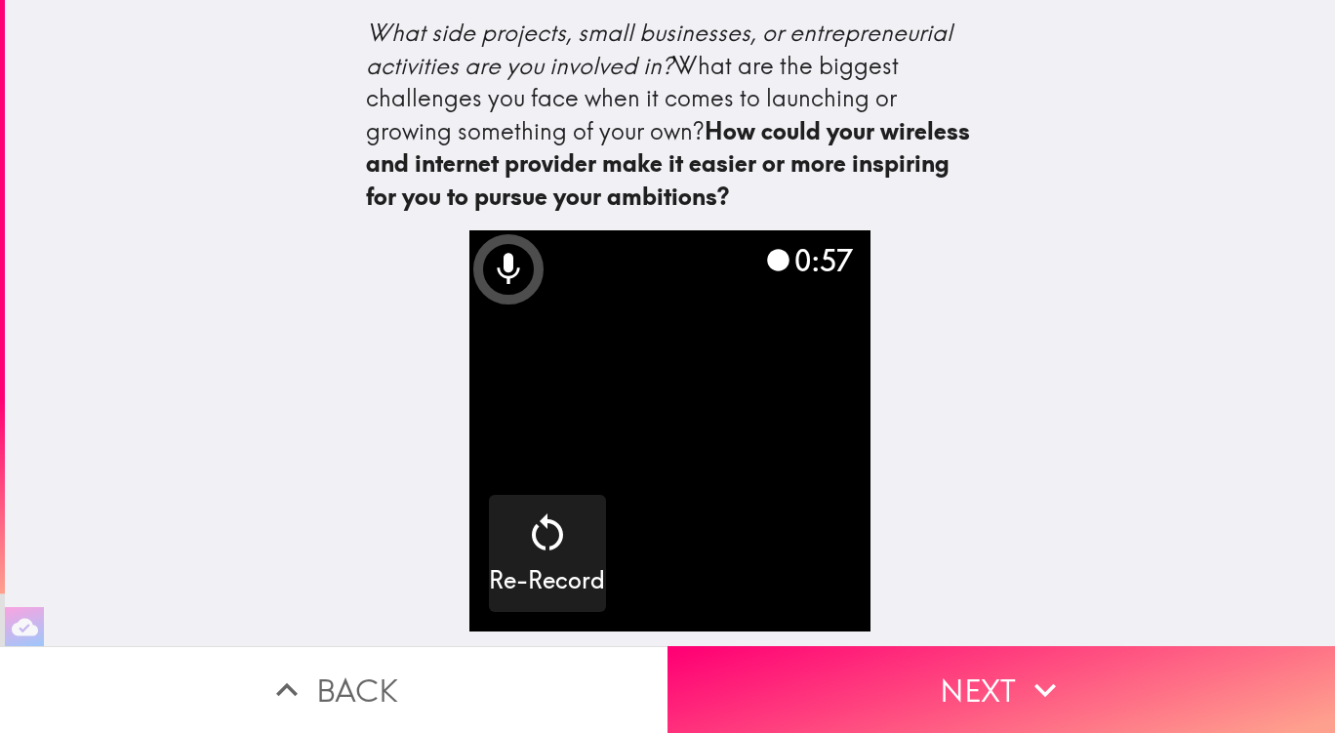
click at [1013, 670] on button "Next" at bounding box center [1000, 689] width 667 height 87
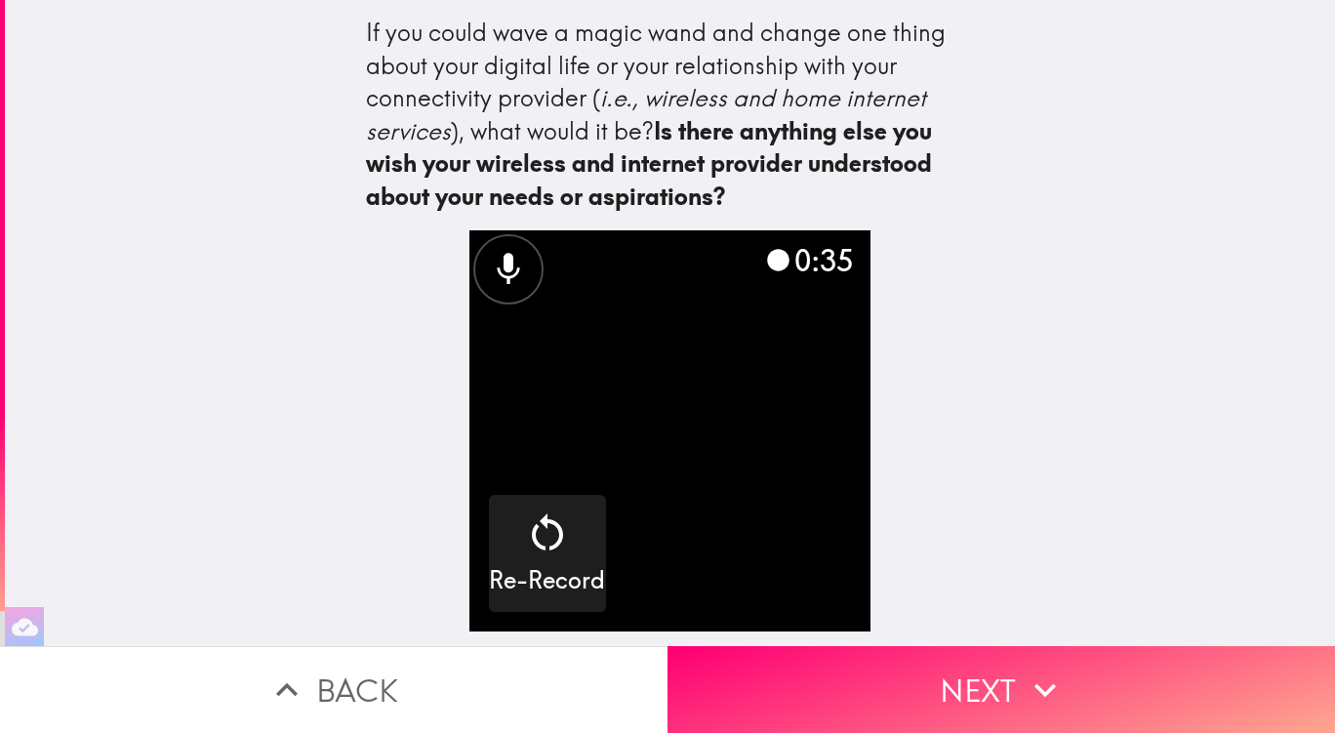
click at [915, 666] on button "Next" at bounding box center [1000, 689] width 667 height 87
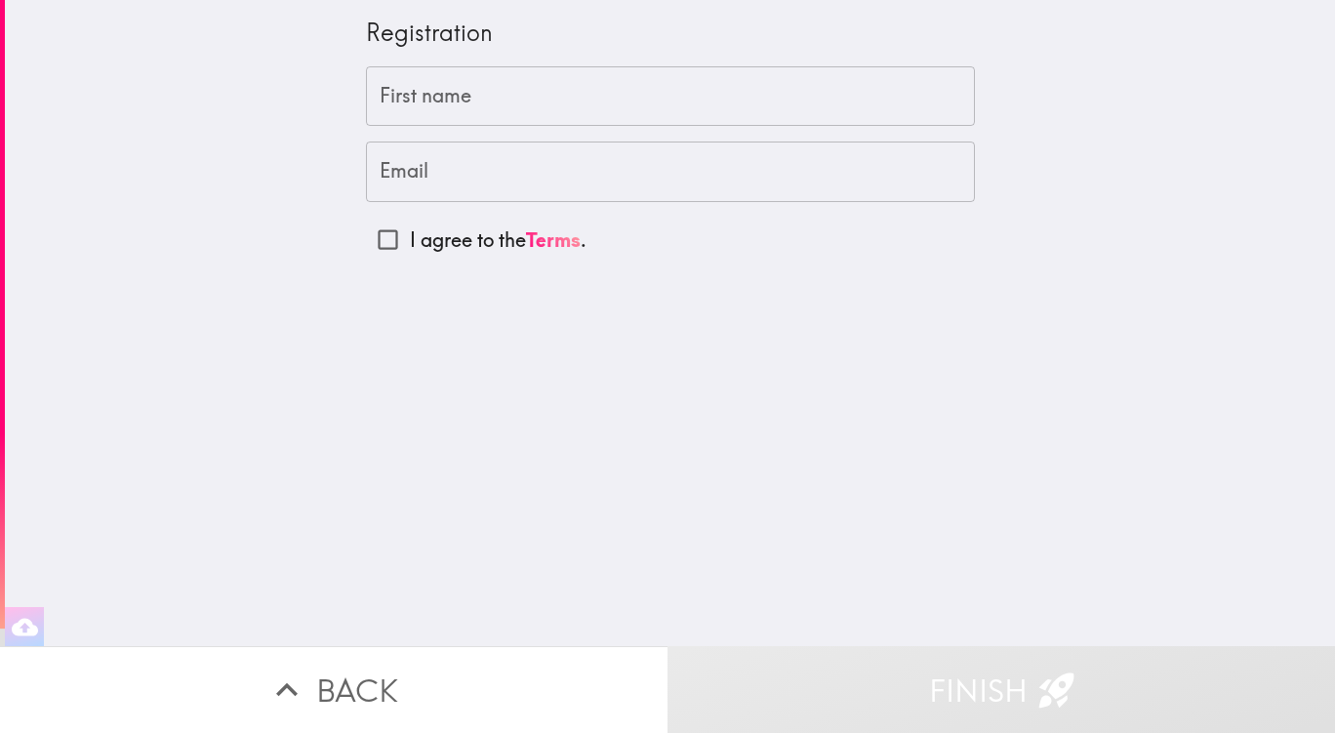
click at [635, 113] on input "First name" at bounding box center [670, 96] width 609 height 60
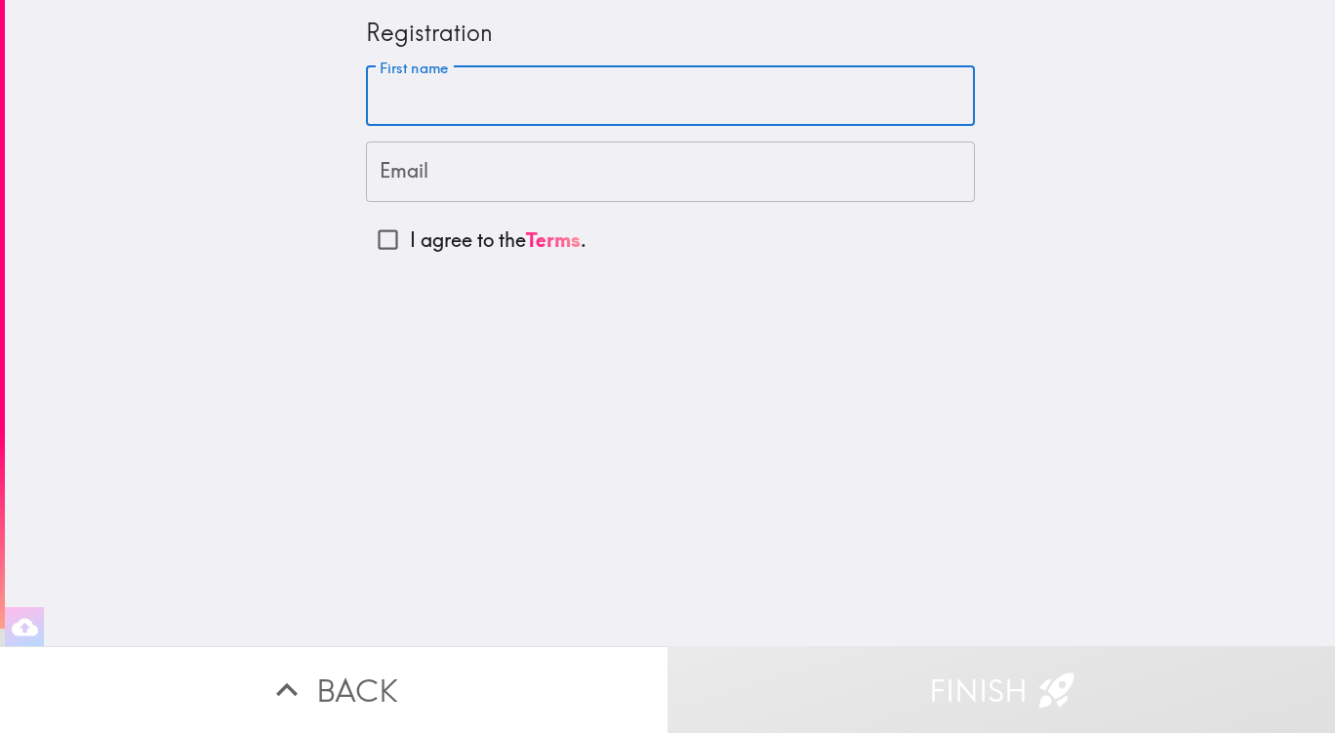
type input "[PERSON_NAME]"
type input "[EMAIL_ADDRESS][DOMAIN_NAME]"
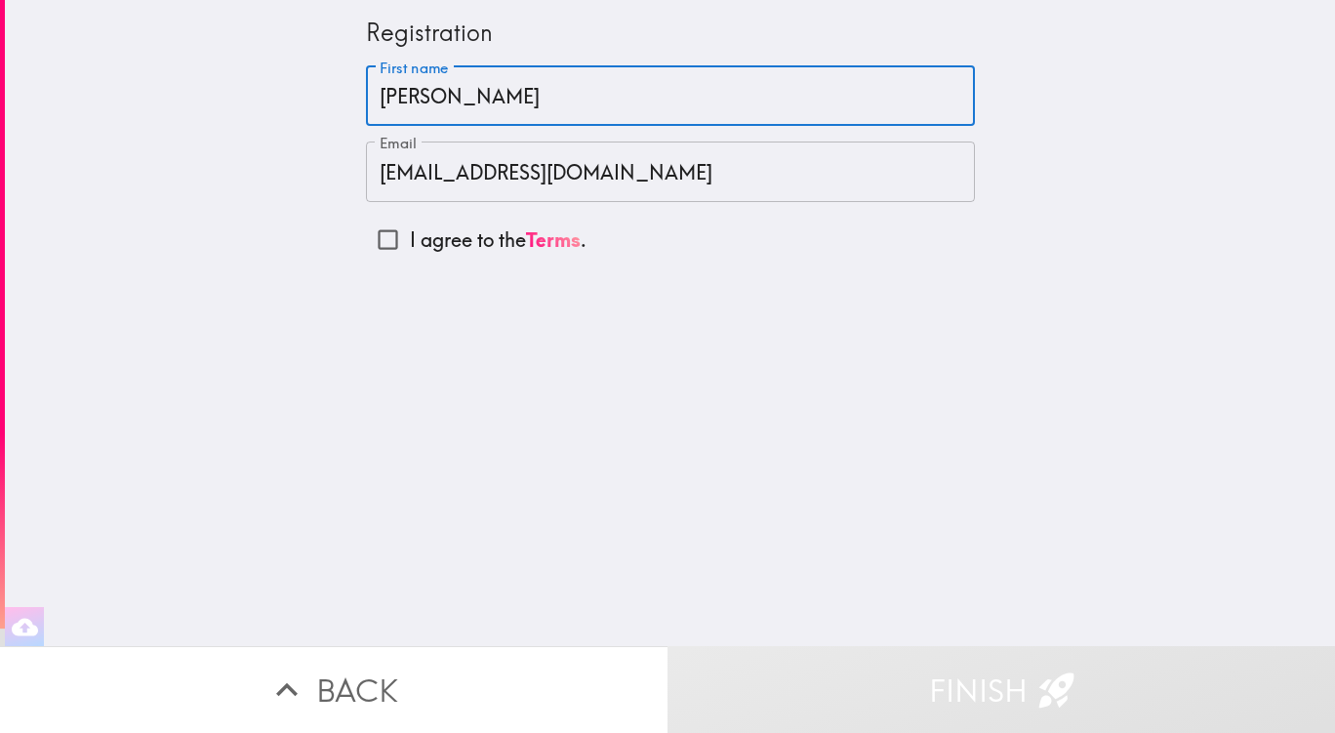
click at [380, 241] on input "I agree to the Terms ." at bounding box center [388, 240] width 44 height 44
checkbox input "true"
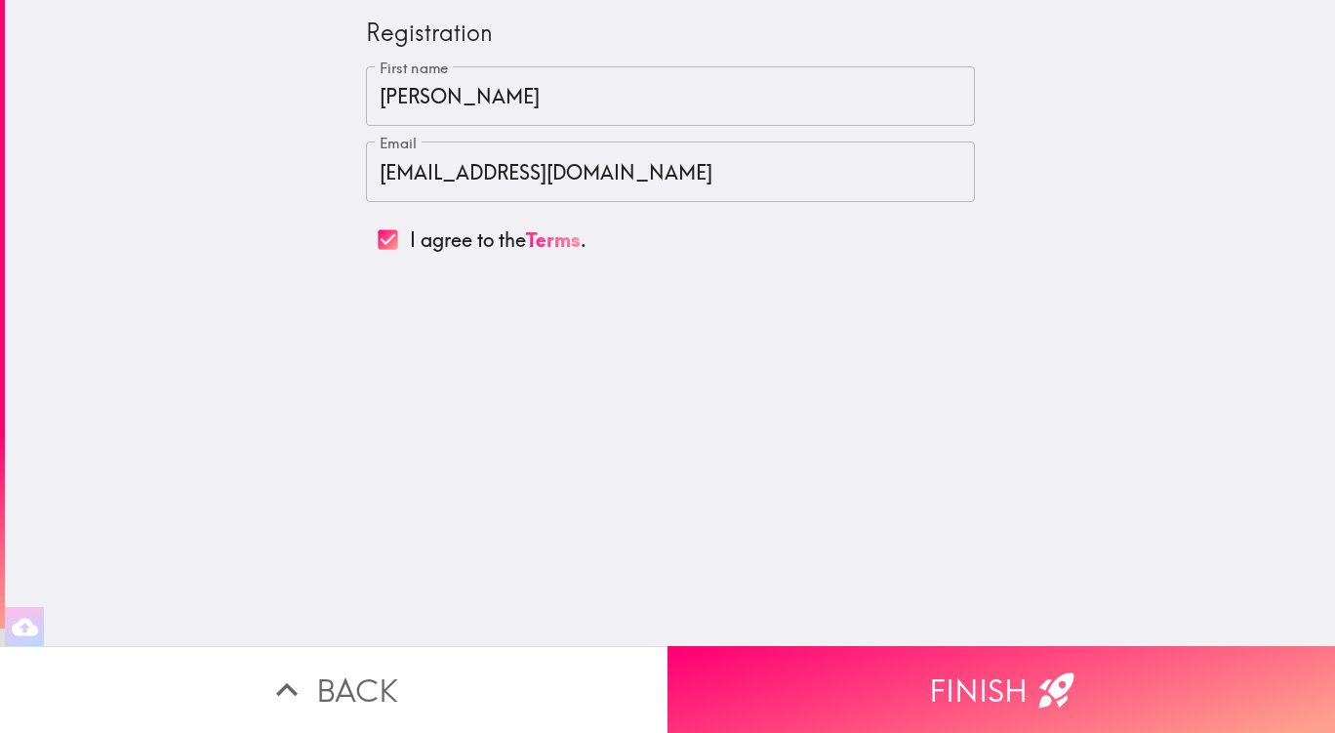
click at [1030, 646] on button "Finish" at bounding box center [1000, 689] width 667 height 87
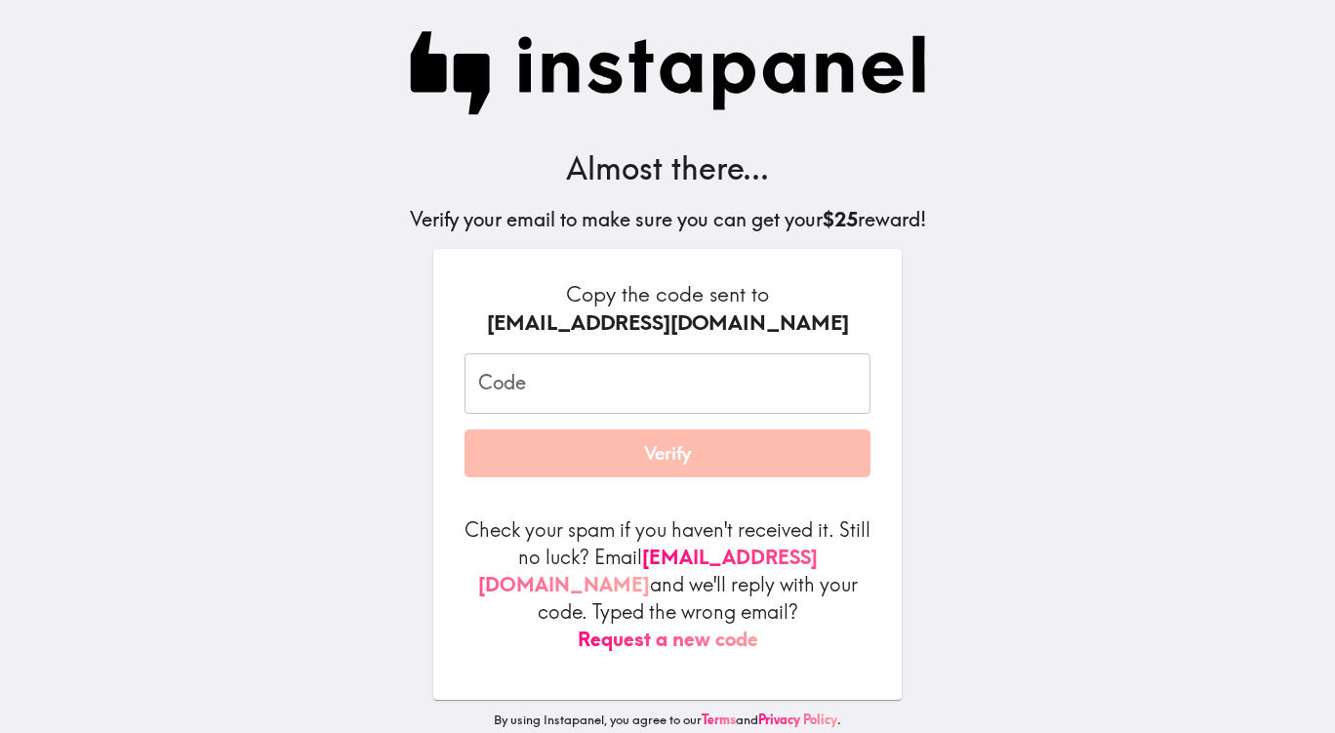
click at [620, 392] on input "Code" at bounding box center [667, 383] width 406 height 60
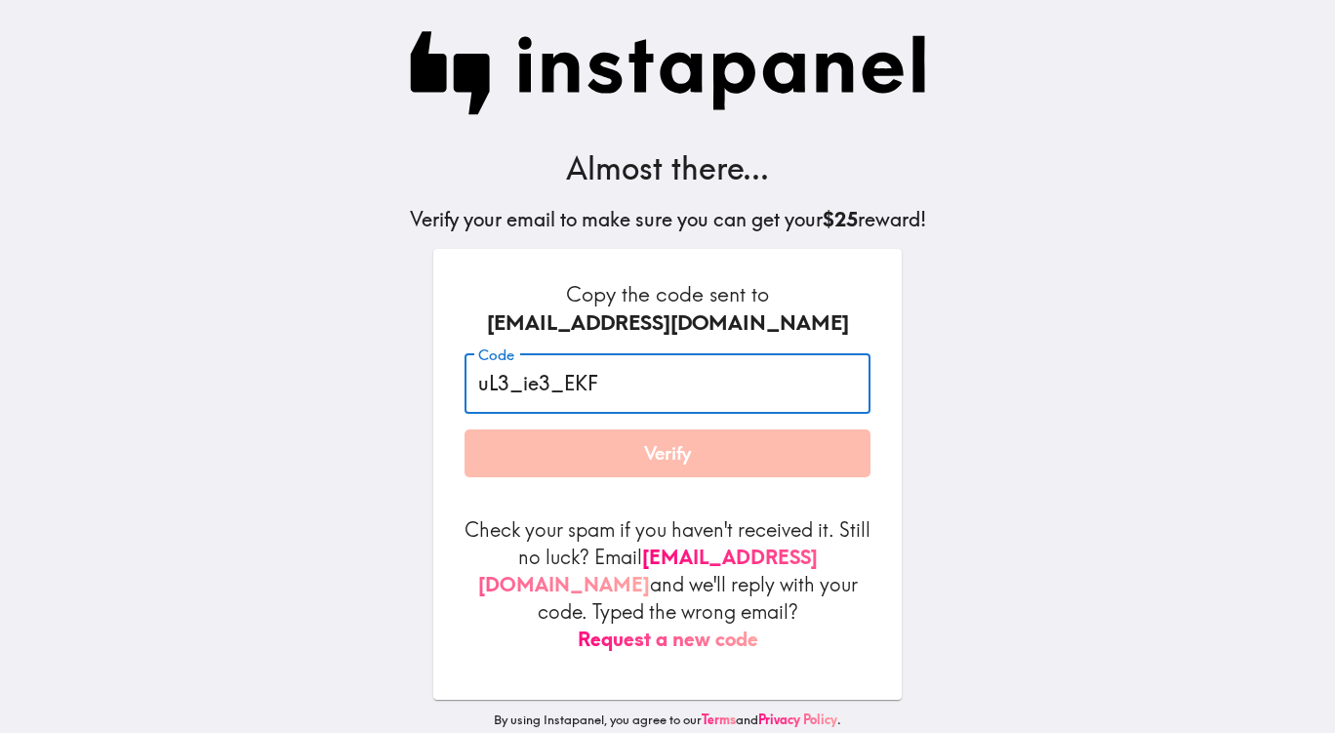
type input "uL3_ie3_EKF"
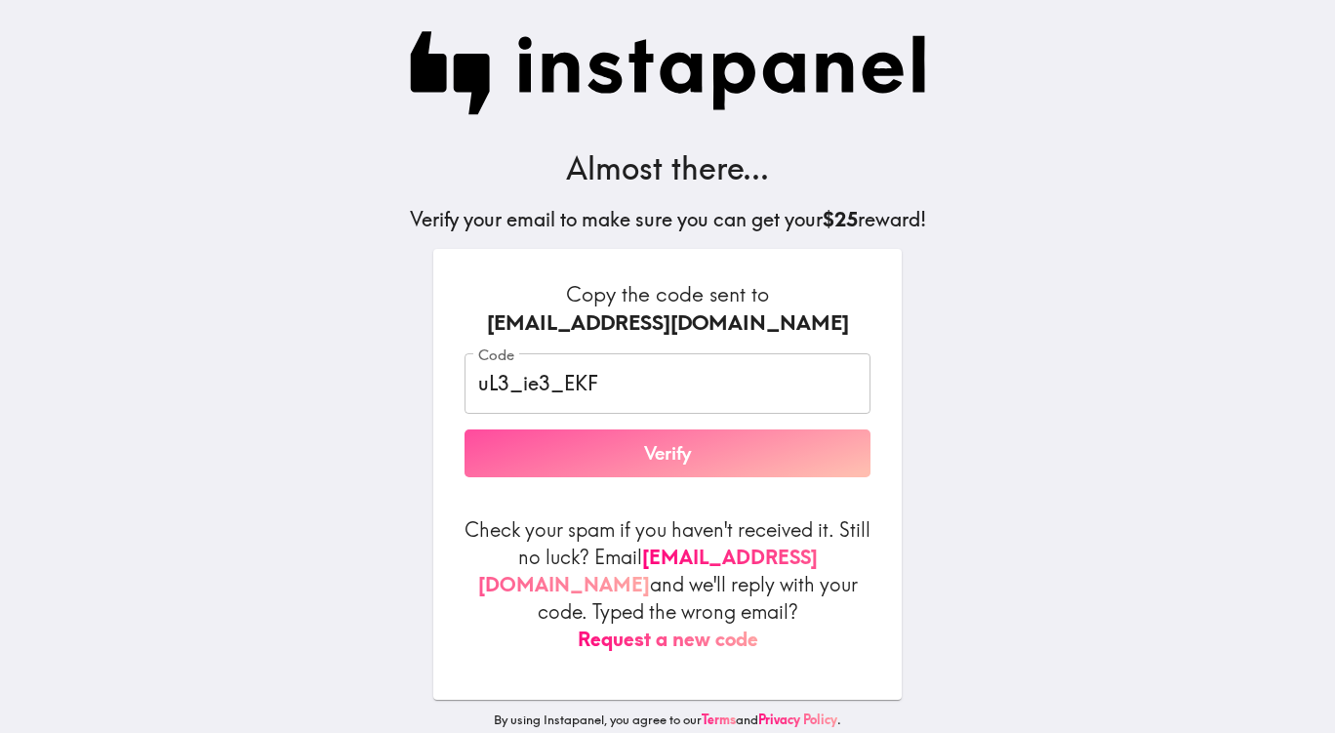
click at [616, 455] on button "Verify" at bounding box center [667, 453] width 406 height 49
